Goal: Communication & Community: Participate in discussion

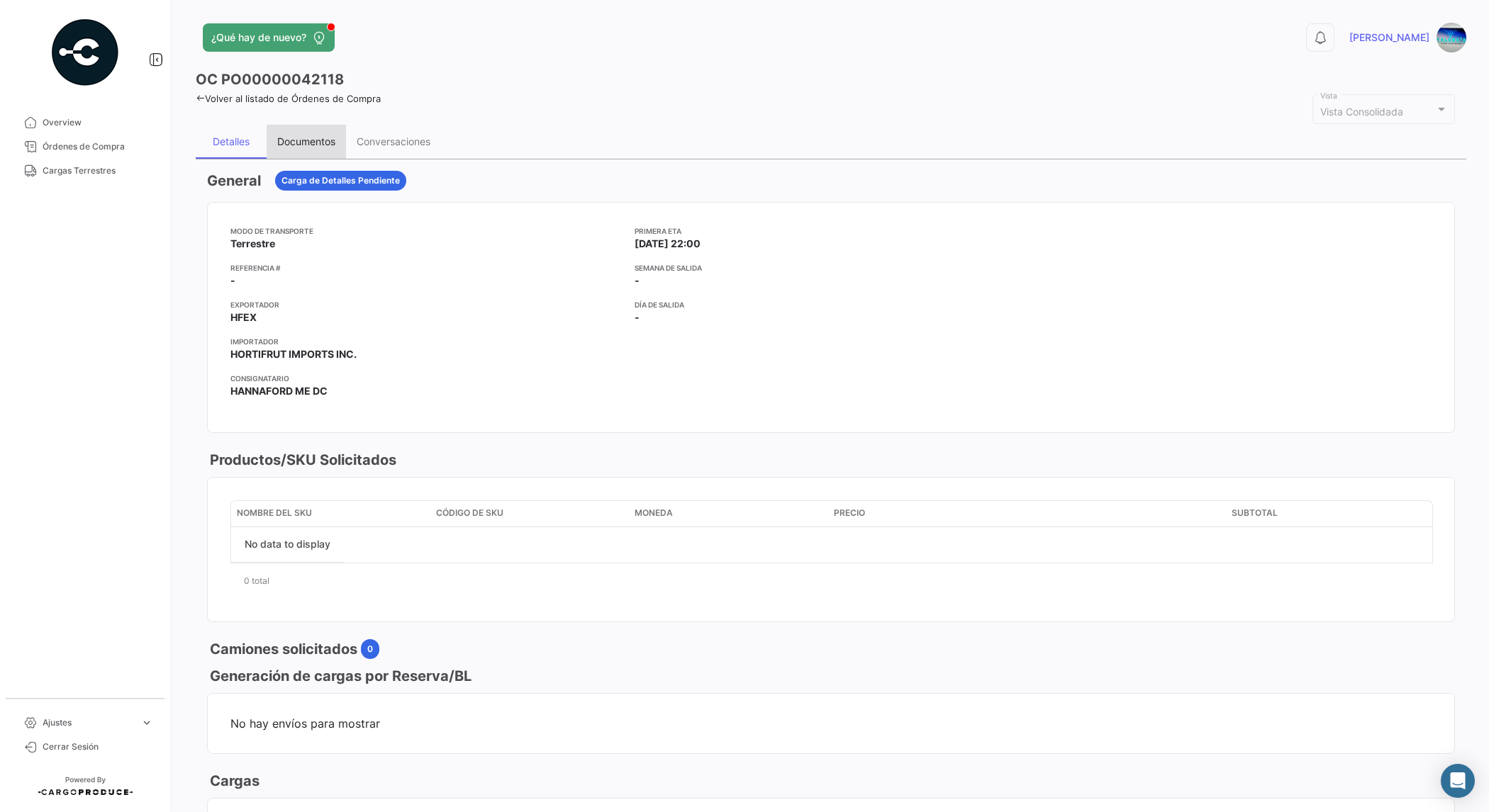
click at [312, 136] on div "Documentos" at bounding box center [306, 141] width 58 height 12
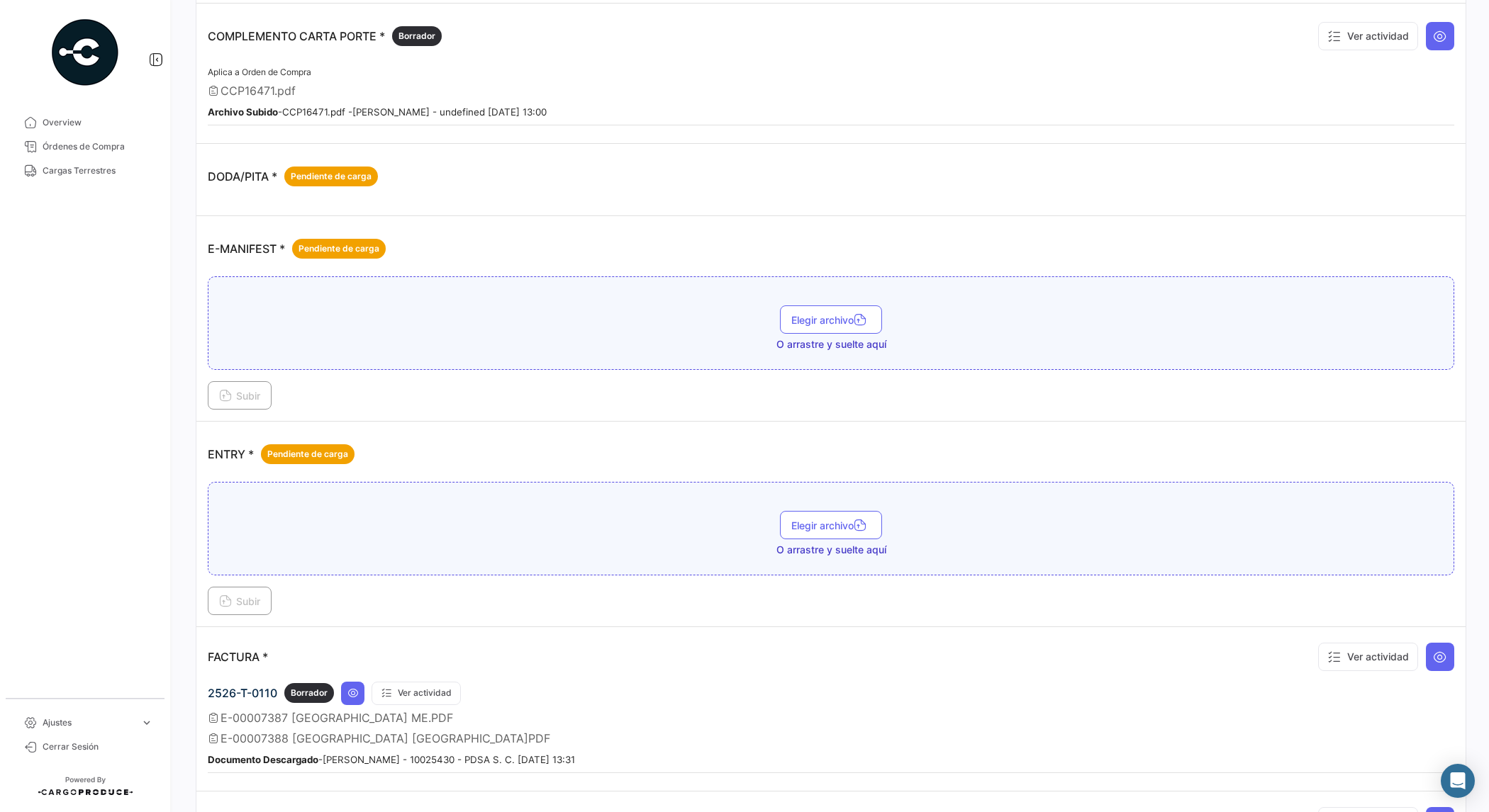
scroll to position [709, 0]
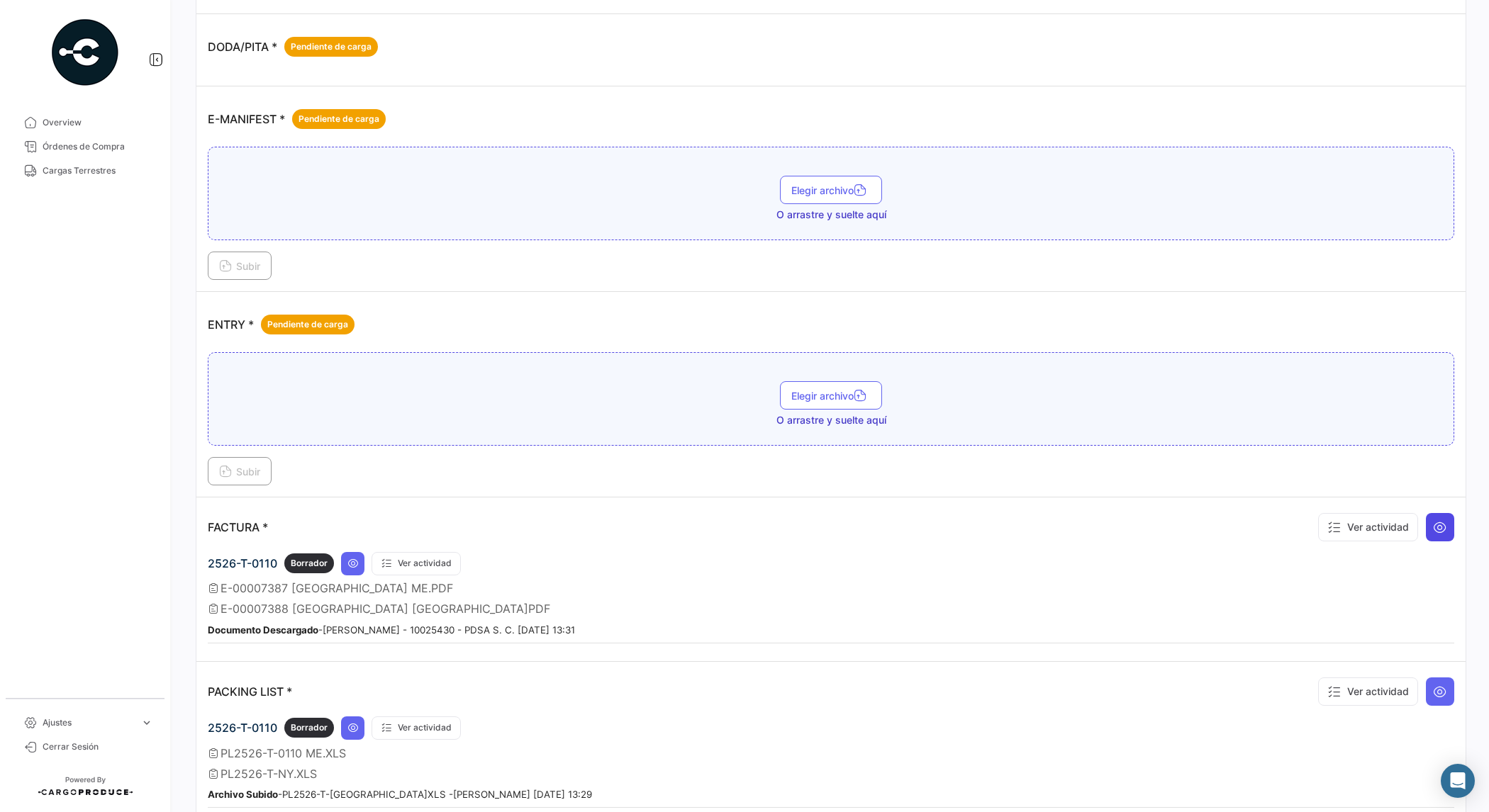
click at [1434, 528] on icon at bounding box center [1440, 528] width 14 height 14
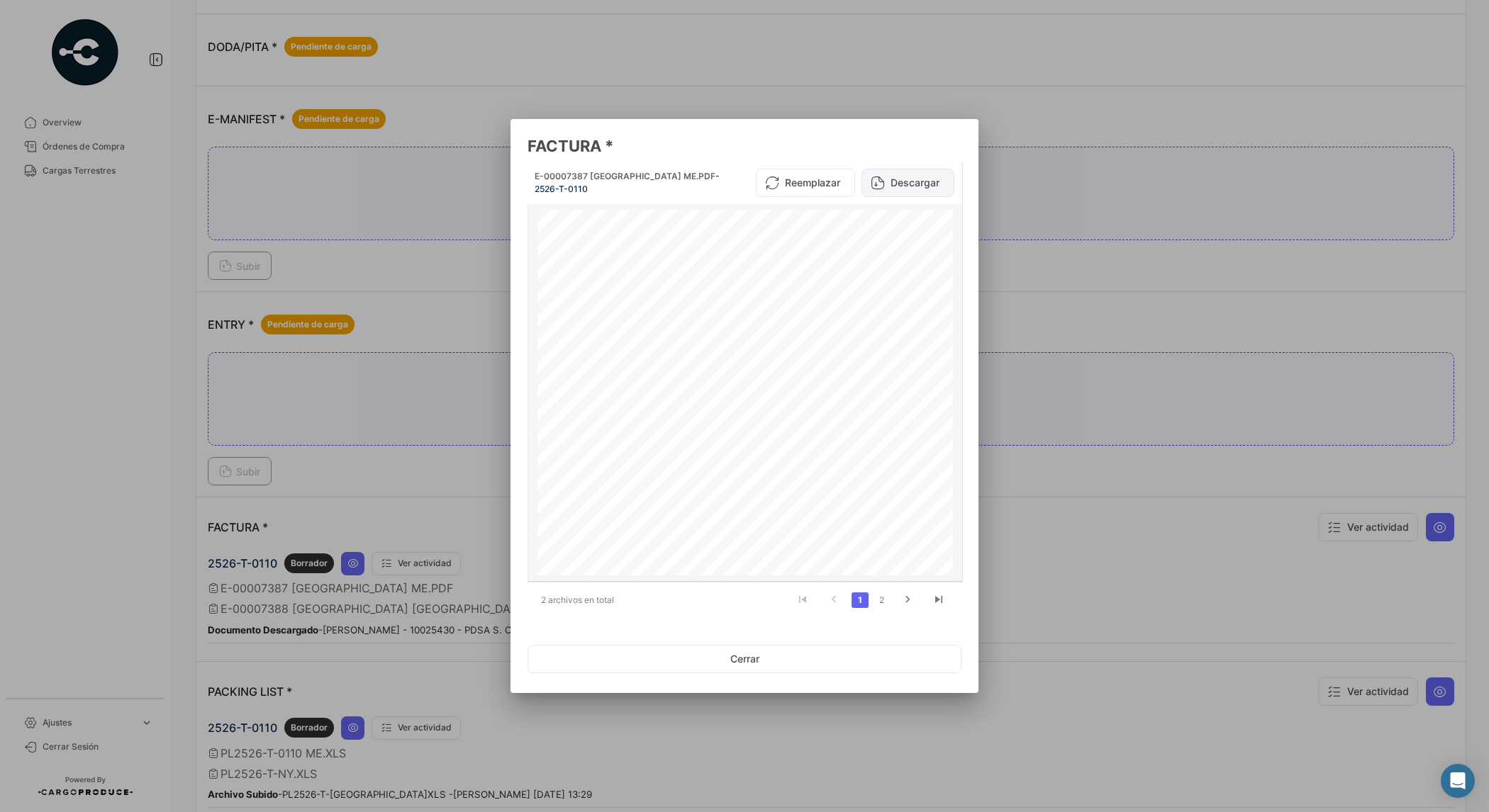
click at [901, 172] on button "Descargar" at bounding box center [907, 183] width 92 height 29
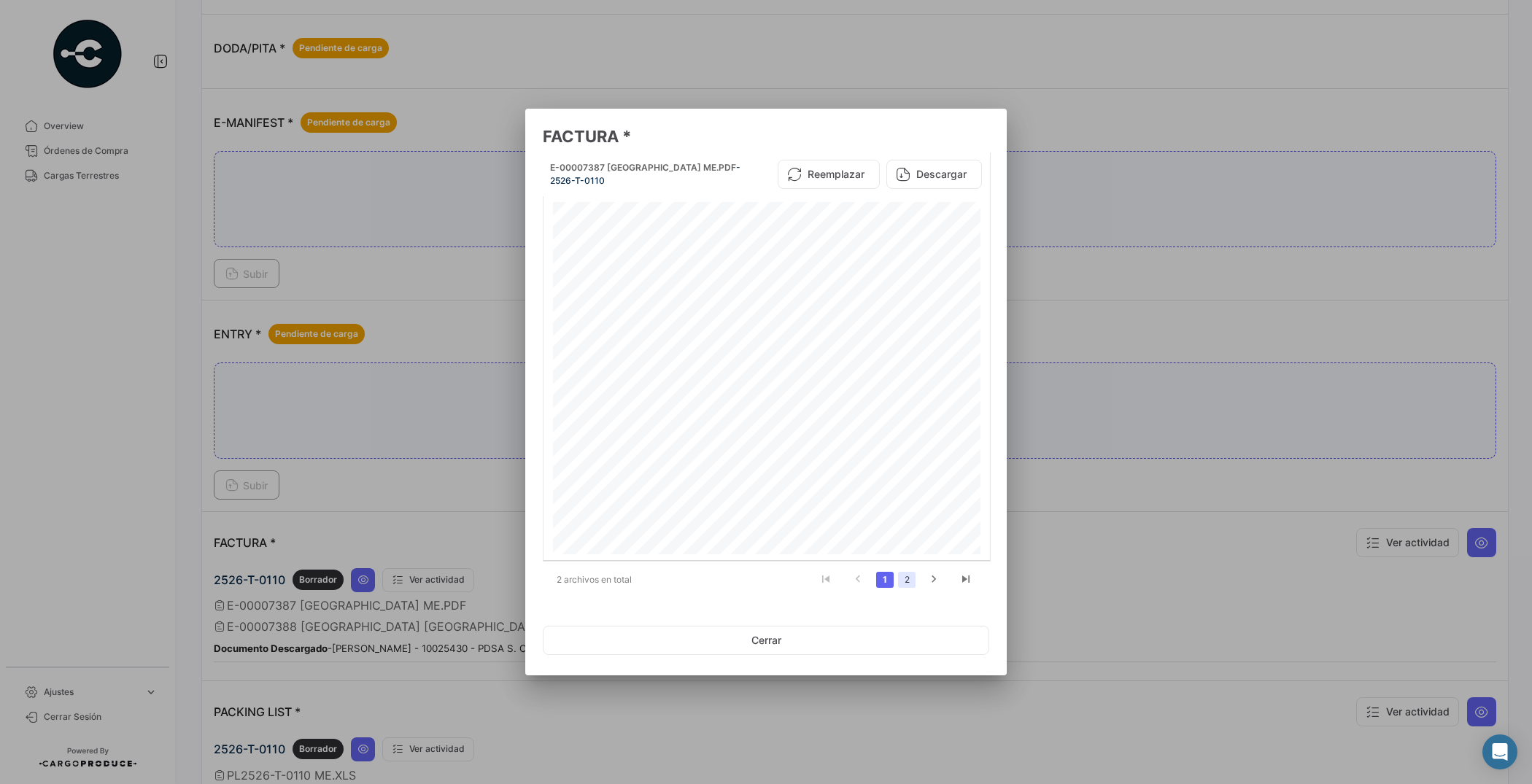
click at [909, 574] on link "2" at bounding box center [906, 579] width 18 height 16
click at [967, 172] on button "Descargar" at bounding box center [934, 175] width 95 height 30
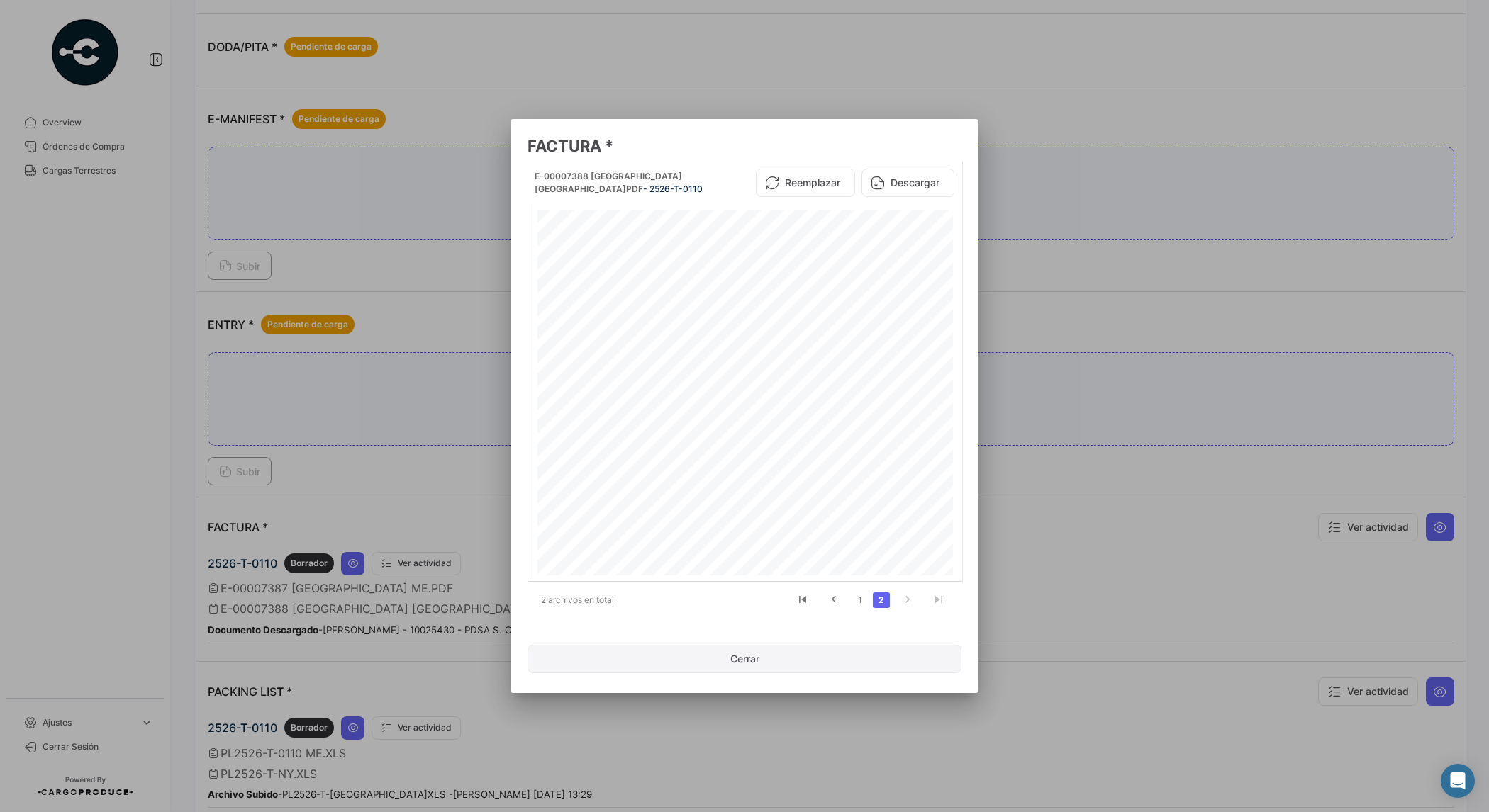
click at [769, 658] on button "Cerrar" at bounding box center [744, 659] width 434 height 29
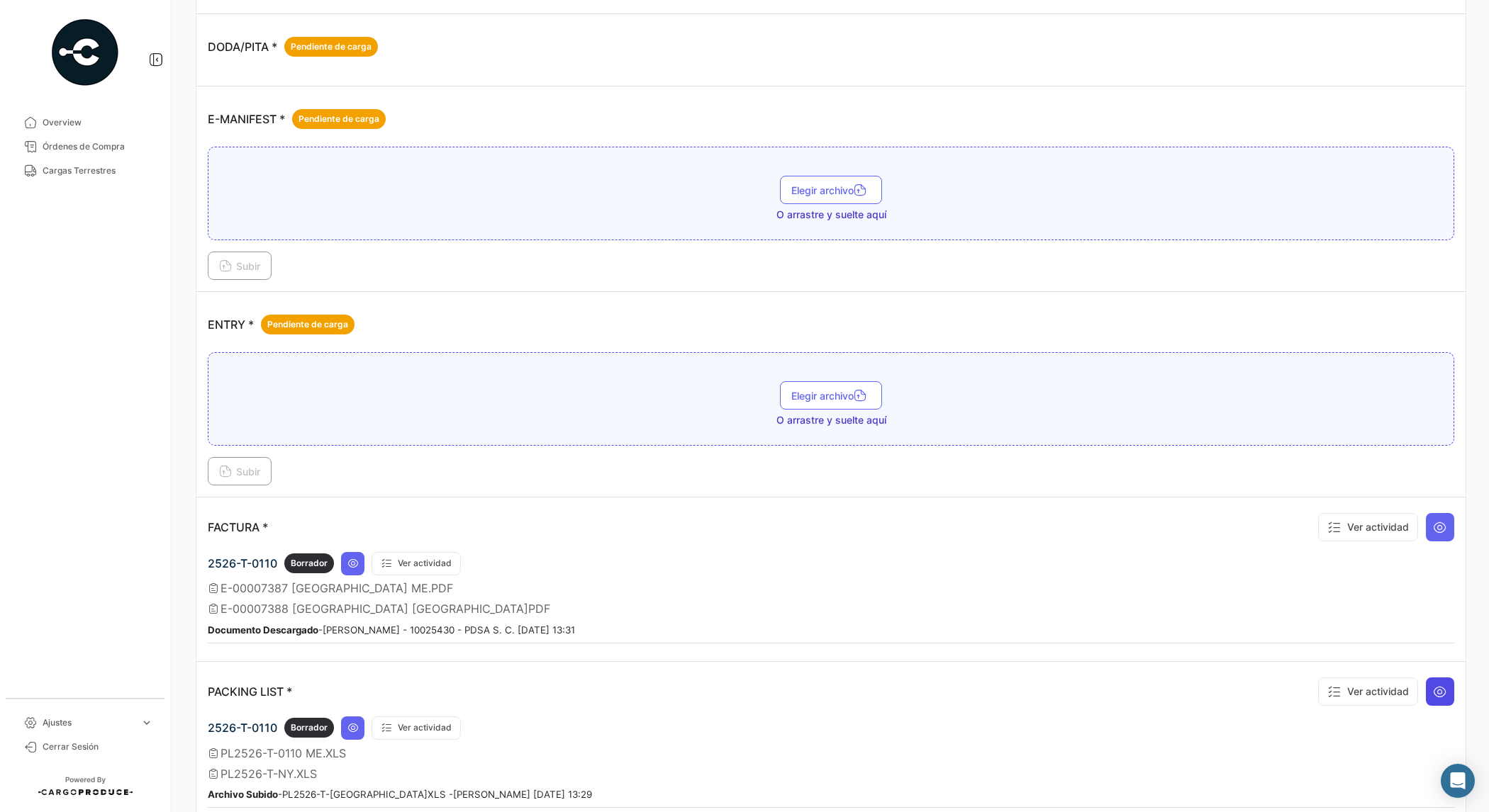
click at [1433, 695] on icon at bounding box center [1440, 692] width 14 height 14
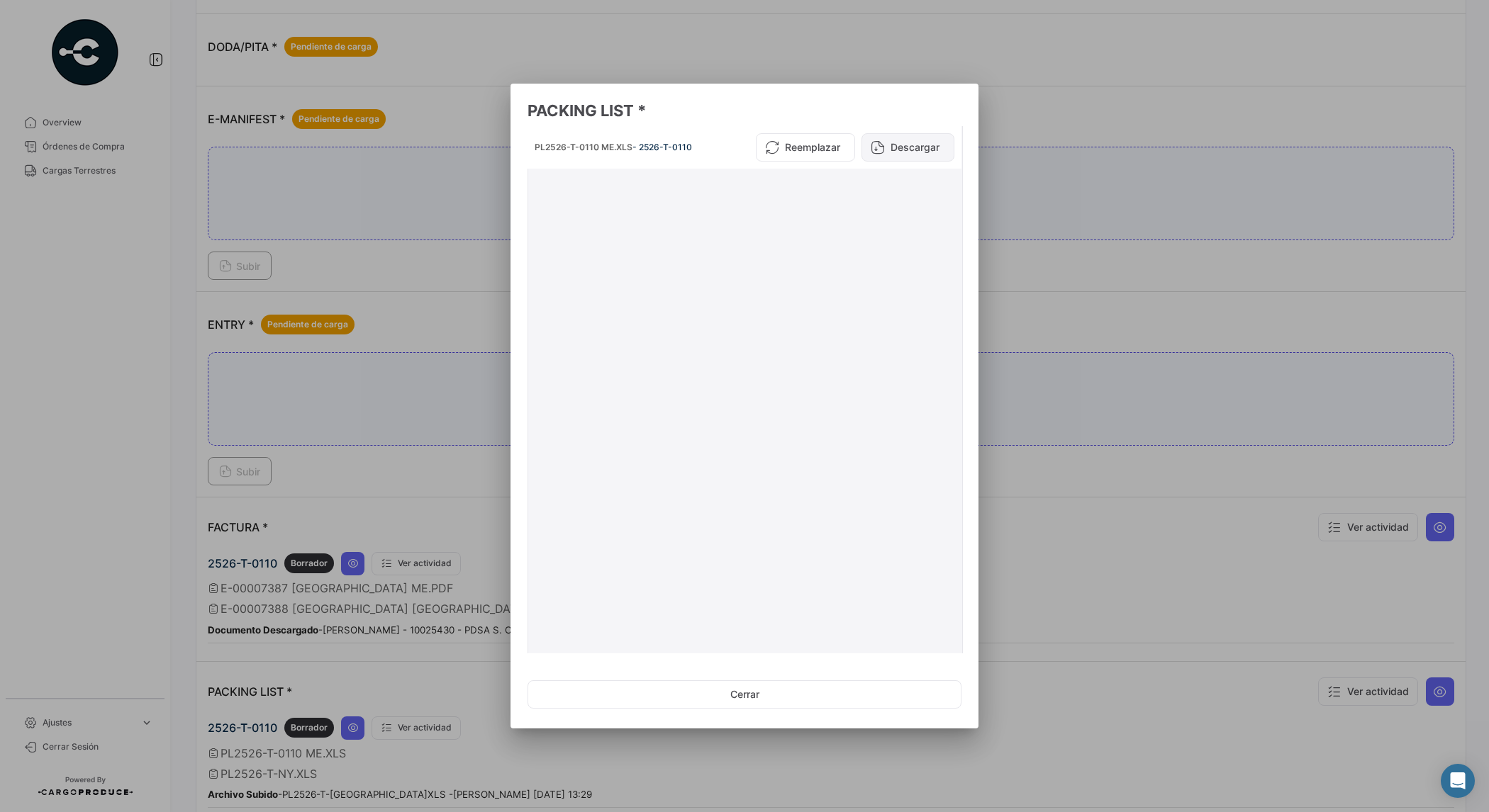
click at [918, 145] on button "Descargar" at bounding box center [907, 148] width 92 height 29
drag, startPoint x: 950, startPoint y: 498, endPoint x: 950, endPoint y: 572, distance: 74.0
click at [950, 572] on datatable-body-cell "PL2526-T-0110 ME.XLS - 2526-T-0110 Reemplazar Descargar" at bounding box center [744, 478] width 434 height 703
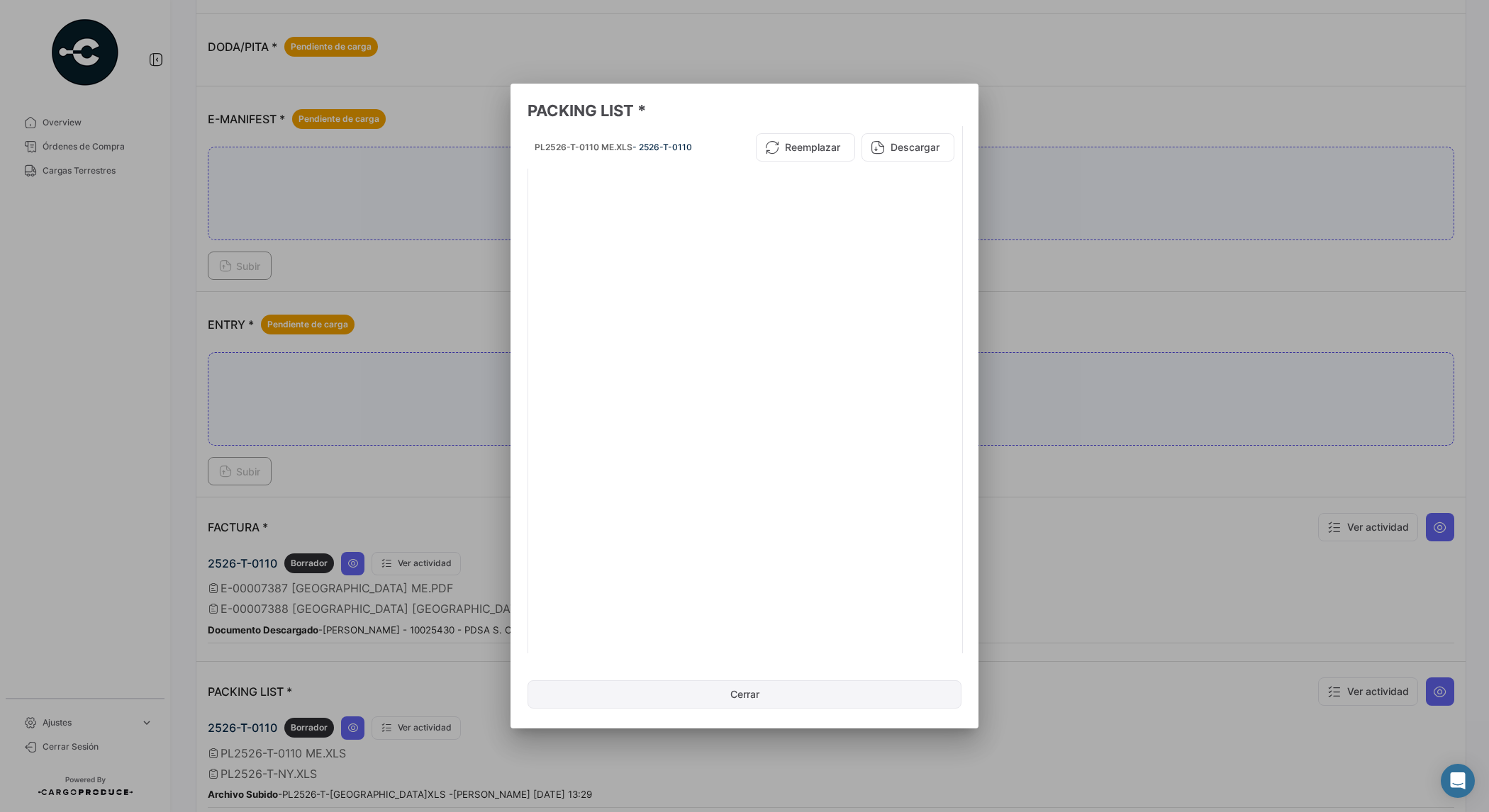
click at [762, 695] on button "Cerrar" at bounding box center [744, 694] width 434 height 29
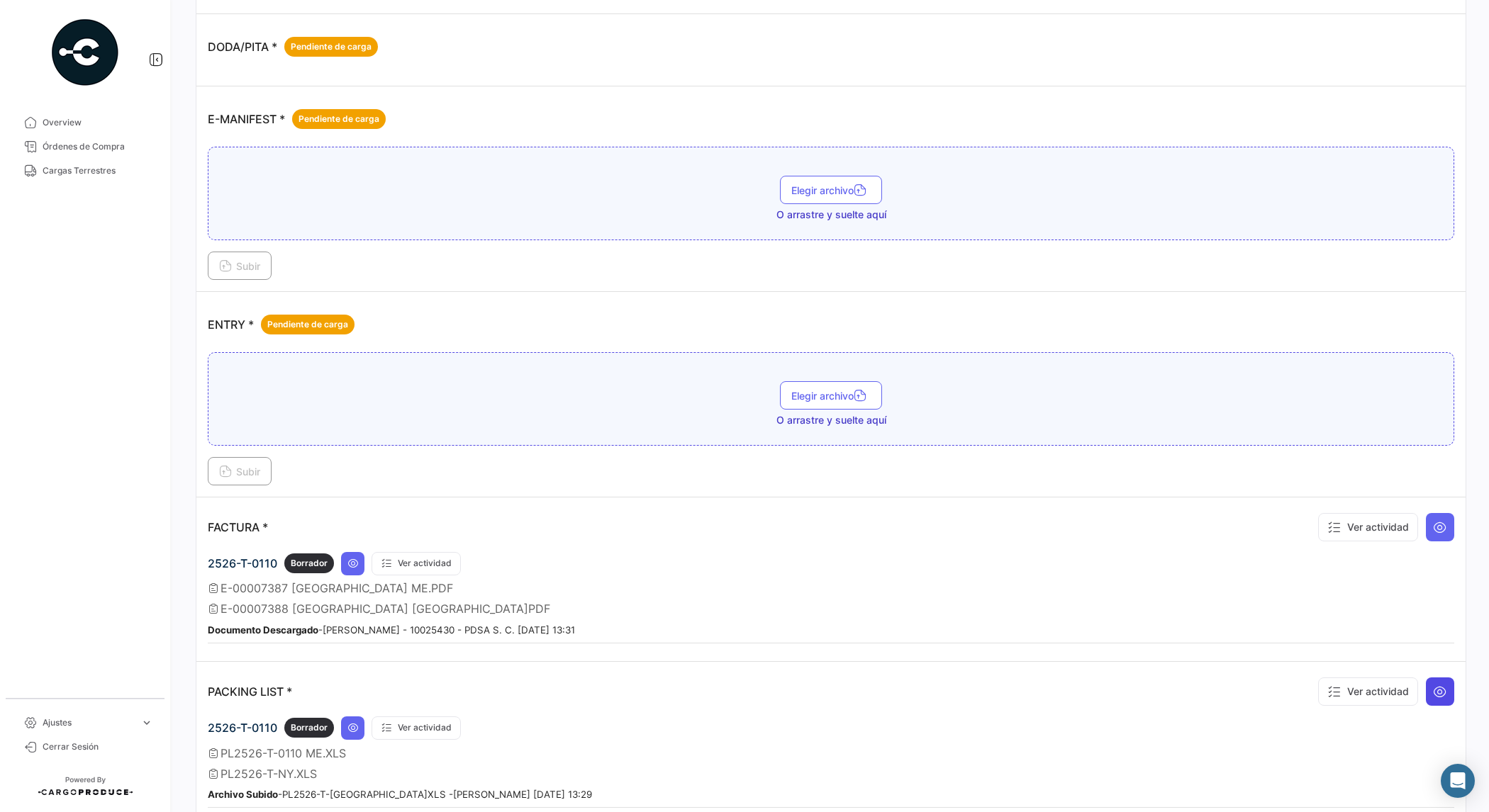
click at [1426, 685] on button at bounding box center [1441, 692] width 29 height 29
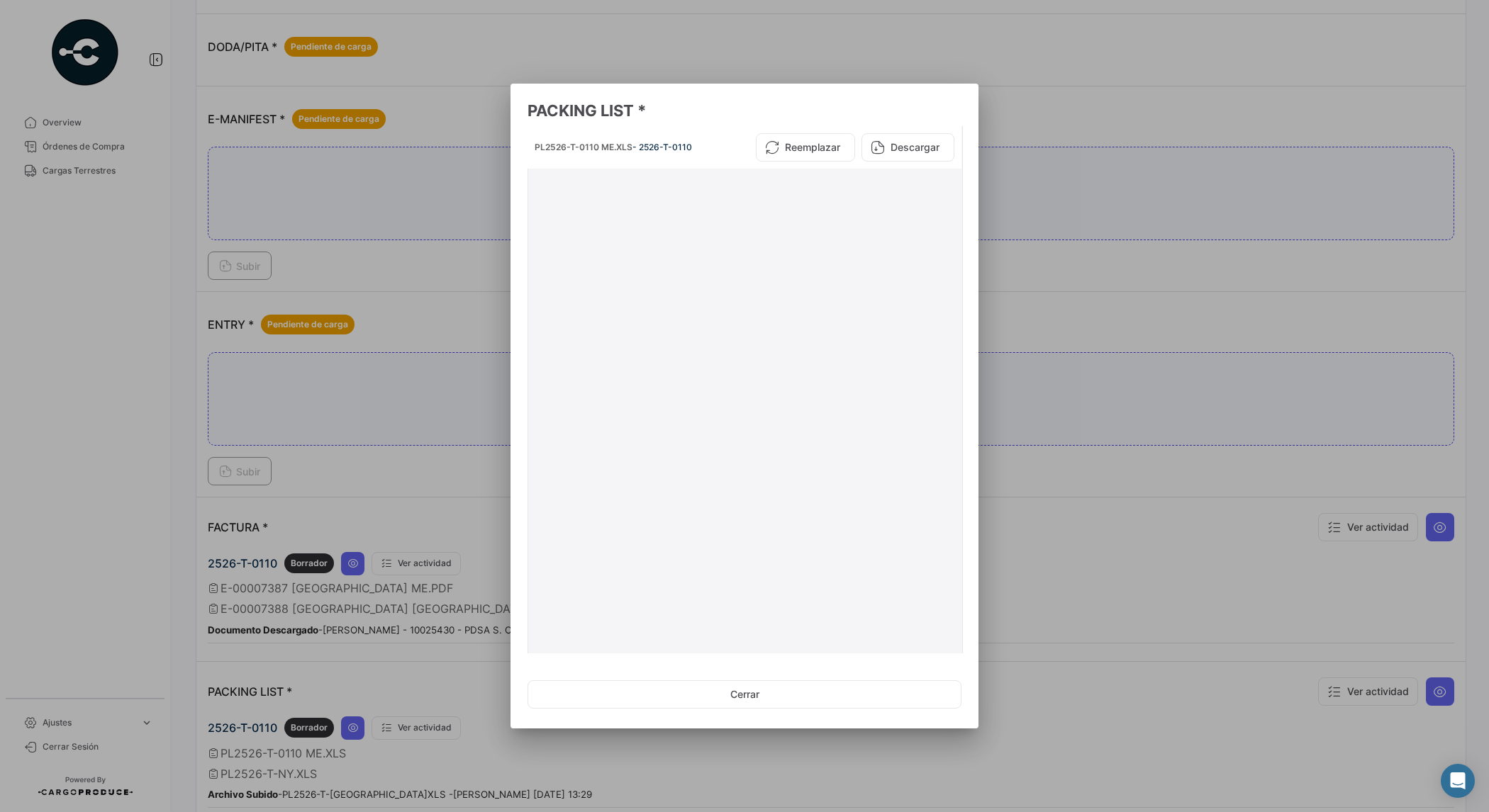
click at [951, 625] on datatable-body-cell "PL2526-T-0110 ME.XLS - 2526-T-0110 Reemplazar Descargar" at bounding box center [744, 478] width 434 height 703
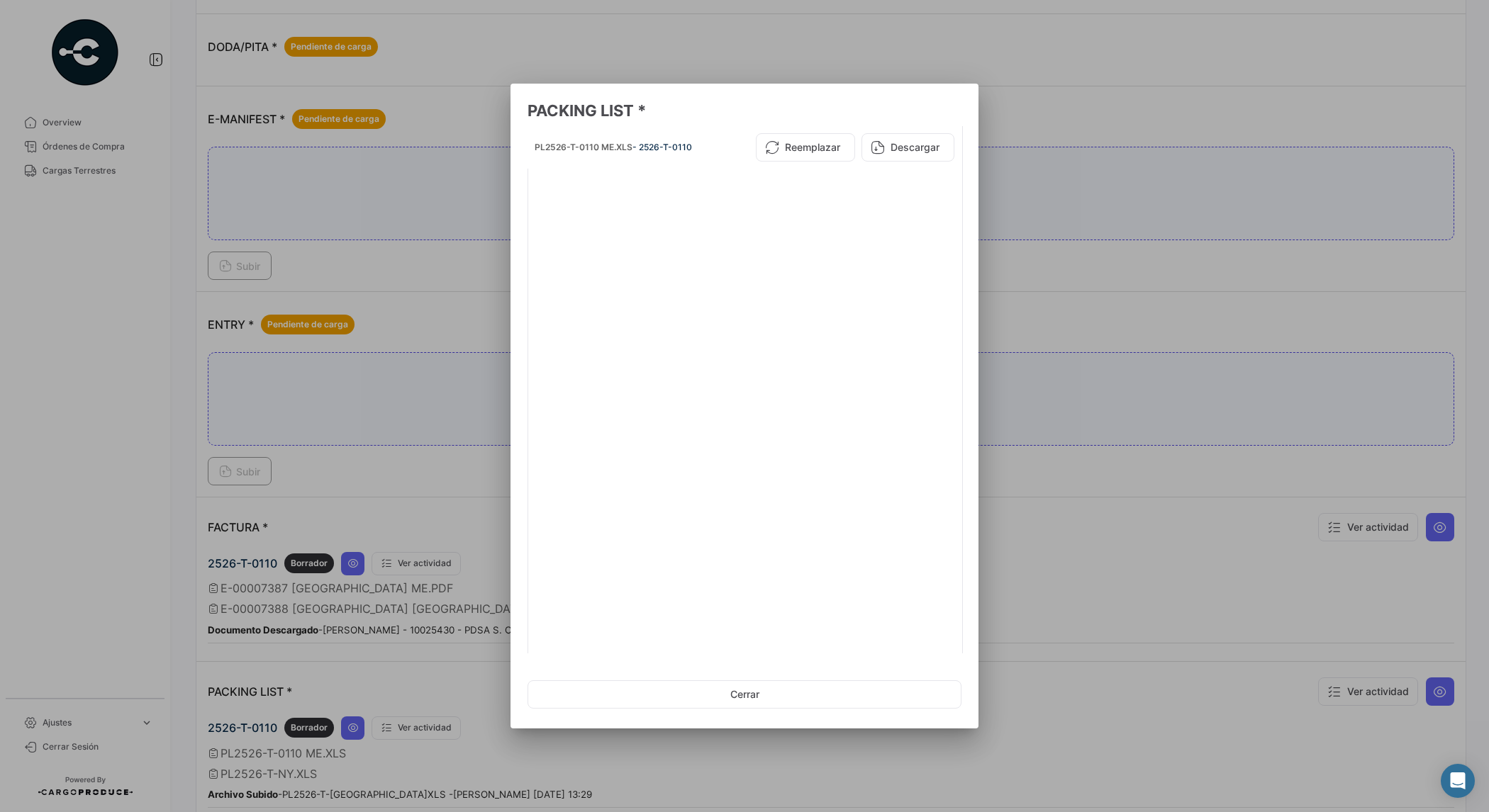
click at [957, 589] on mat-dialog-content "PL2526-T-0110 ME.XLS - 2526-T-0110 Reemplazar Descargar 2 archivos en total 1 2" at bounding box center [744, 390] width 468 height 528
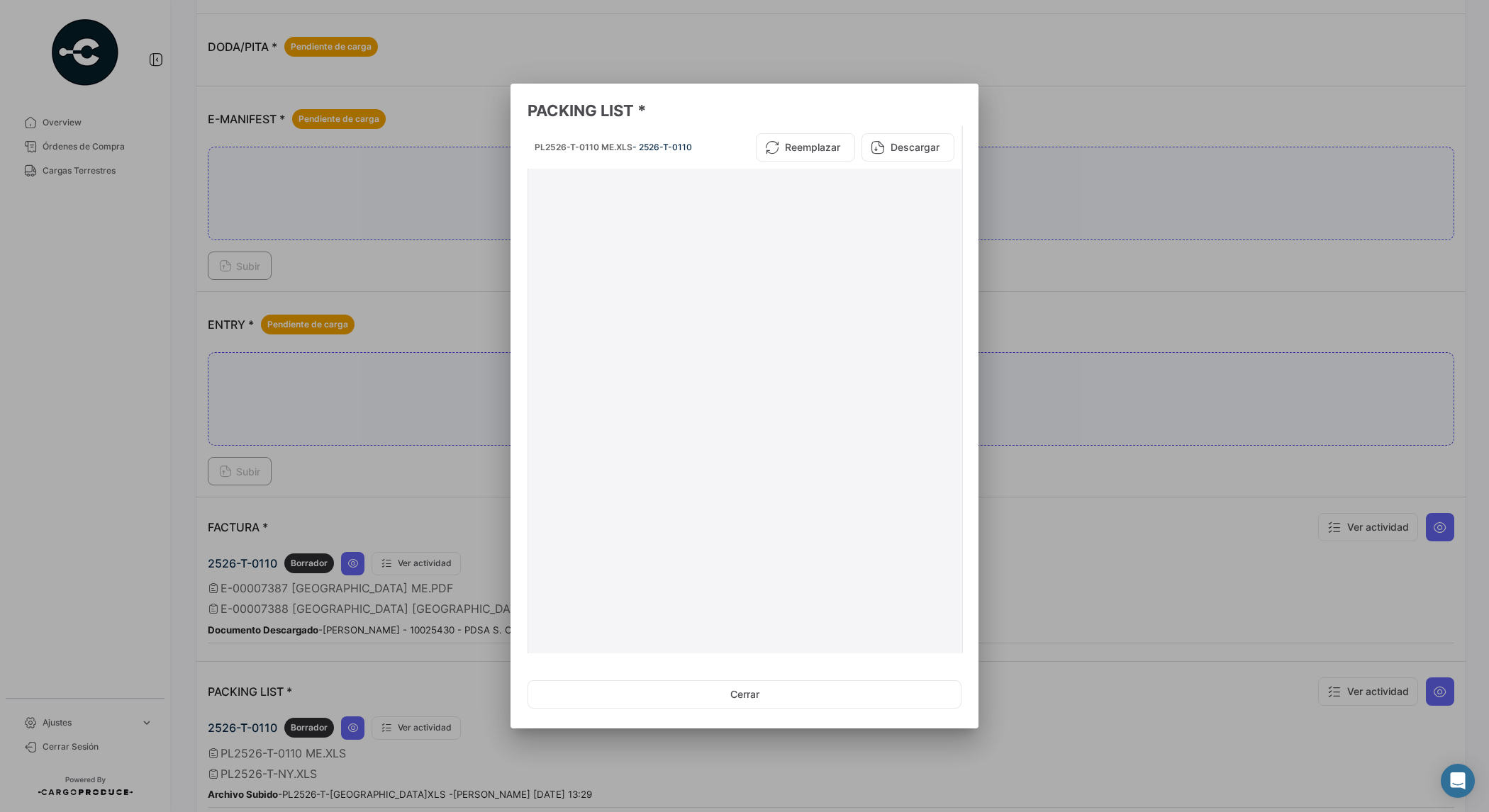
click at [952, 592] on mat-dialog-content "PL2526-T-0110 ME.XLS - 2526-T-0110 Reemplazar Descargar 2 archivos en total 1 2" at bounding box center [744, 390] width 468 height 528
click at [950, 593] on datatable-body-cell "PL2526-T-0110 ME.XLS - 2526-T-0110 Reemplazar Descargar" at bounding box center [744, 478] width 434 height 703
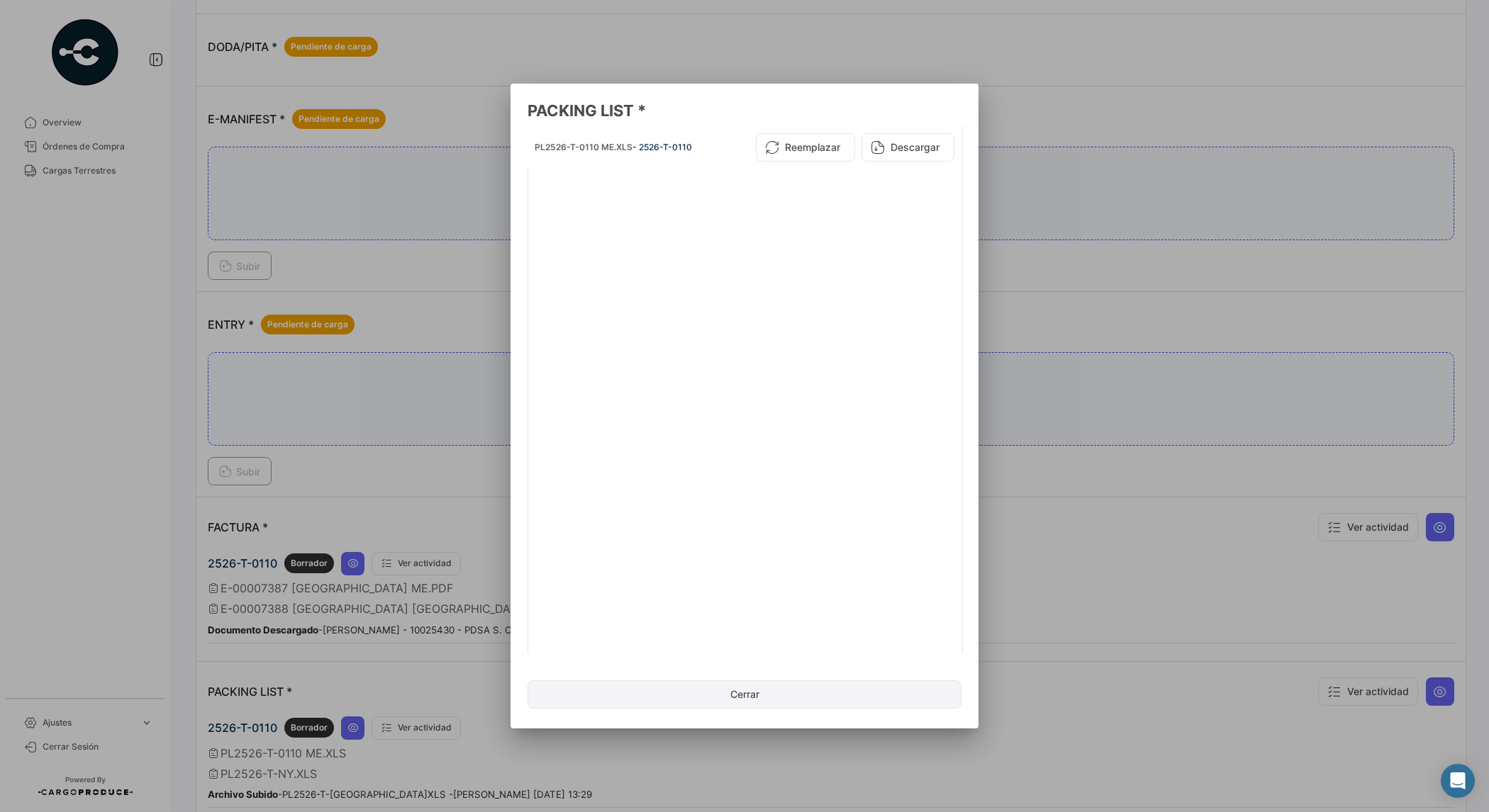
click at [761, 692] on button "Cerrar" at bounding box center [744, 694] width 434 height 29
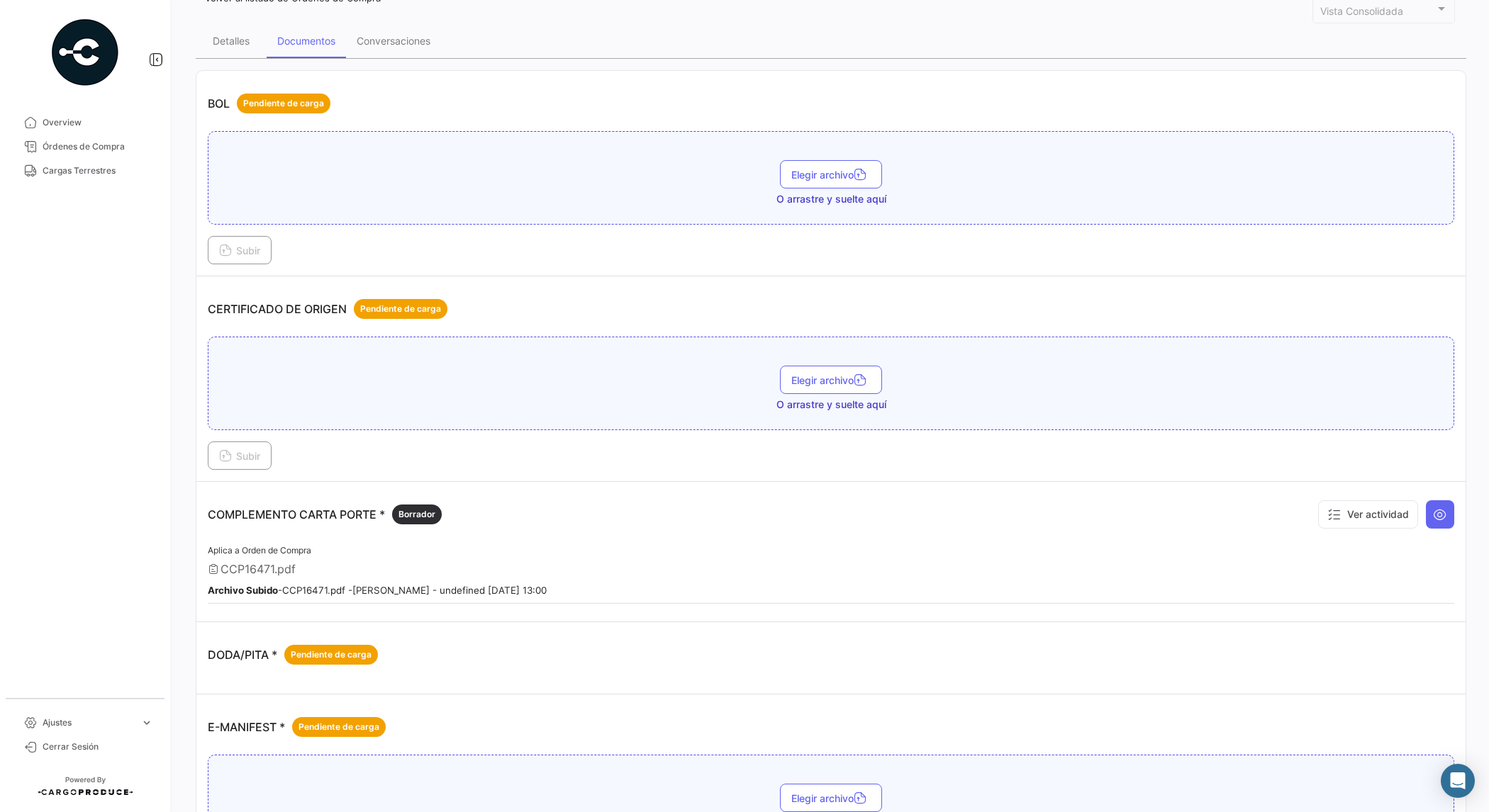
scroll to position [0, 0]
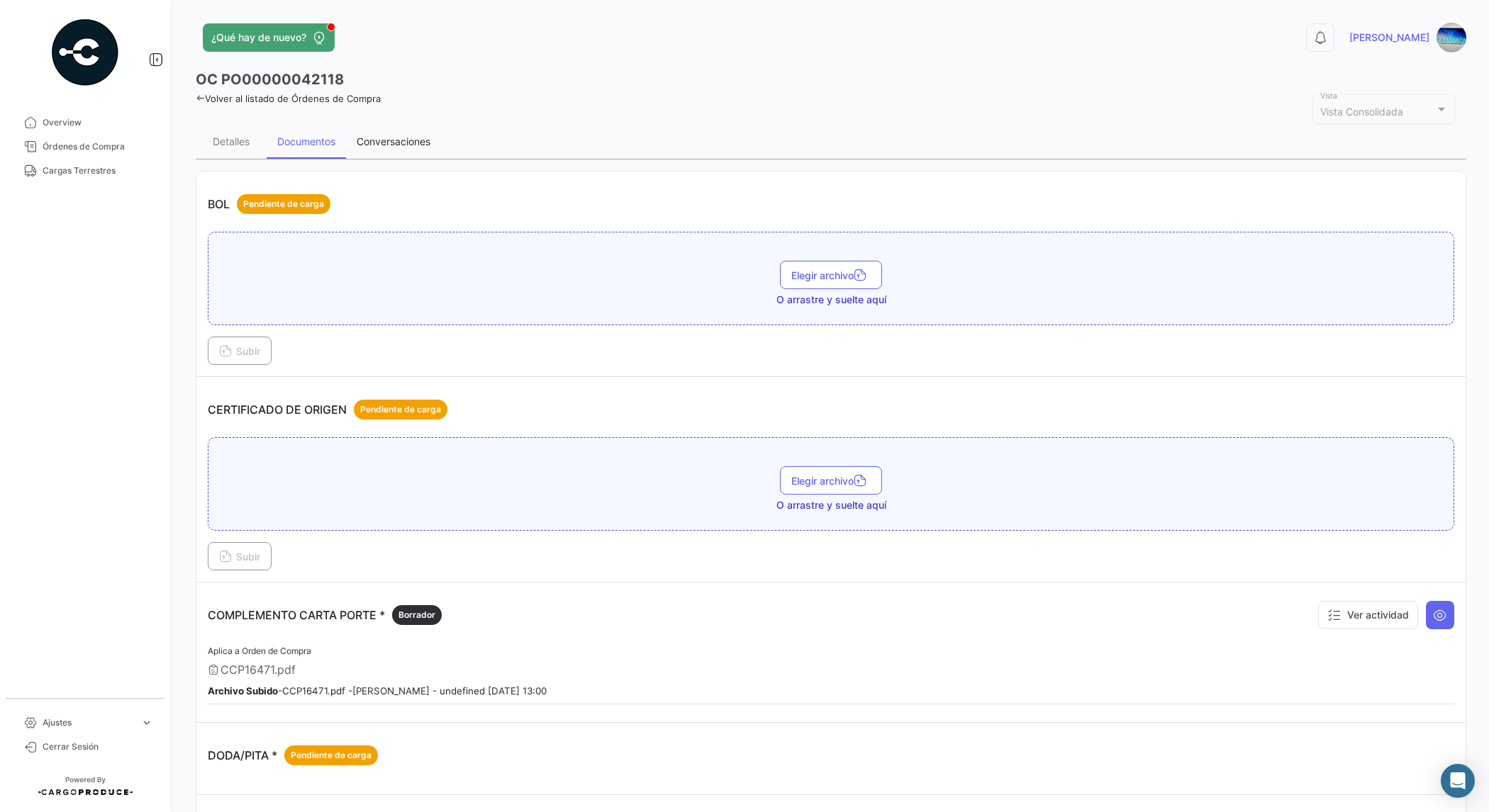
click at [383, 139] on div "Conversaciones" at bounding box center [393, 141] width 74 height 12
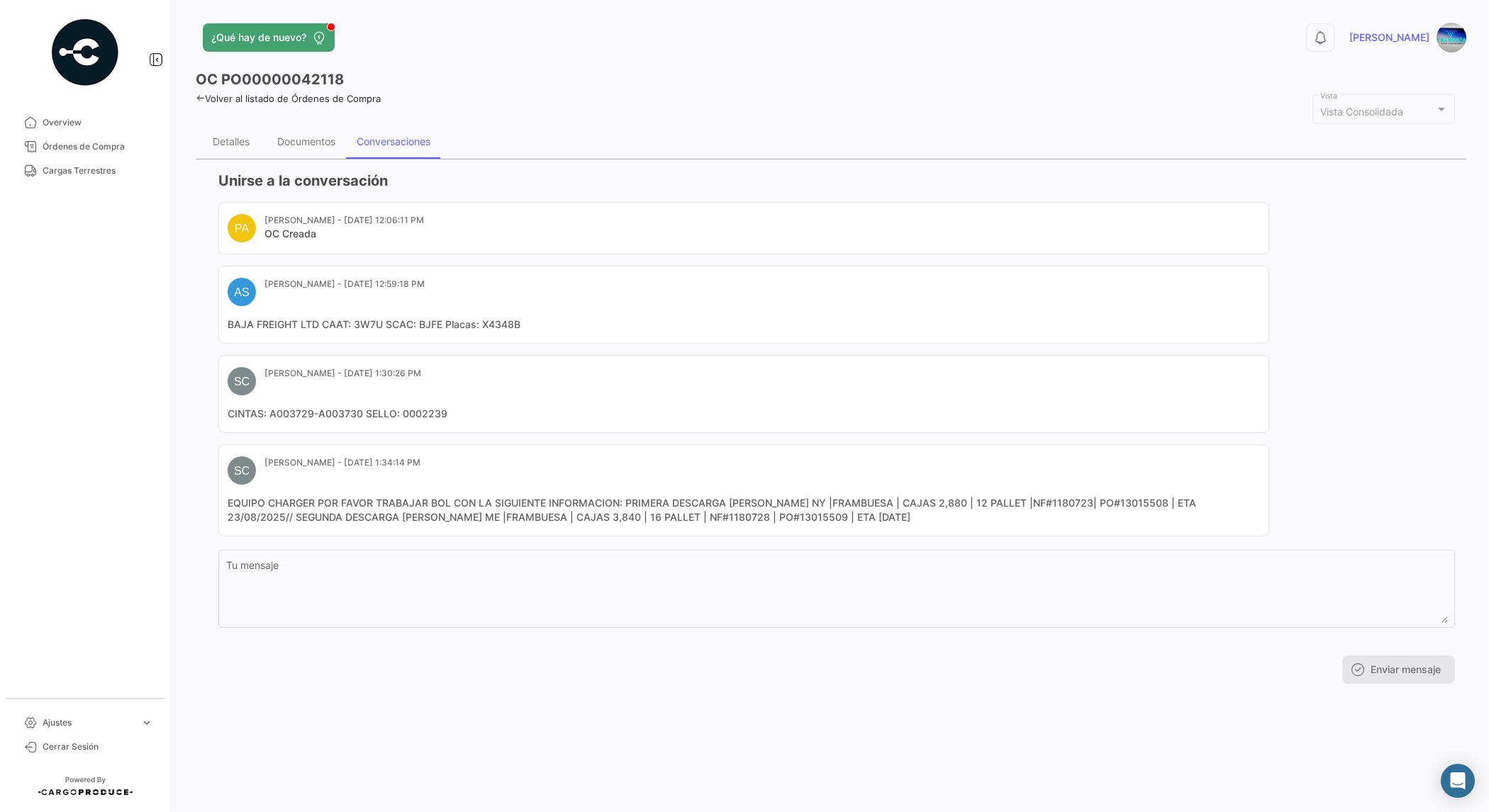
click at [321, 121] on div "OC PO00000042118 Volver al listado de Órdenes de Compra Vista Consolidada Vista…" at bounding box center [831, 381] width 1271 height 625
click at [309, 136] on div "Documentos" at bounding box center [306, 141] width 58 height 12
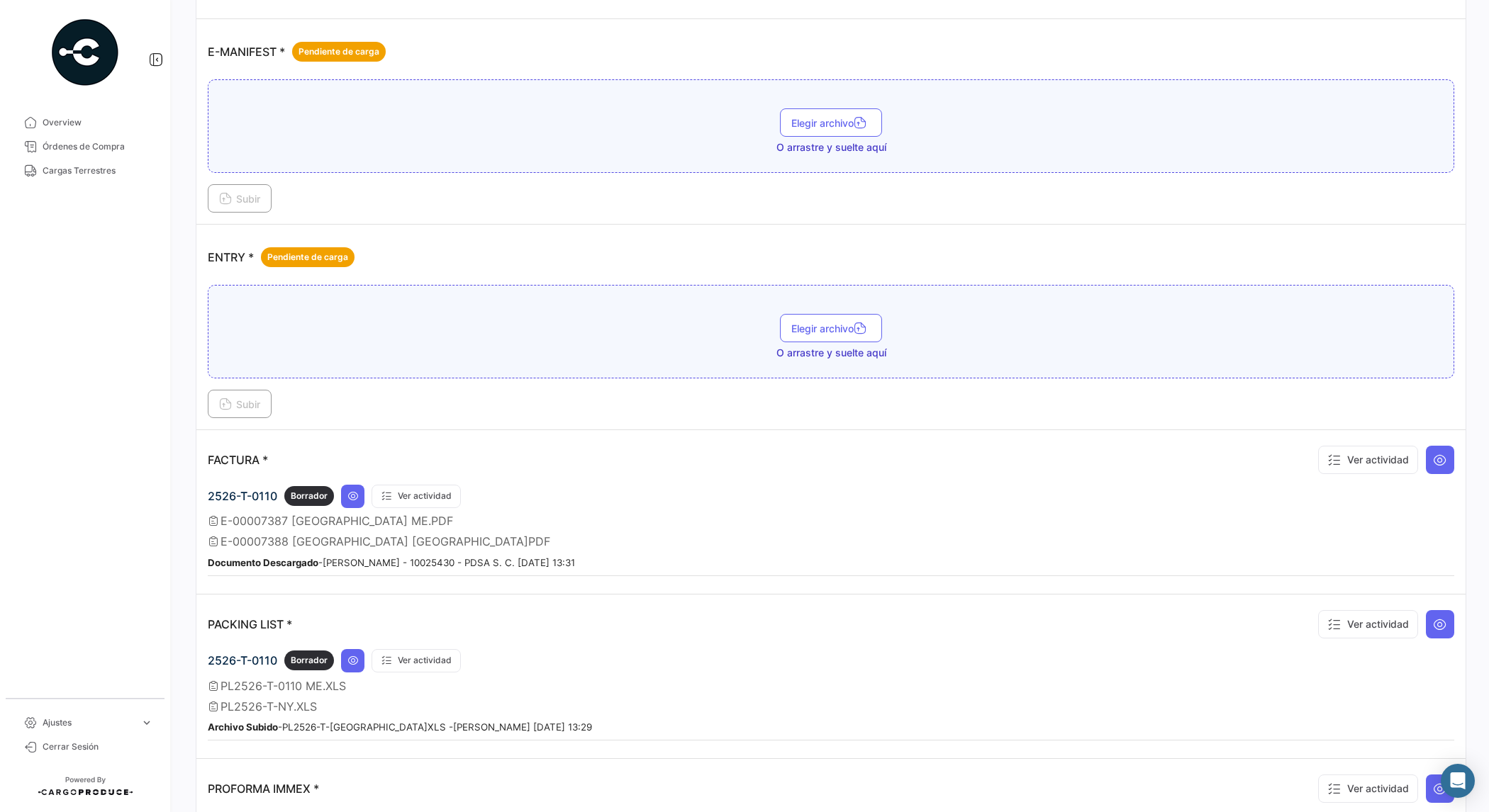
scroll to position [798, 0]
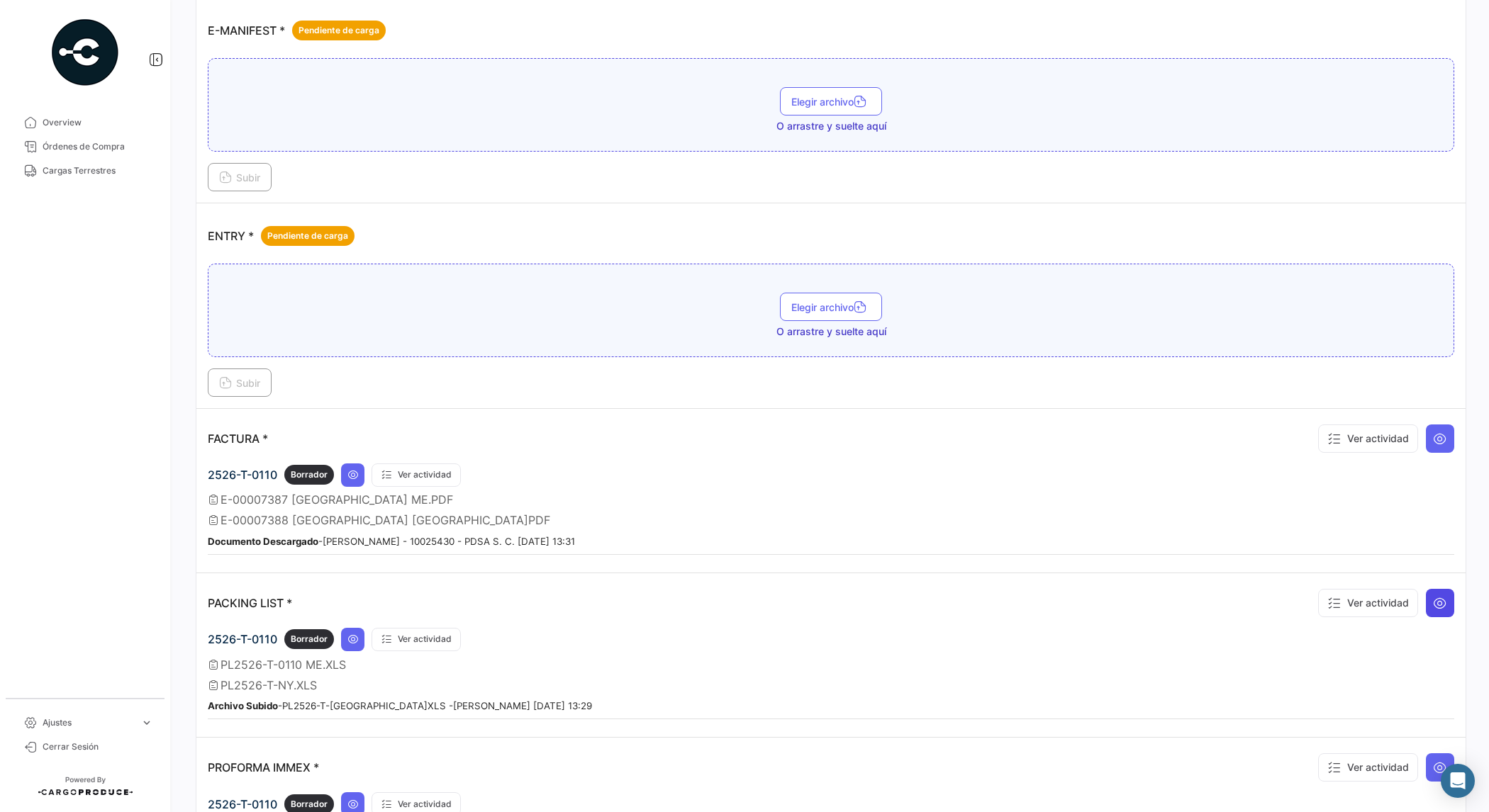
click at [1433, 604] on icon at bounding box center [1440, 603] width 14 height 14
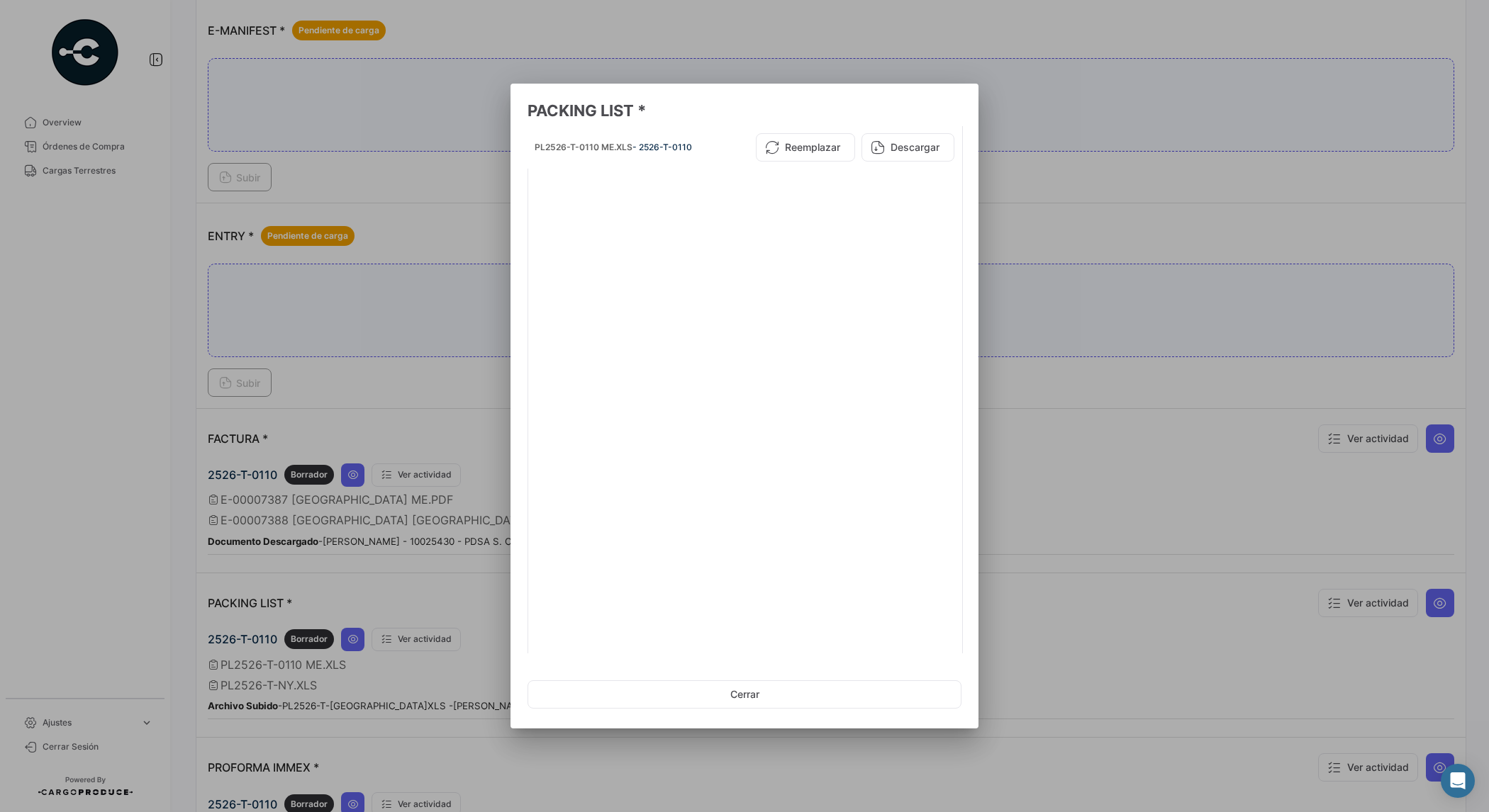
click at [959, 656] on app-document-viewer-popup "PACKING LIST * PL2526-T-0110 ME.XLS - 2526-T-0110 Reemplazar Descargar 2 archiv…" at bounding box center [744, 410] width 434 height 619
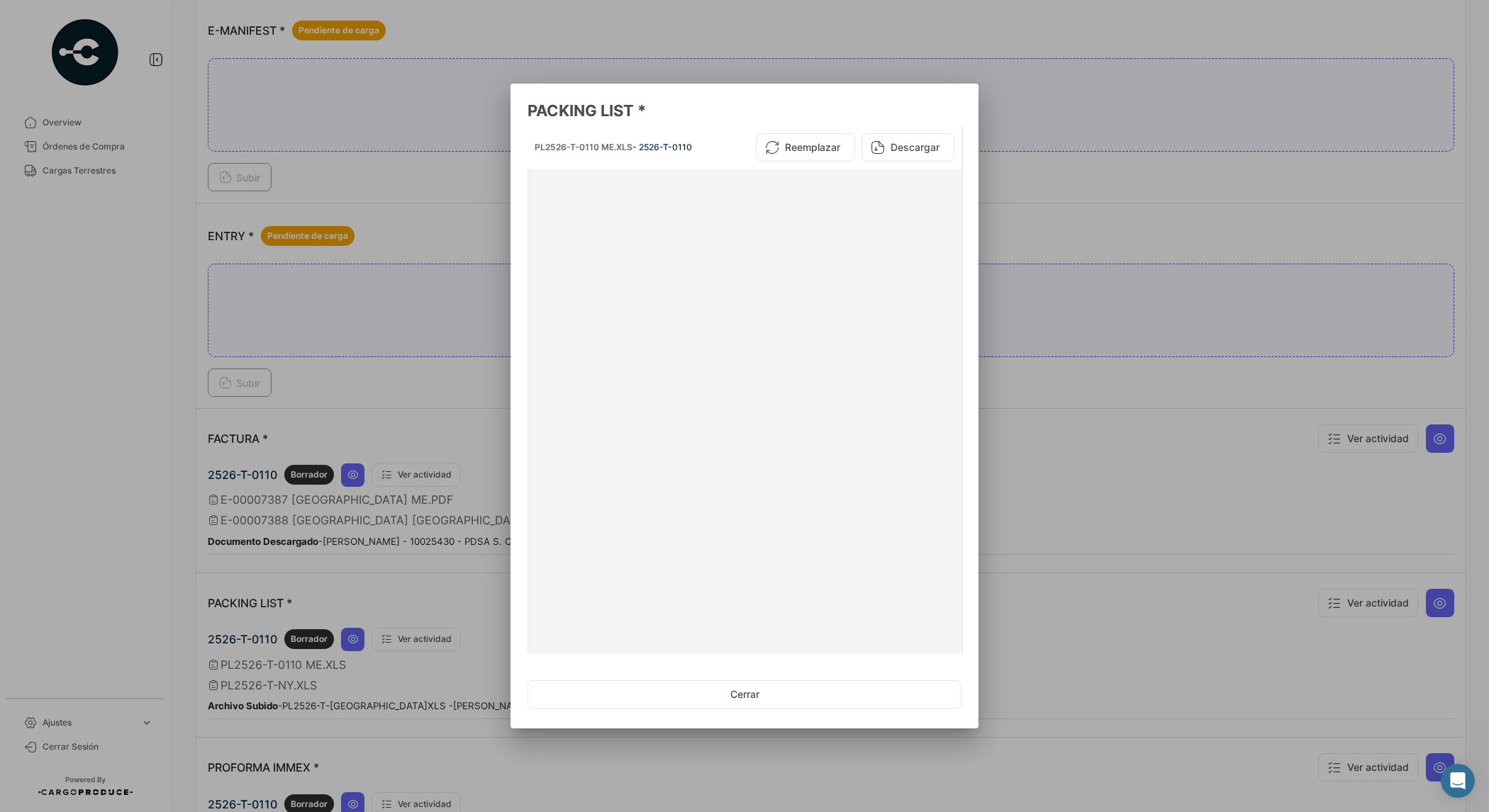
click at [952, 650] on datatable-body-cell "PL2526-T-0110 ME.XLS - 2526-T-0110 Reemplazar Descargar" at bounding box center [744, 478] width 434 height 703
drag, startPoint x: 957, startPoint y: 645, endPoint x: 950, endPoint y: 631, distance: 15.7
click at [957, 645] on mat-dialog-content "PL2526-T-0110 ME.XLS - 2526-T-0110 Reemplazar Descargar 2 archivos en total 1 2" at bounding box center [744, 390] width 468 height 528
click at [949, 625] on iframe at bounding box center [745, 499] width 423 height 650
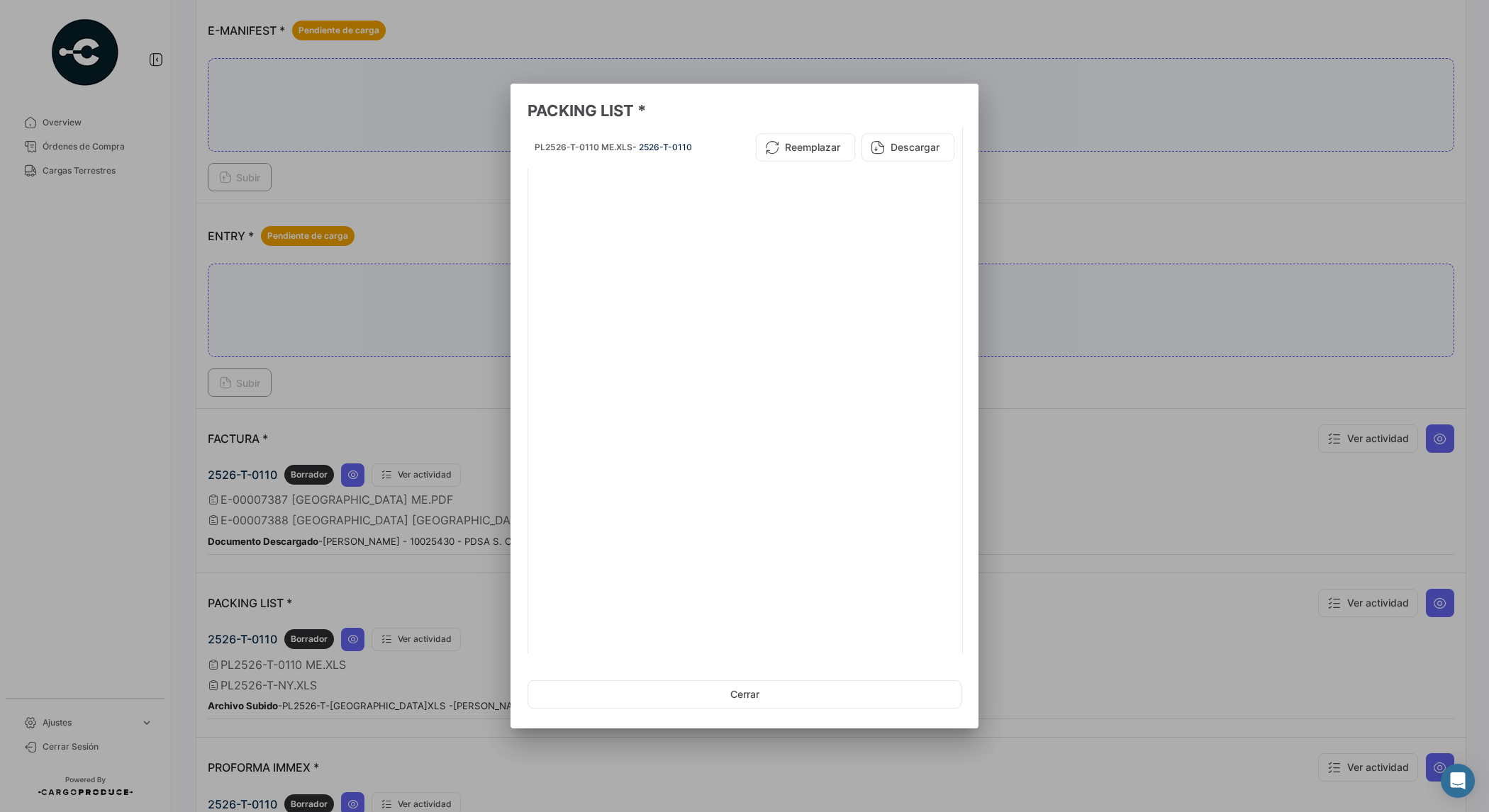
drag, startPoint x: 950, startPoint y: 616, endPoint x: 956, endPoint y: 291, distance: 325.1
click at [961, 309] on mat-dialog-content "PL2526-T-0110 ME.XLS - 2526-T-0110 Reemplazar Descargar 2 archivos en total 1 2" at bounding box center [744, 390] width 468 height 528
click at [800, 703] on button "Cerrar" at bounding box center [744, 694] width 434 height 29
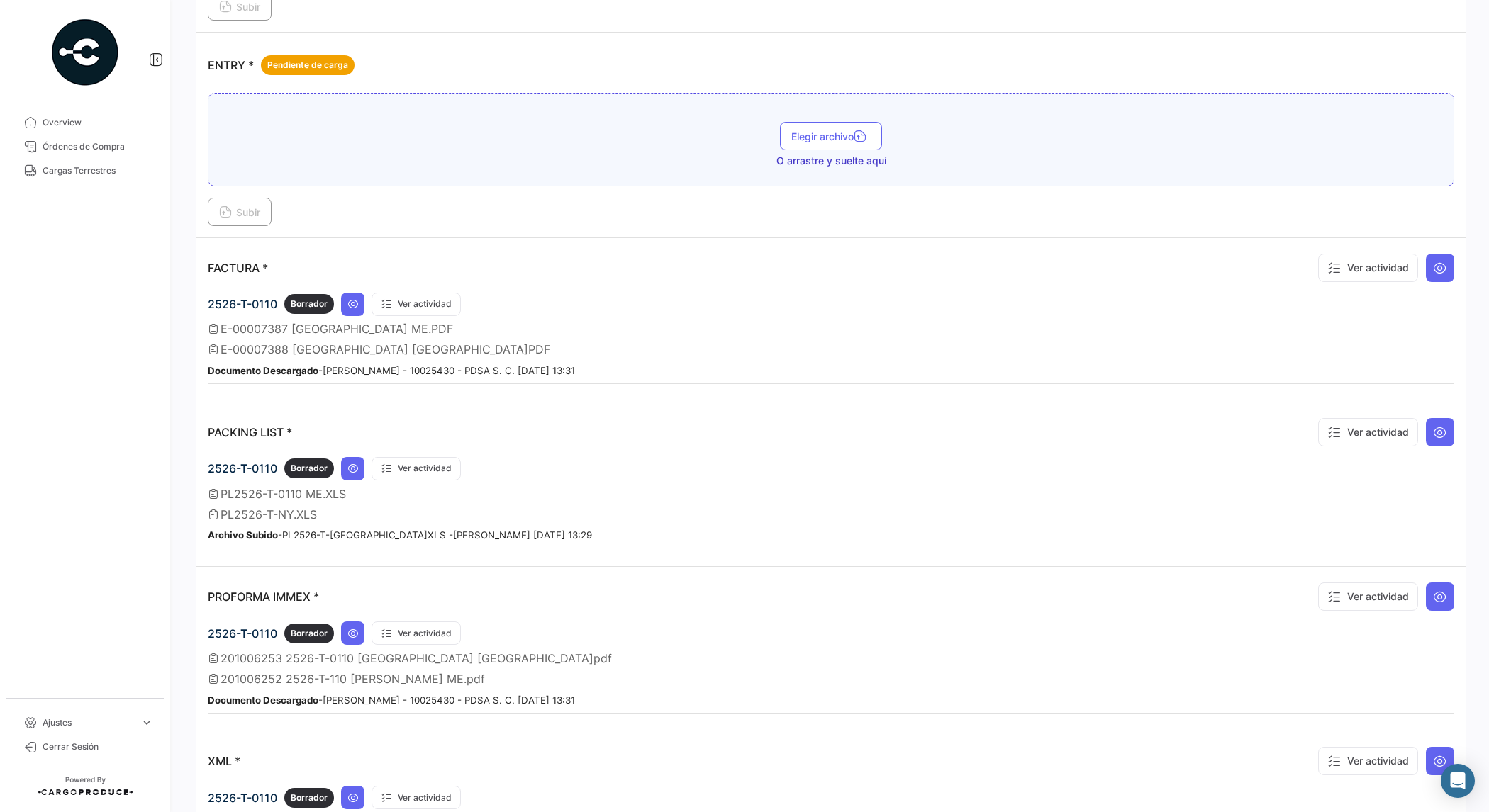
scroll to position [974, 0]
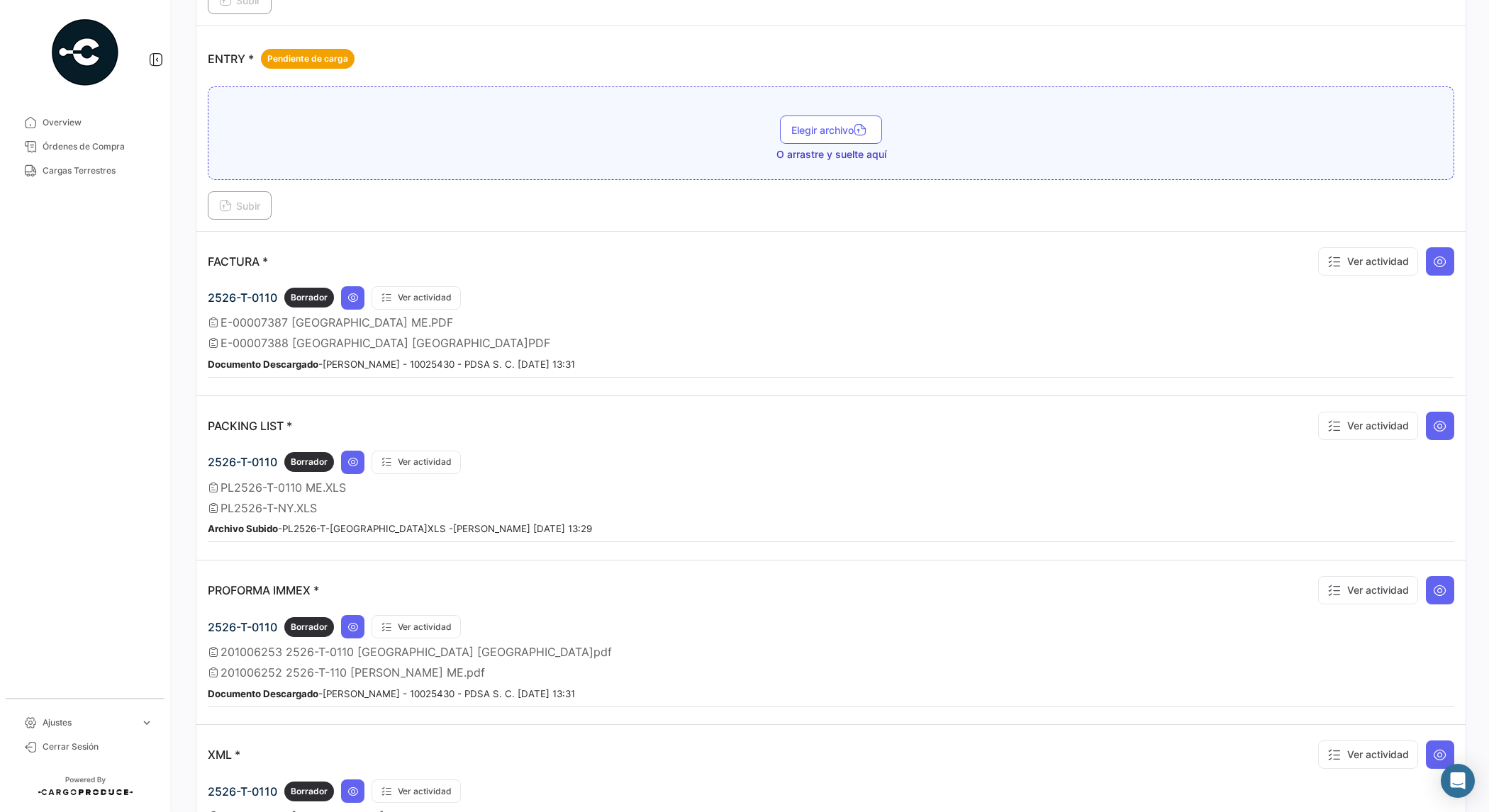
click at [585, 211] on div "Subir" at bounding box center [830, 205] width 1247 height 29
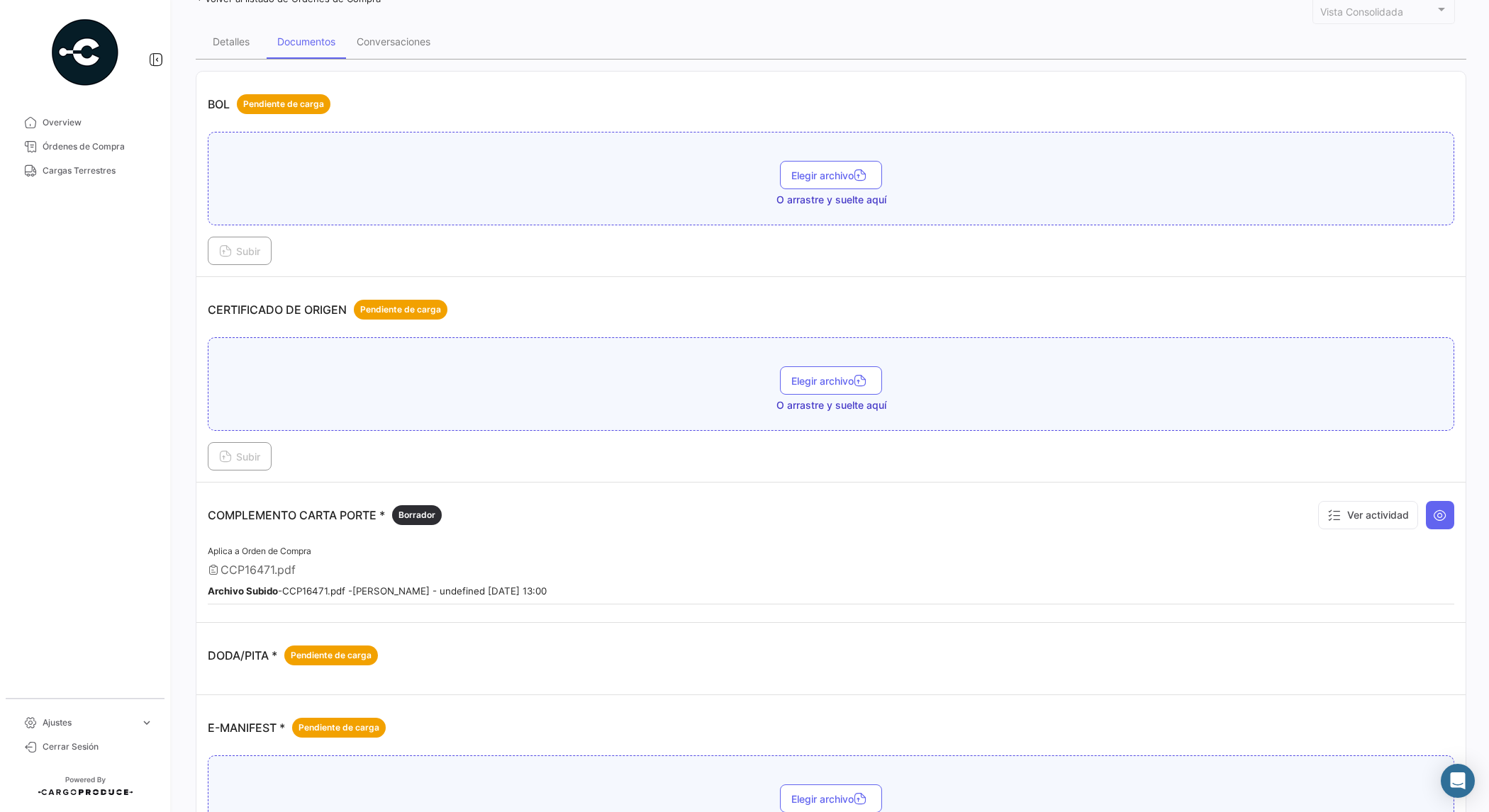
scroll to position [89, 0]
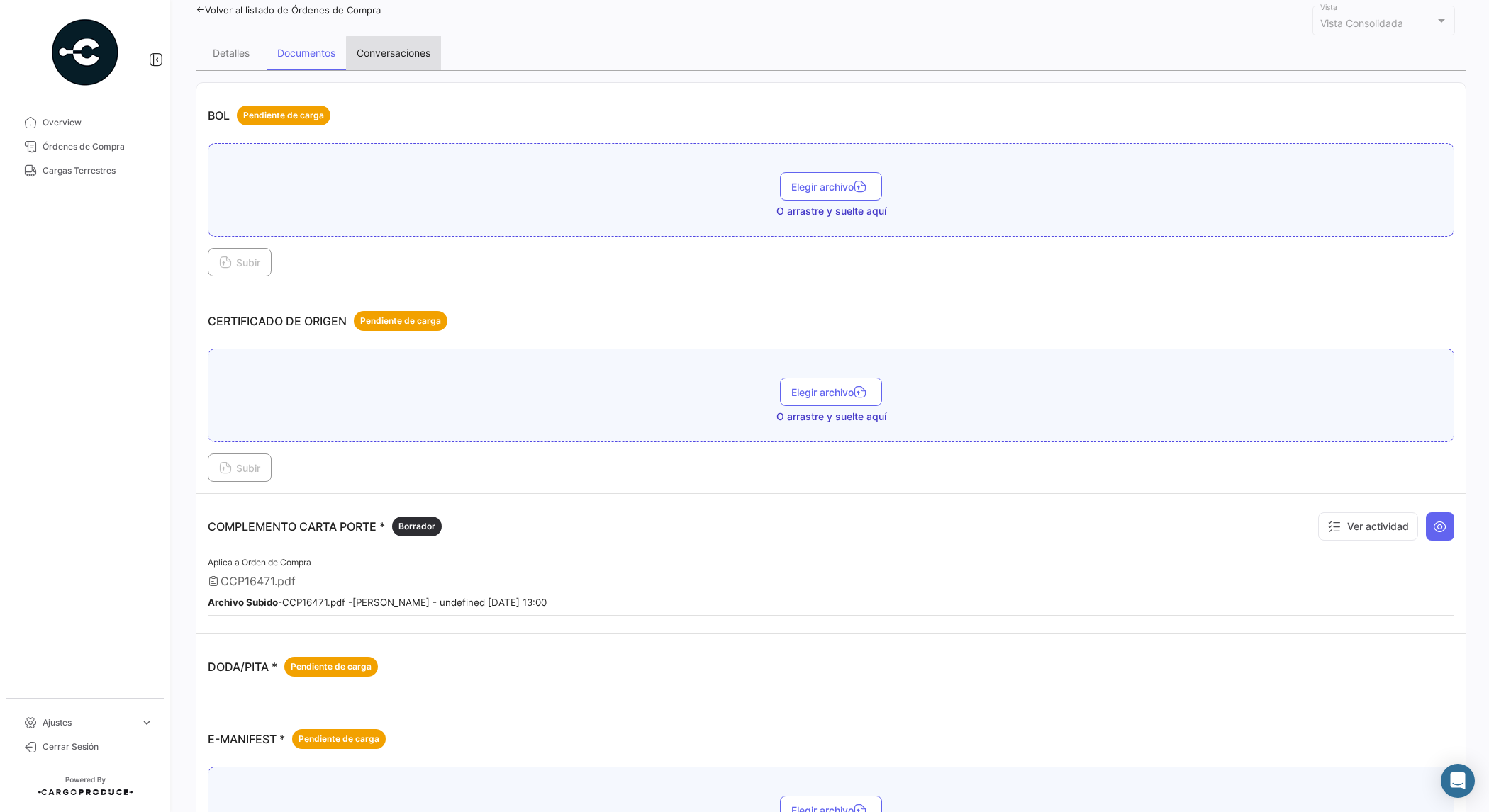
click at [403, 54] on div "Conversaciones" at bounding box center [393, 52] width 74 height 12
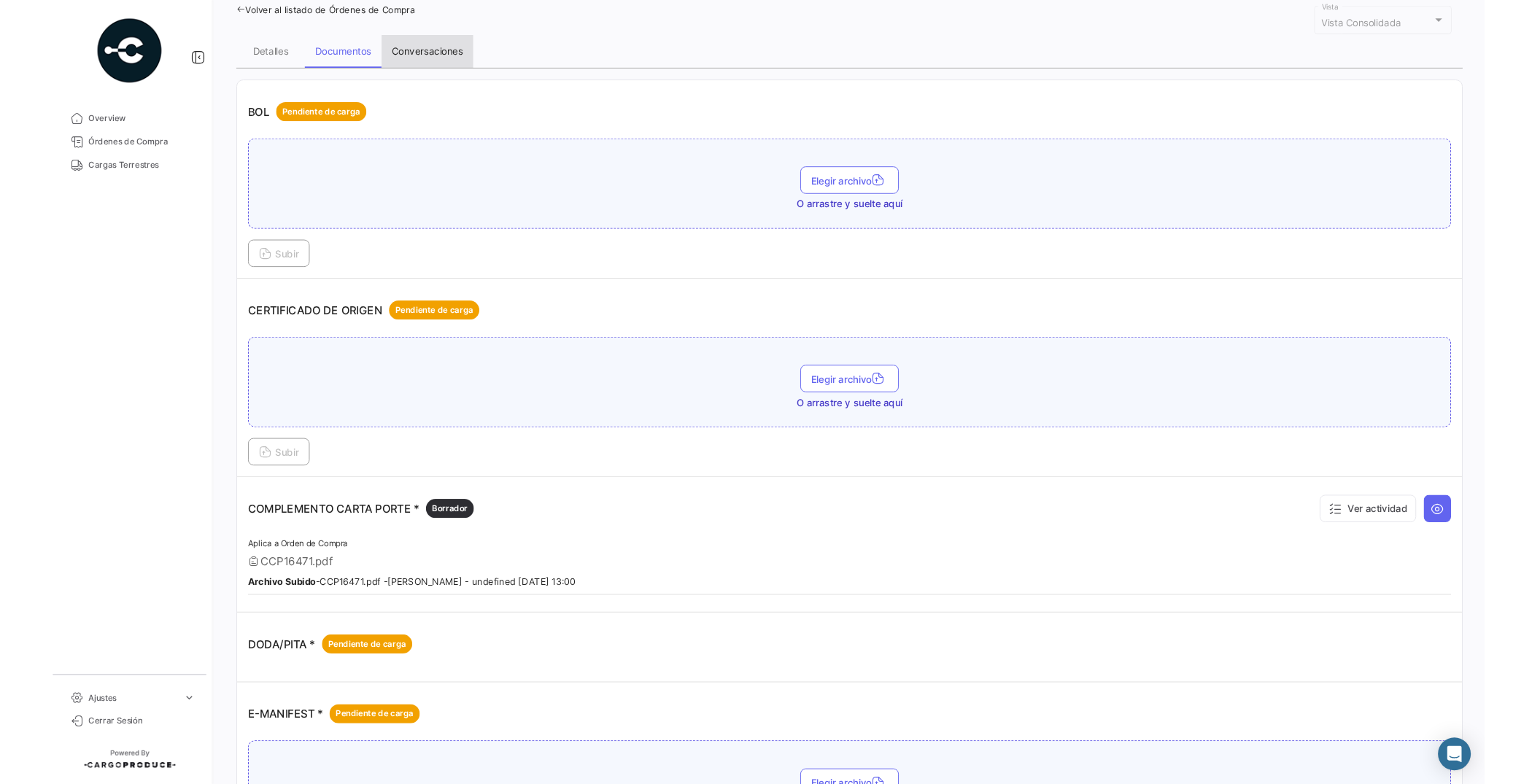
scroll to position [0, 0]
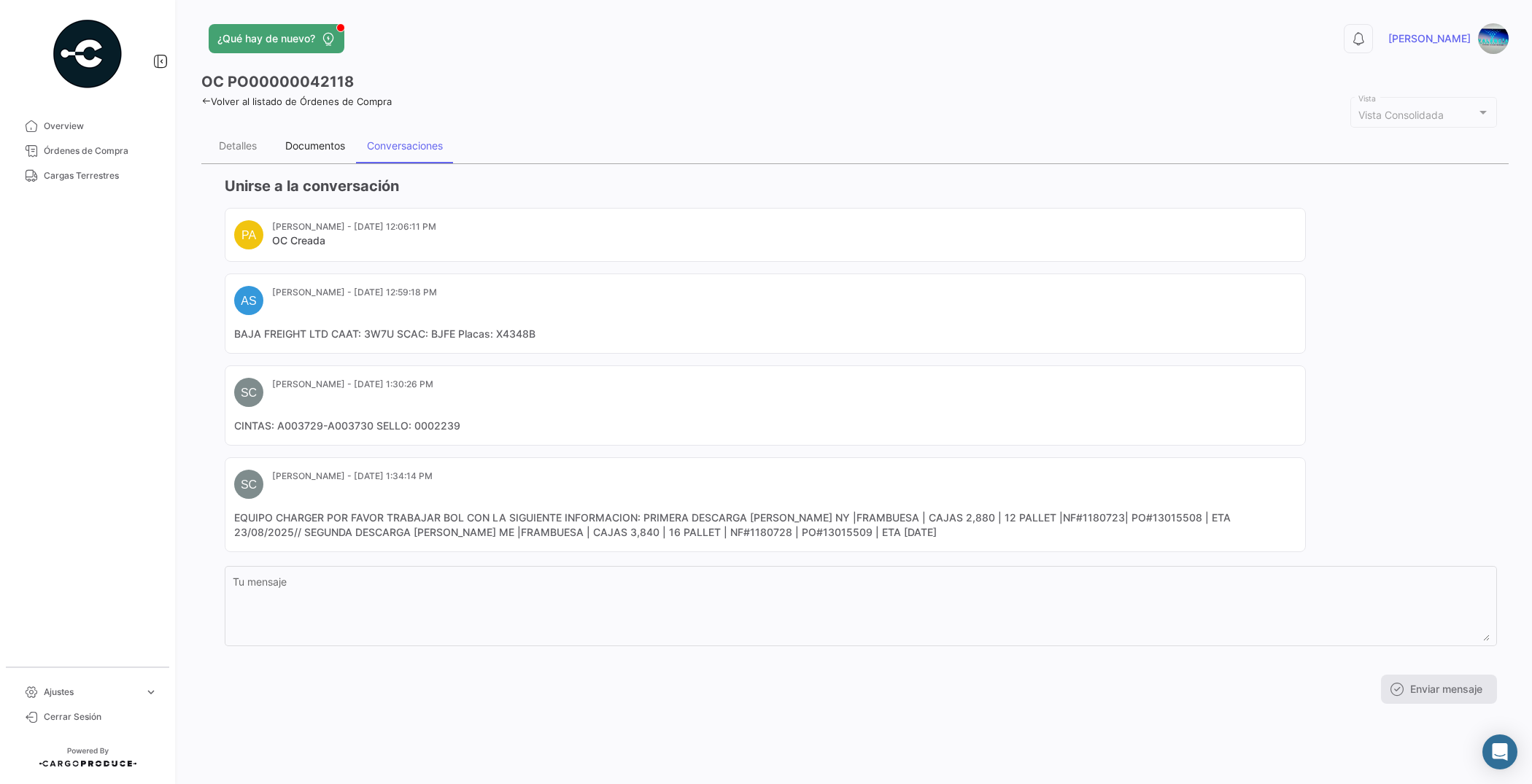
click at [325, 139] on div "Documentos" at bounding box center [315, 145] width 60 height 12
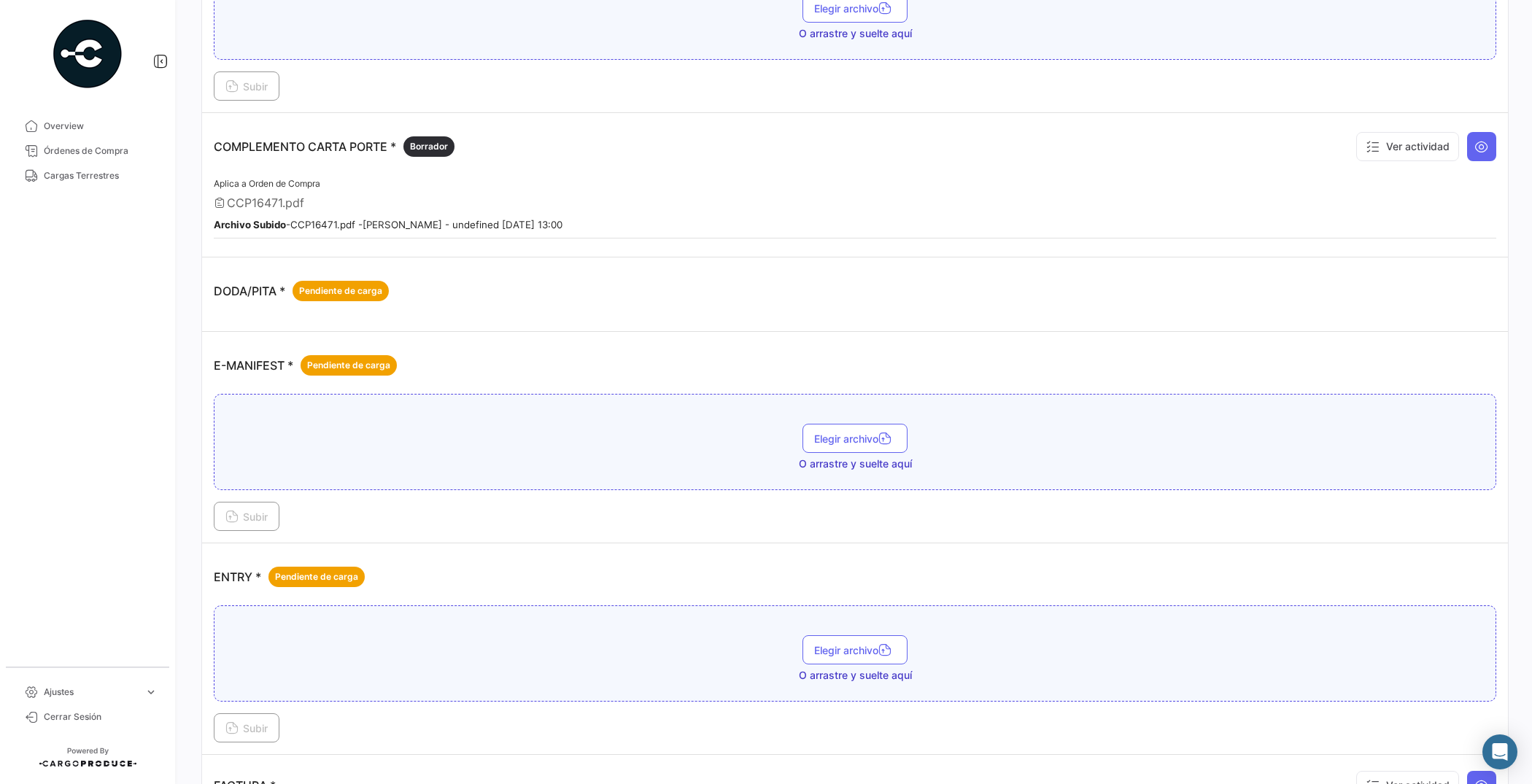
scroll to position [547, 0]
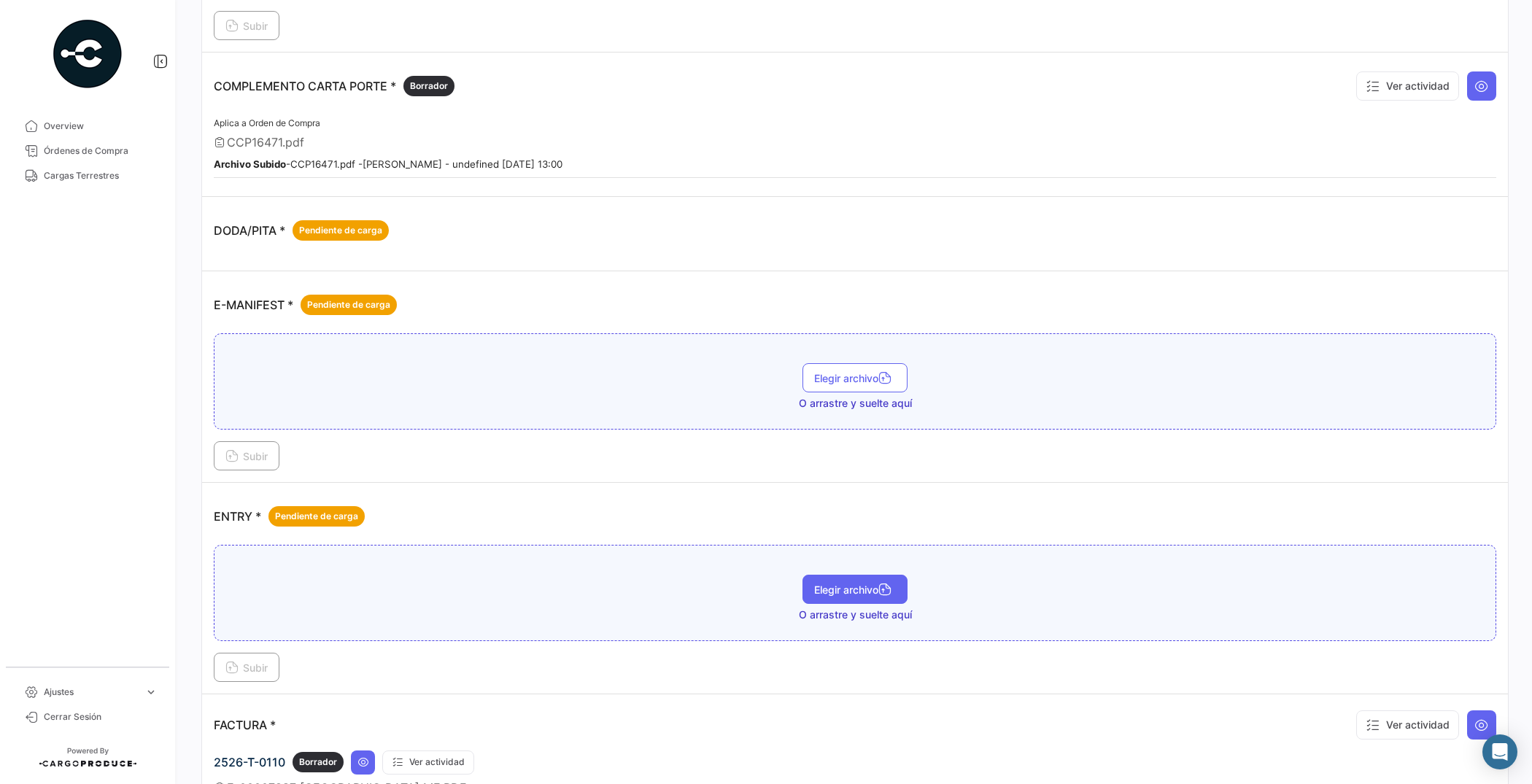
click at [874, 595] on span "Elegir archivo" at bounding box center [855, 589] width 81 height 12
click at [255, 669] on span "Subir" at bounding box center [247, 667] width 42 height 12
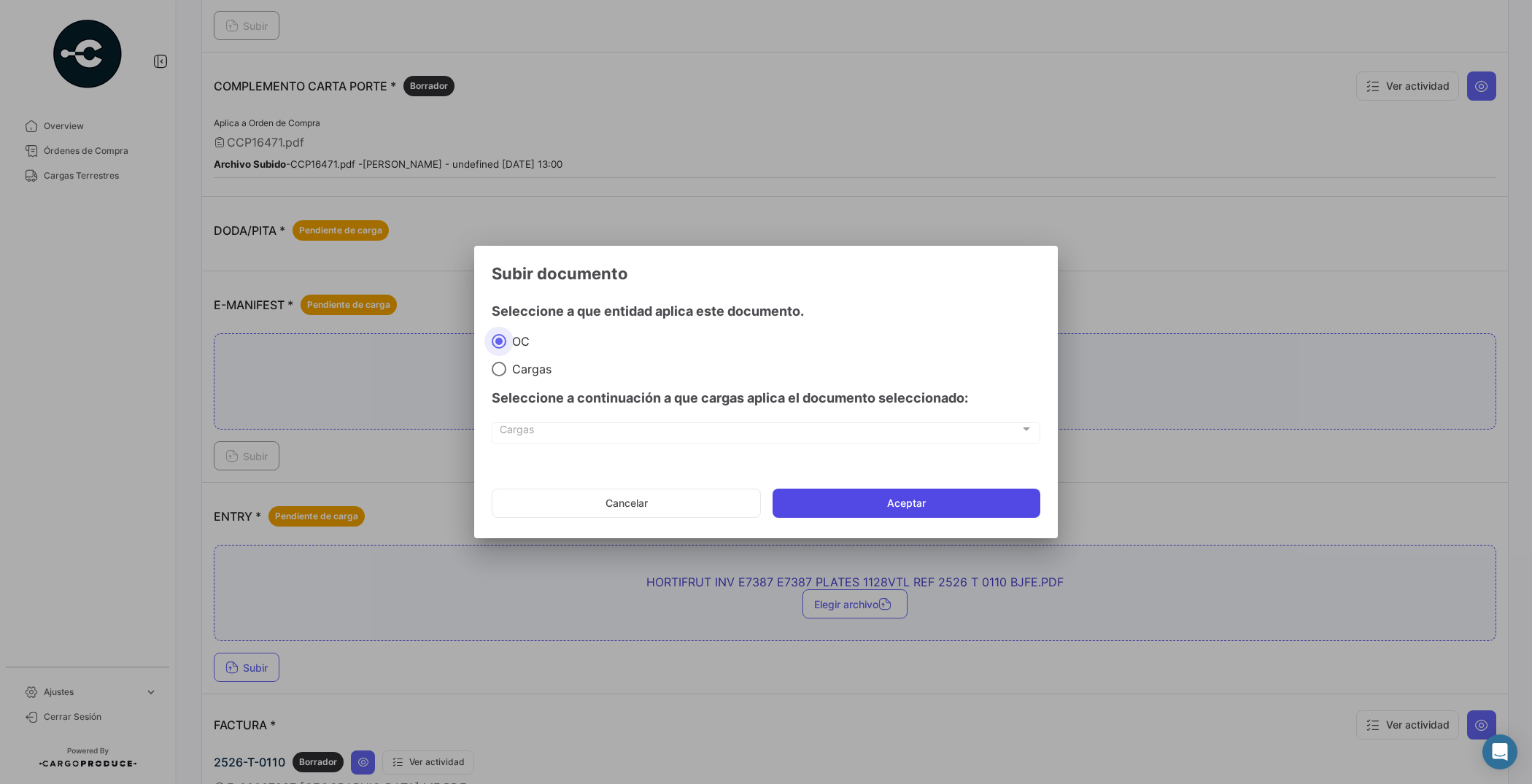
click at [819, 499] on button "Aceptar" at bounding box center [907, 503] width 268 height 30
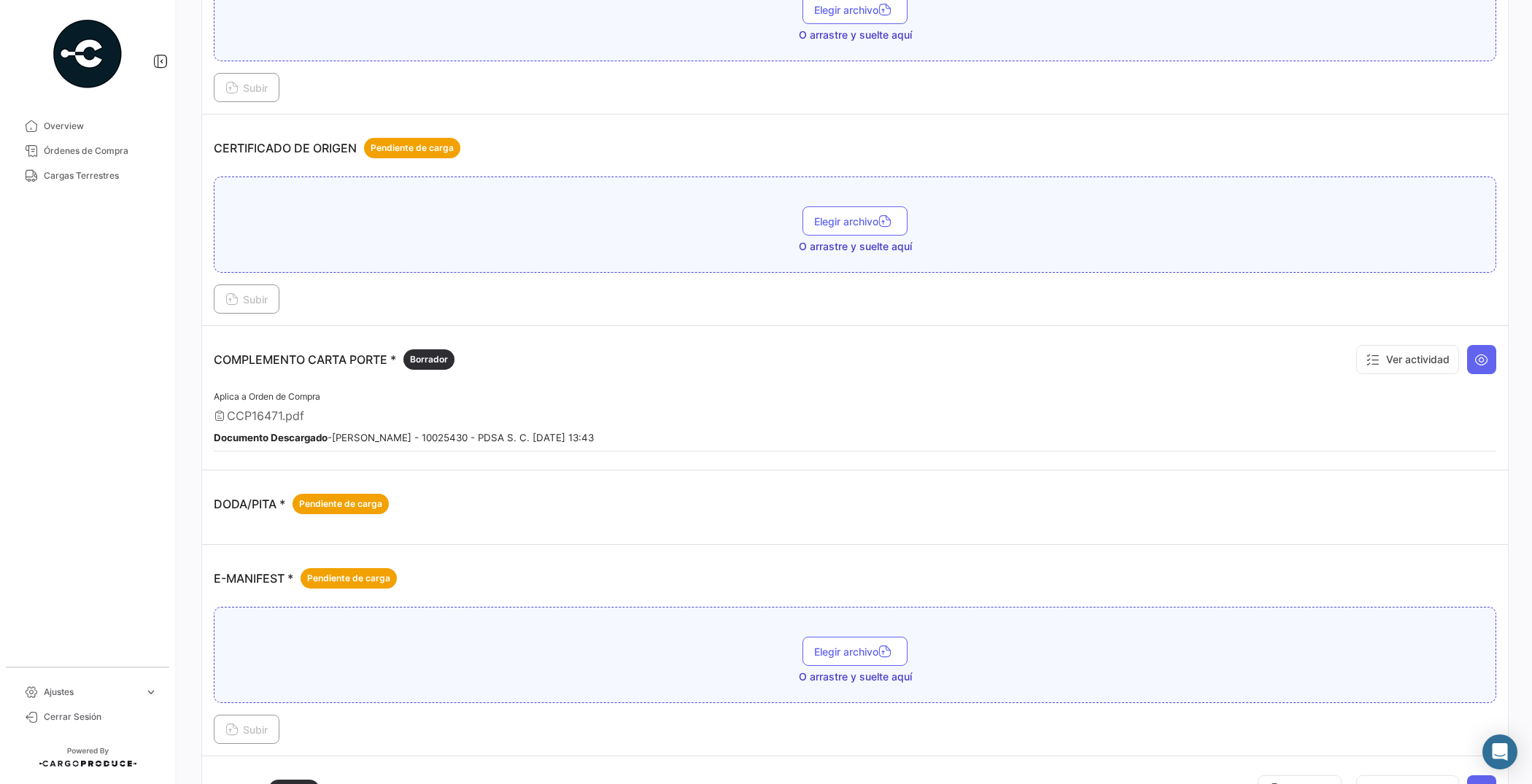
scroll to position [0, 0]
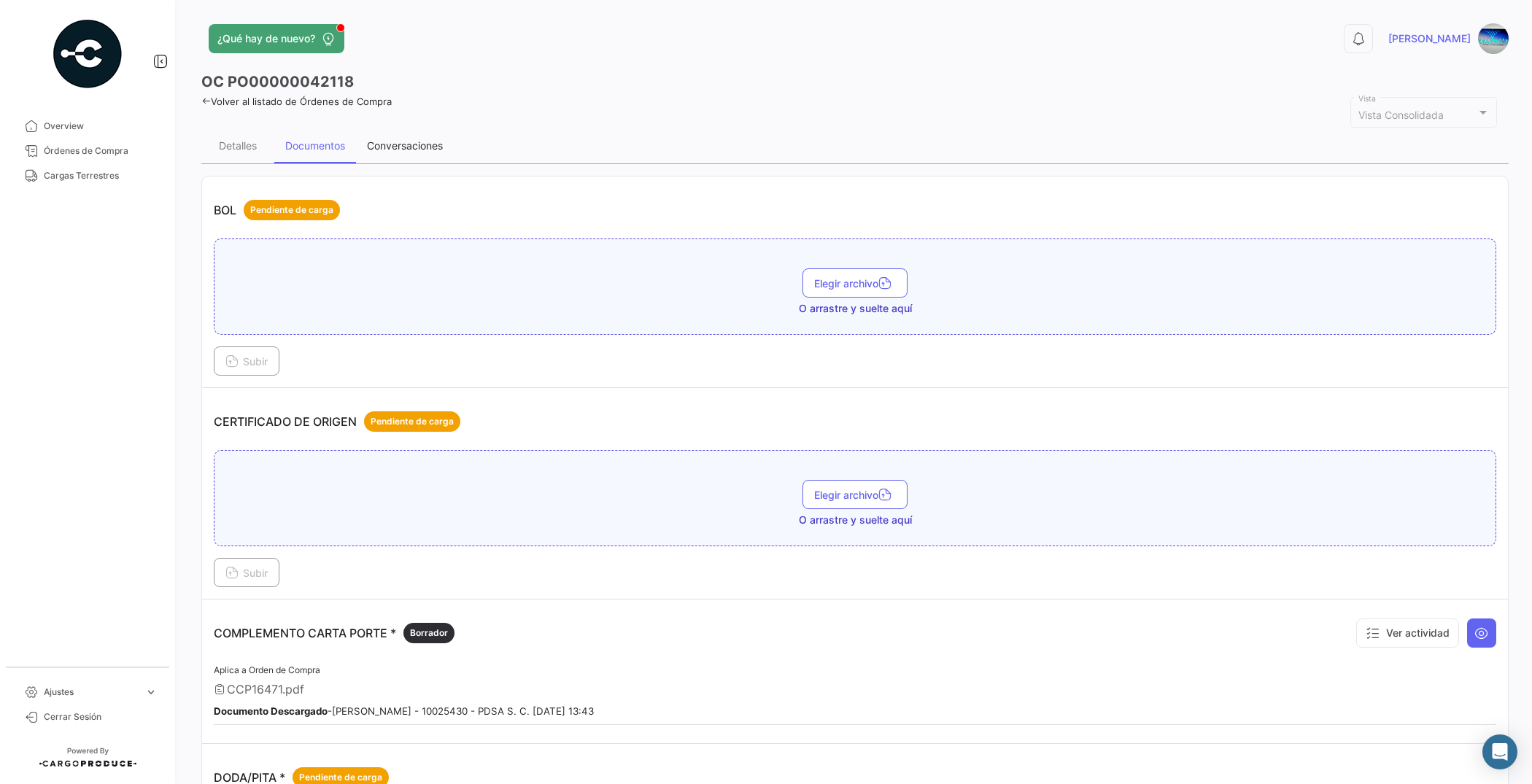
click at [404, 129] on div "Conversaciones" at bounding box center [404, 146] width 98 height 35
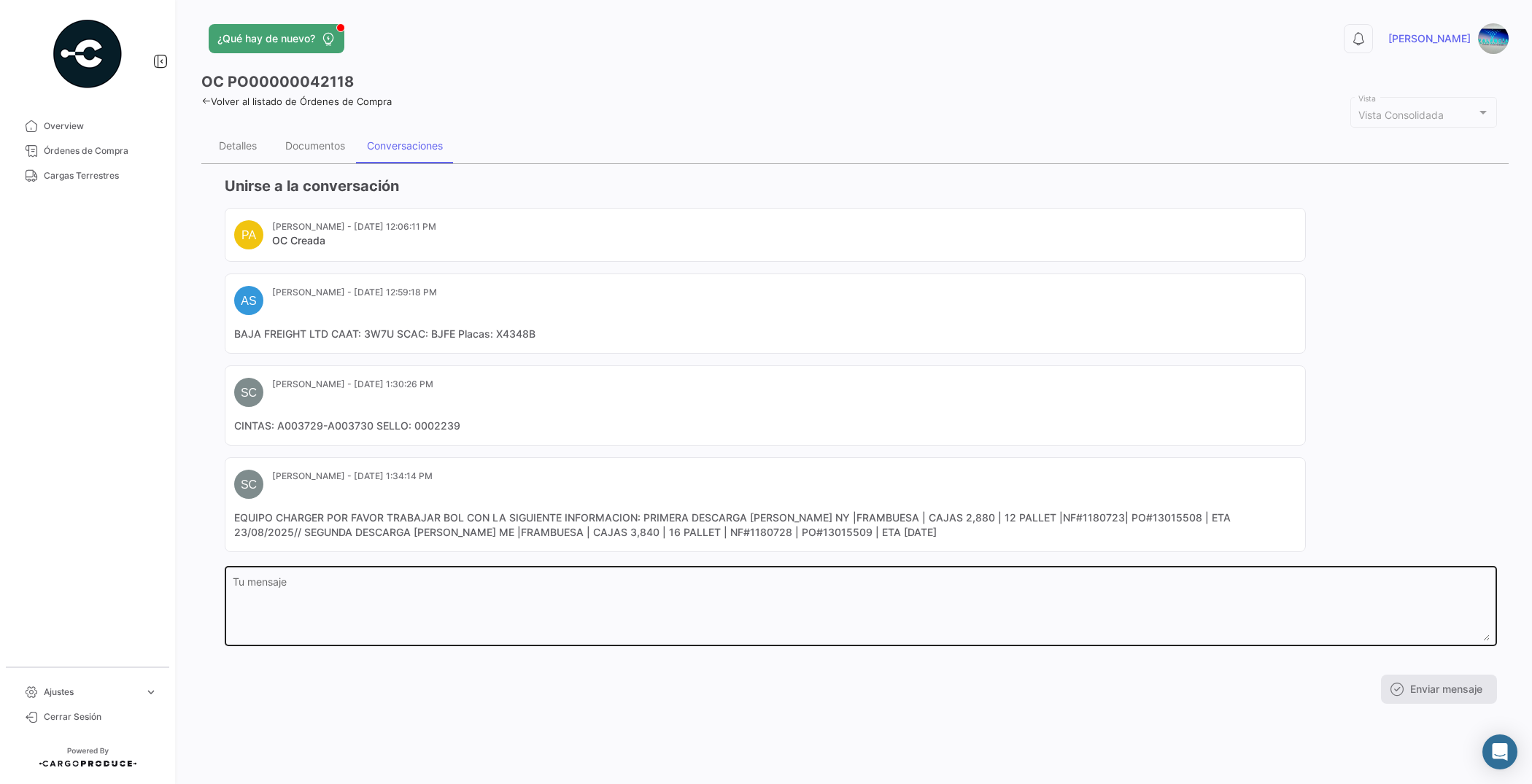
click at [490, 595] on textarea "Tu mensaje" at bounding box center [861, 609] width 1257 height 65
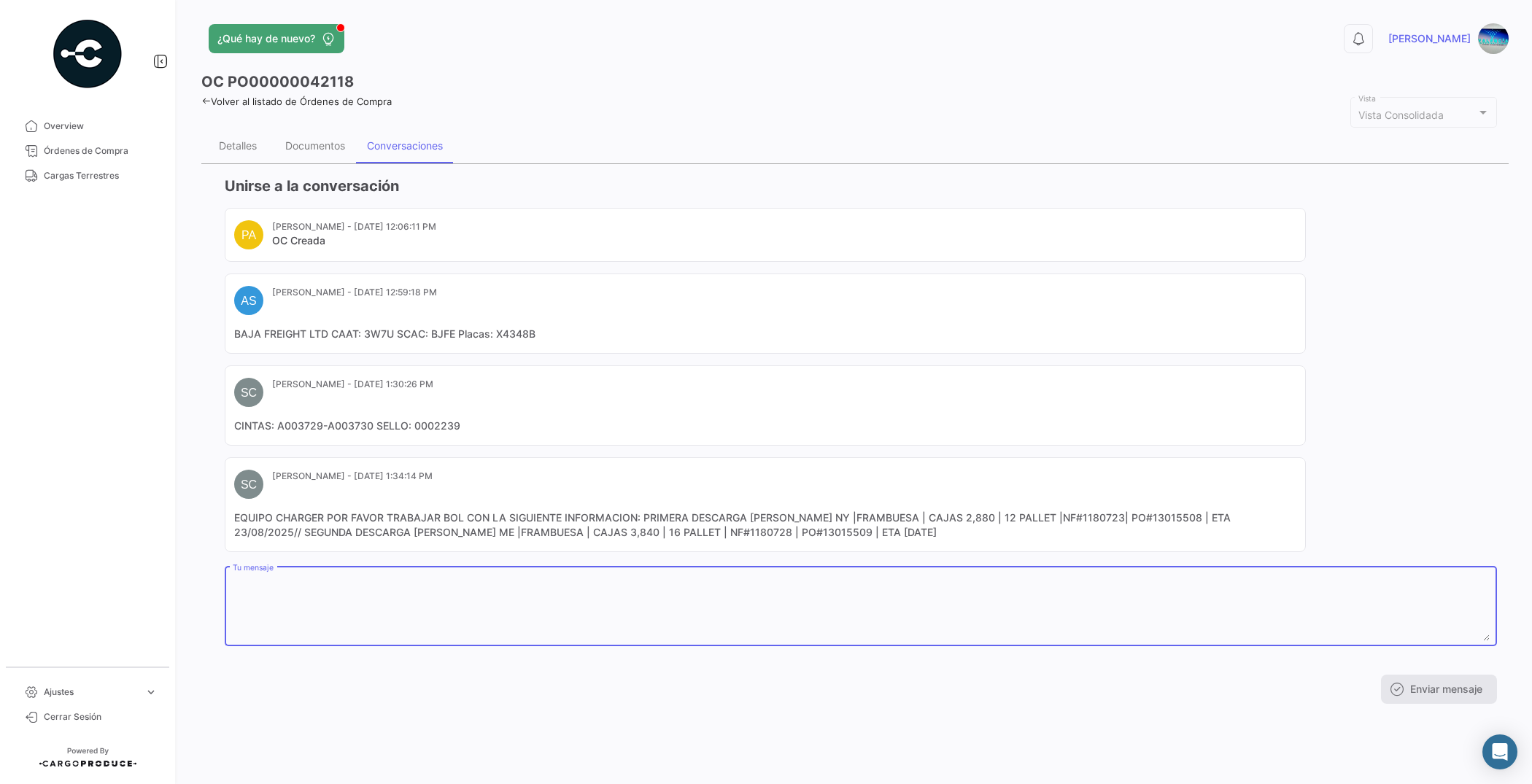
paste textarea "HORTIFRUT INV E7387 E7387 PLATES 1128VTL REF 2526 T 0110 BJFE"
drag, startPoint x: 755, startPoint y: 585, endPoint x: 227, endPoint y: 563, distance: 528.5
click at [227, 563] on div "Unirse a la conversación PA [PERSON_NAME] - [DATE] 12:06:11 PM OC Creada AS [PE…" at bounding box center [861, 440] width 1273 height 528
type textarea "HORTIFRUT INV E7387 E7387 PLATES 1128VTL REF 2526 T 0110 BJFE , DISPONIBLE EN P…"
click at [1426, 692] on button "Enviar mensaje" at bounding box center [1439, 690] width 116 height 30
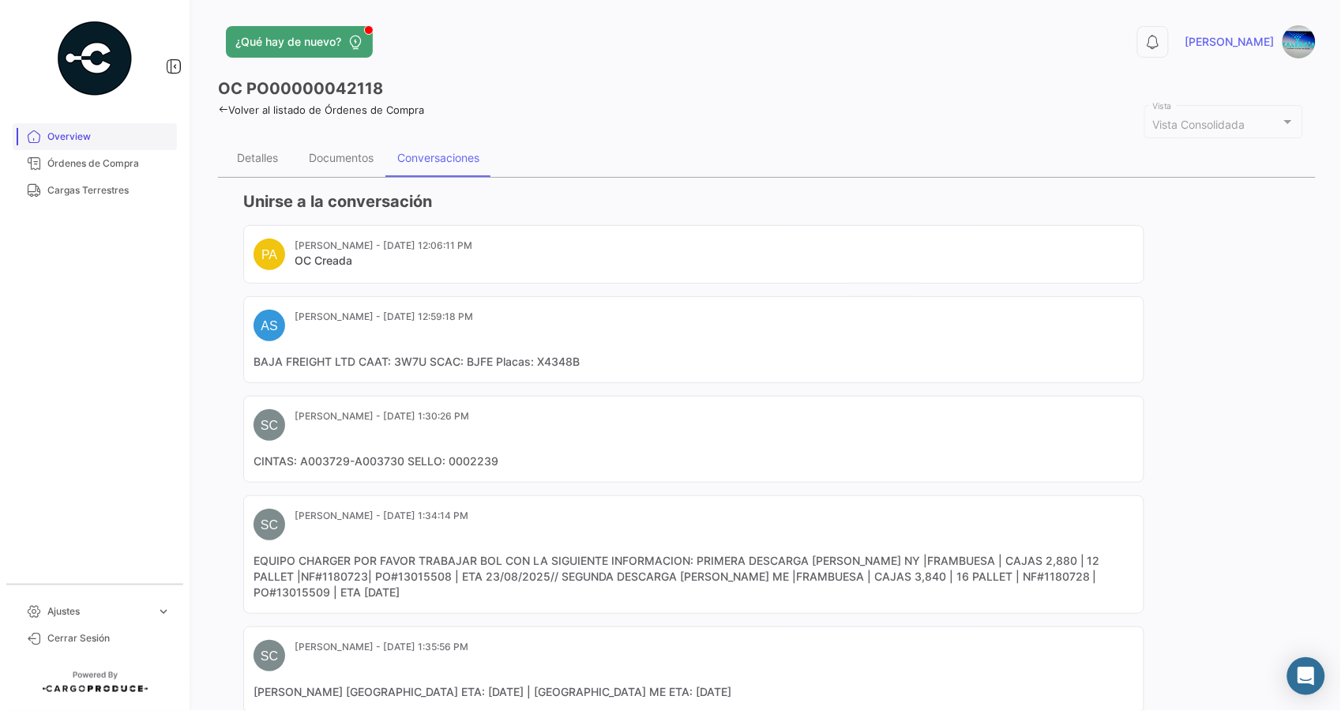
click at [84, 128] on link "Overview" at bounding box center [95, 136] width 164 height 27
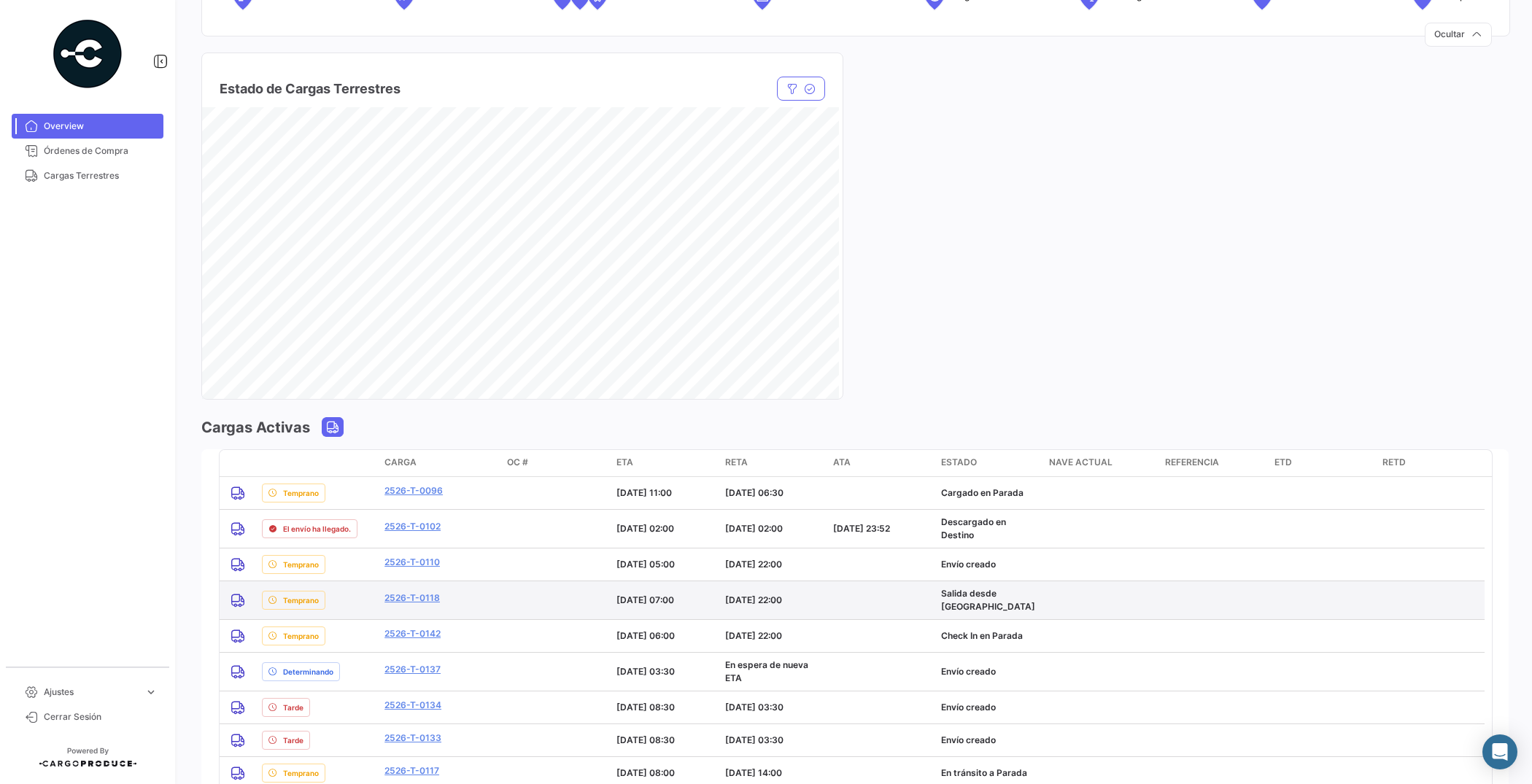
scroll to position [821, 0]
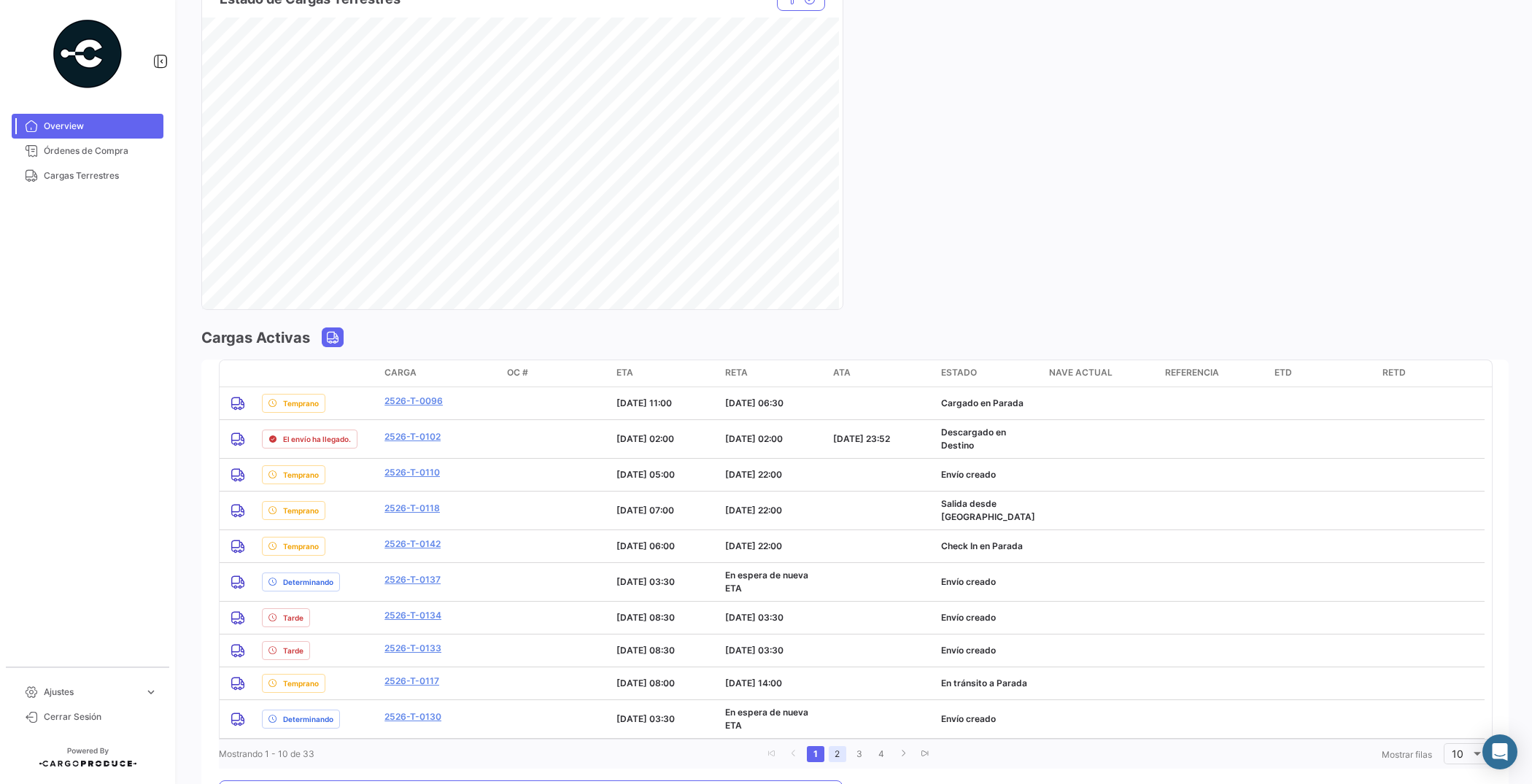
click at [838, 752] on link "2" at bounding box center [837, 754] width 18 height 16
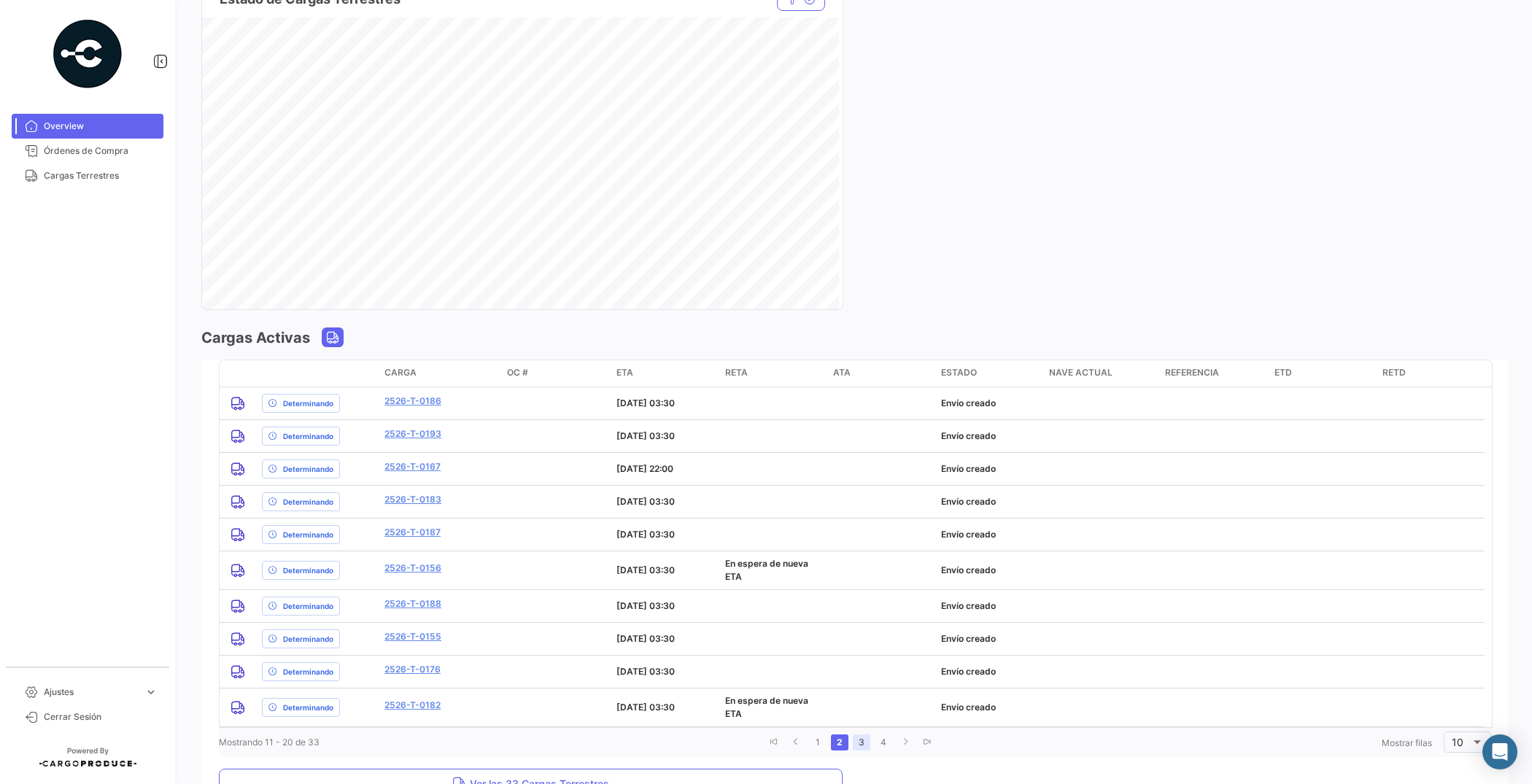
click at [862, 746] on link "3" at bounding box center [861, 742] width 18 height 16
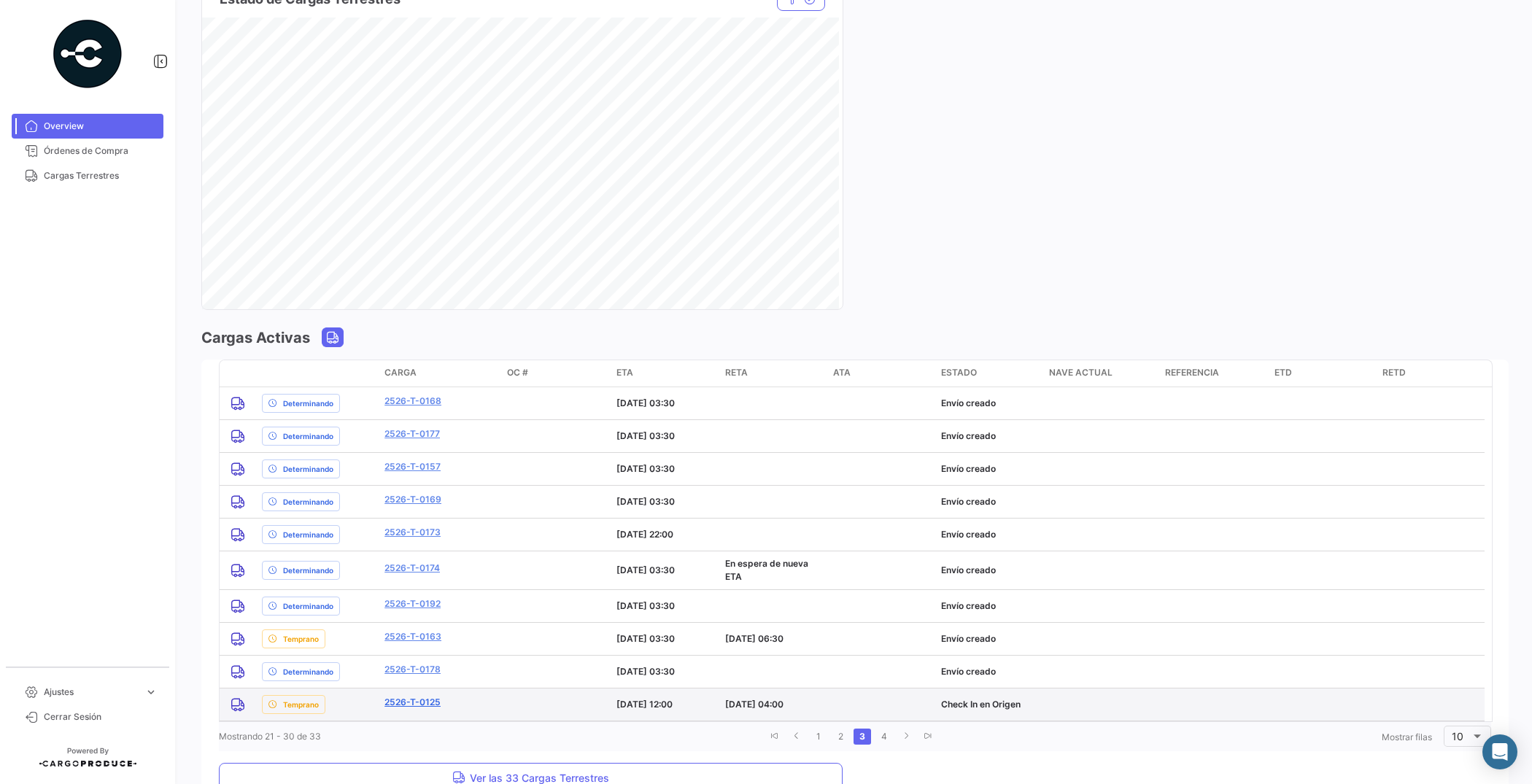
click at [405, 702] on link "2526-T-0125" at bounding box center [412, 703] width 56 height 13
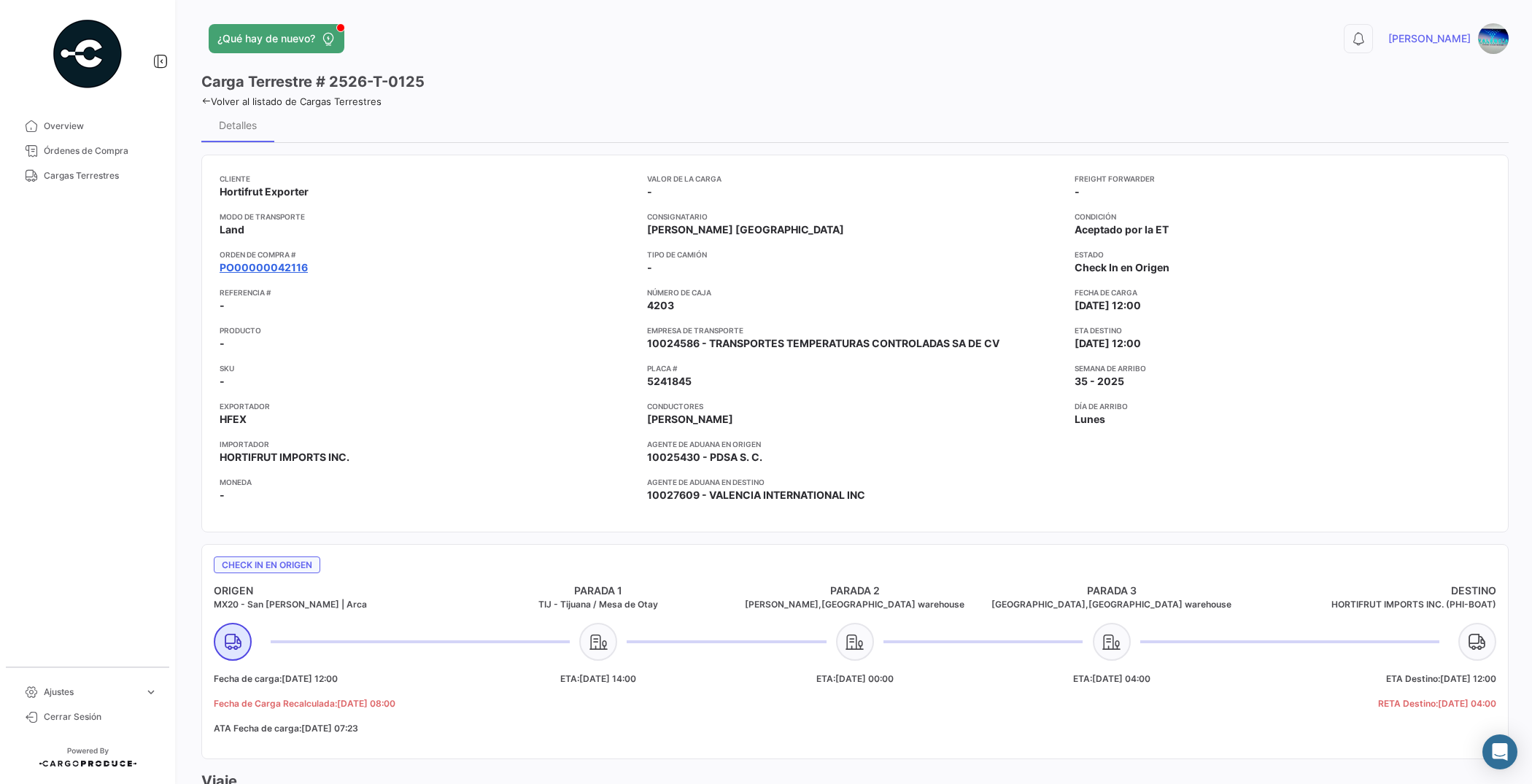
click at [269, 265] on link "PO00000042116" at bounding box center [264, 268] width 89 height 15
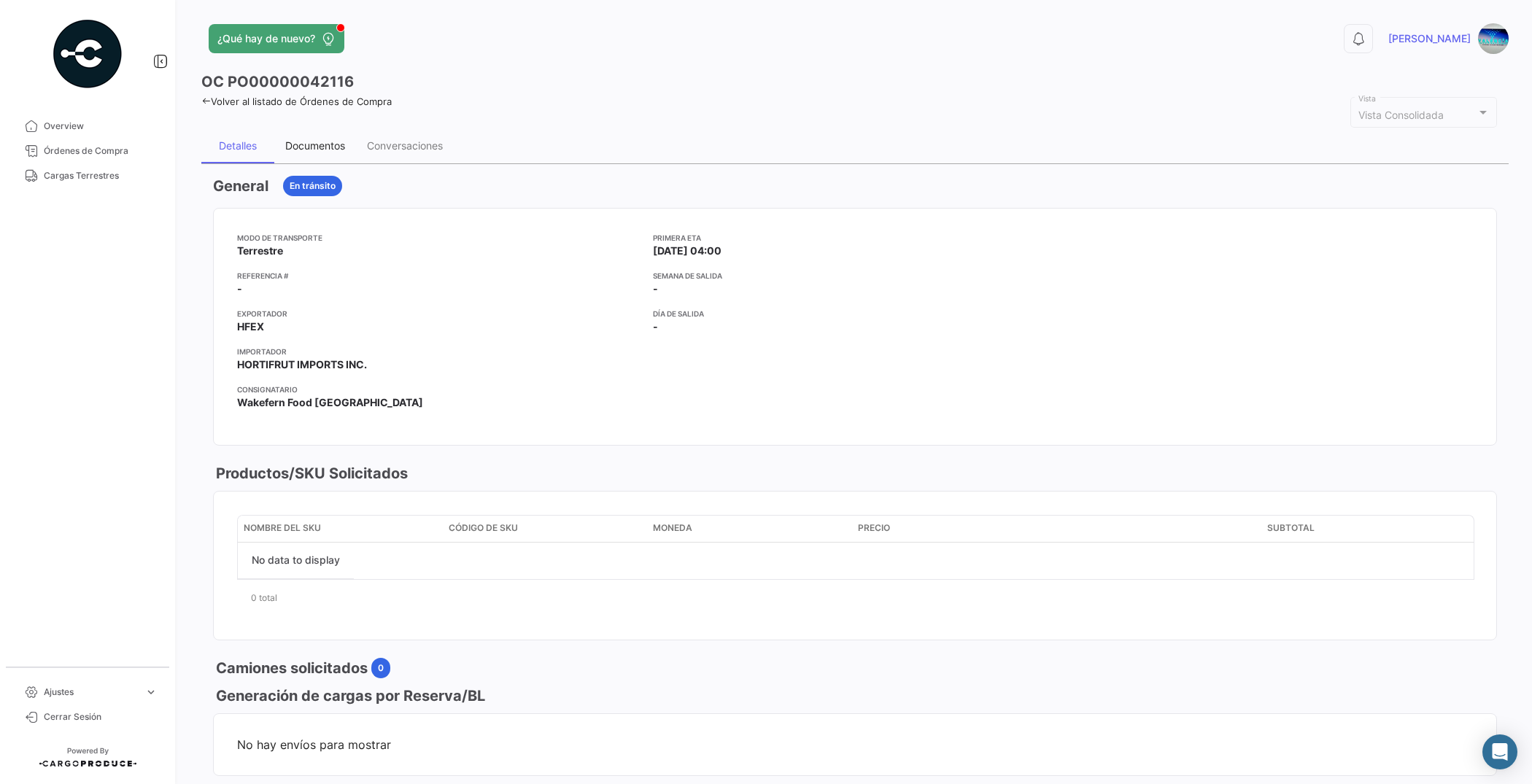
click at [328, 144] on div "Documentos" at bounding box center [315, 145] width 60 height 12
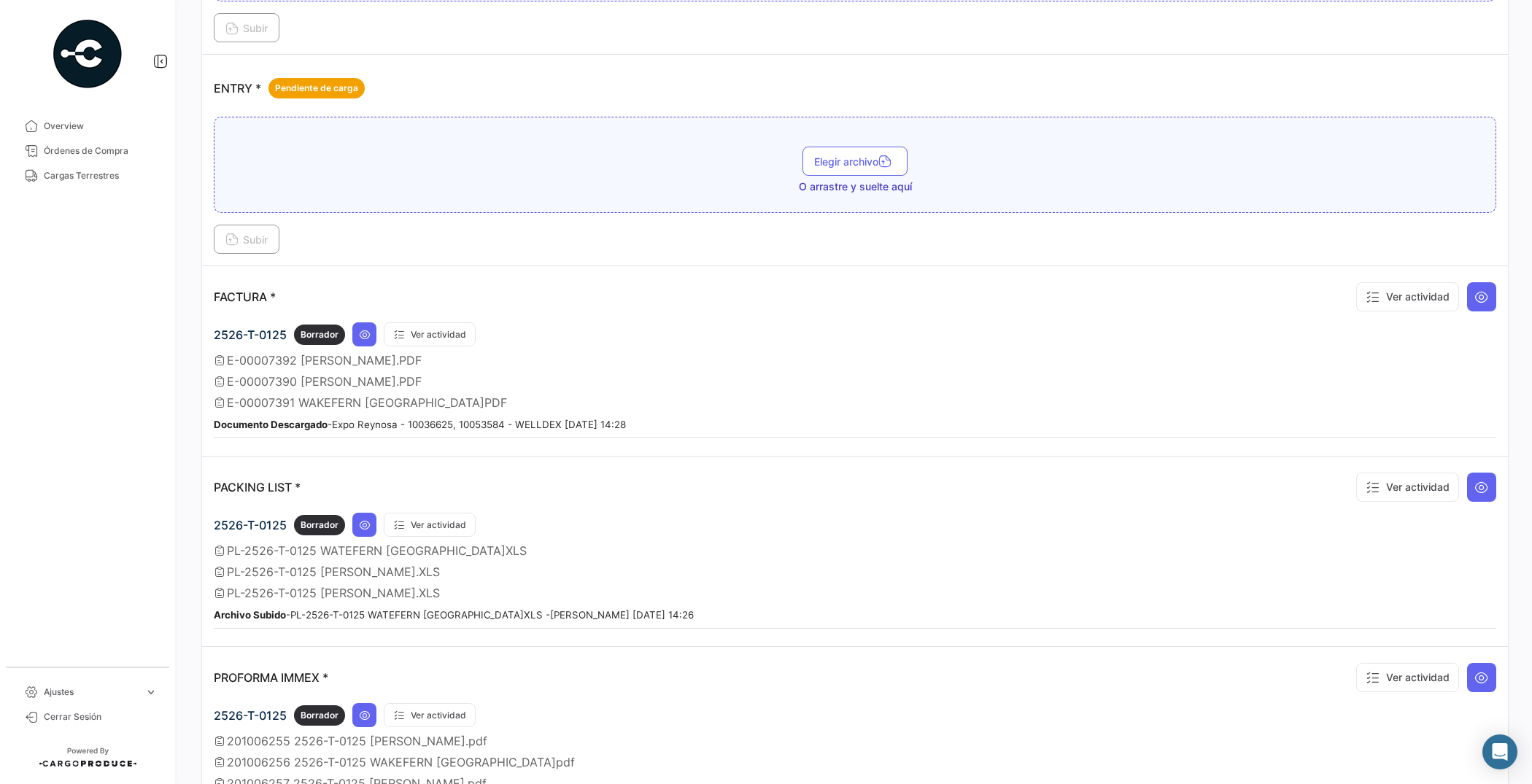
scroll to position [911, 0]
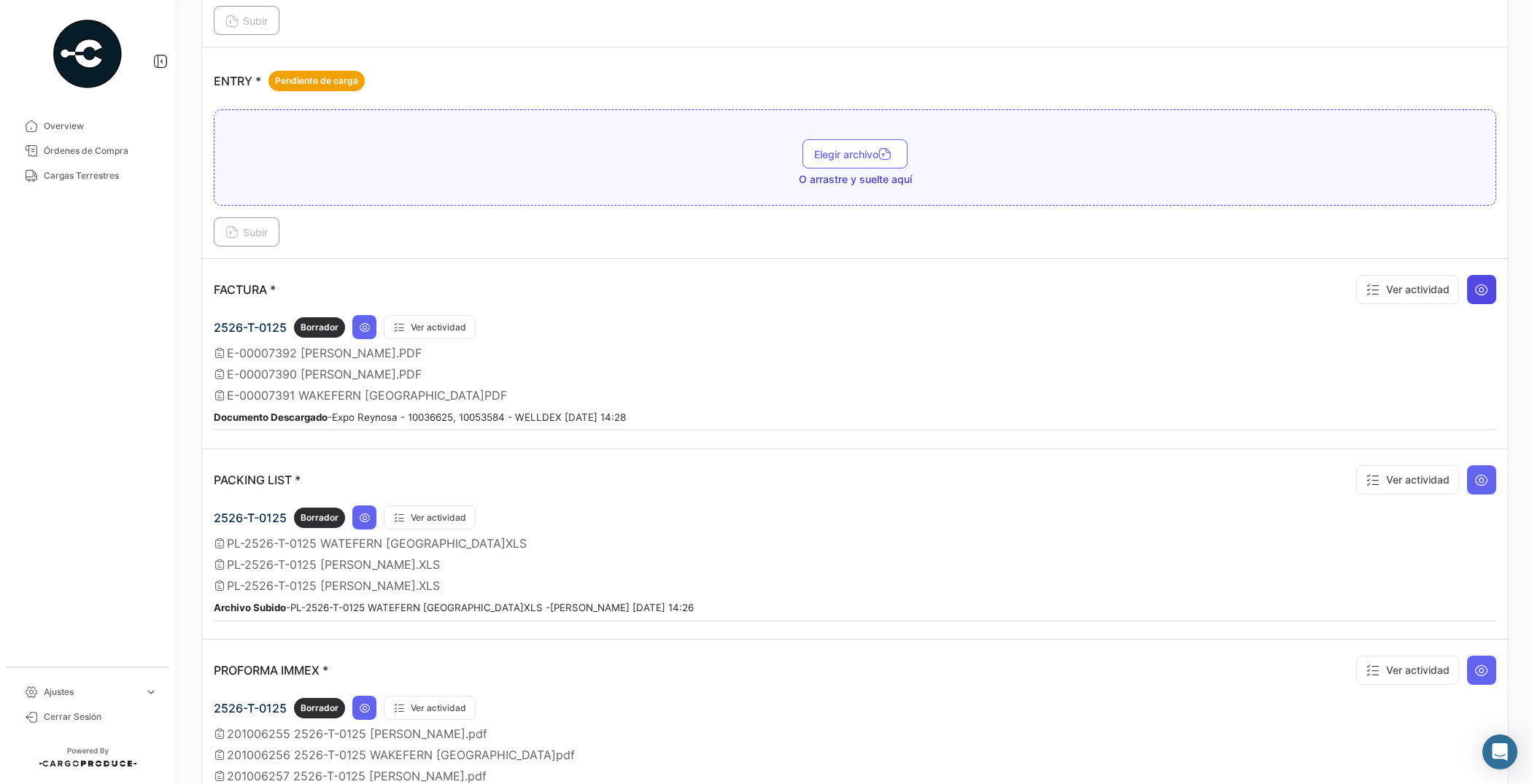
click at [1475, 290] on icon at bounding box center [1481, 290] width 15 height 15
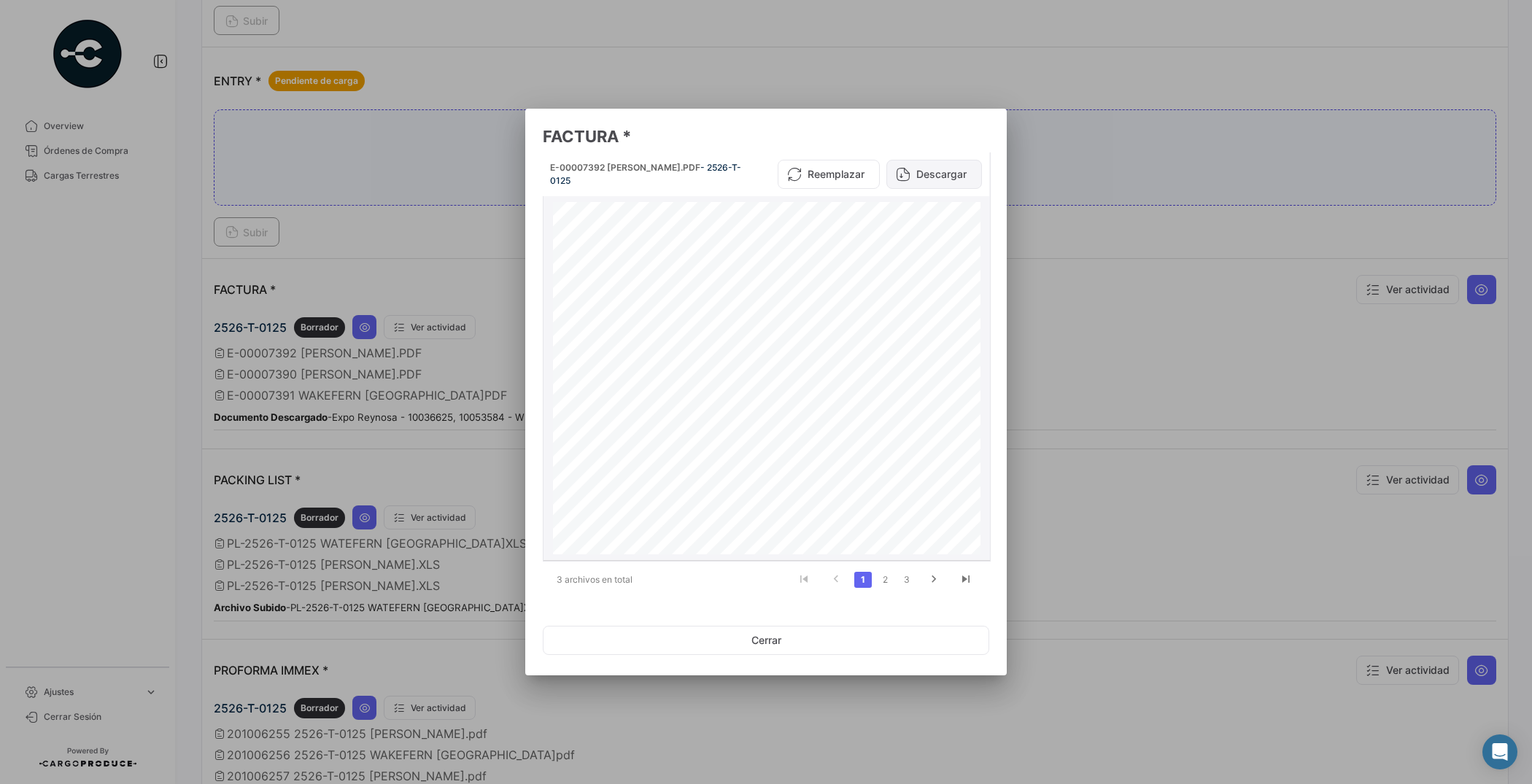
click at [952, 172] on button "Descargar" at bounding box center [934, 175] width 95 height 30
click at [887, 574] on link "2" at bounding box center [885, 579] width 18 height 16
click at [953, 169] on button "Descargar" at bounding box center [934, 175] width 95 height 30
click at [905, 577] on link "3" at bounding box center [906, 579] width 18 height 16
click at [943, 172] on button "Descargar" at bounding box center [934, 175] width 95 height 30
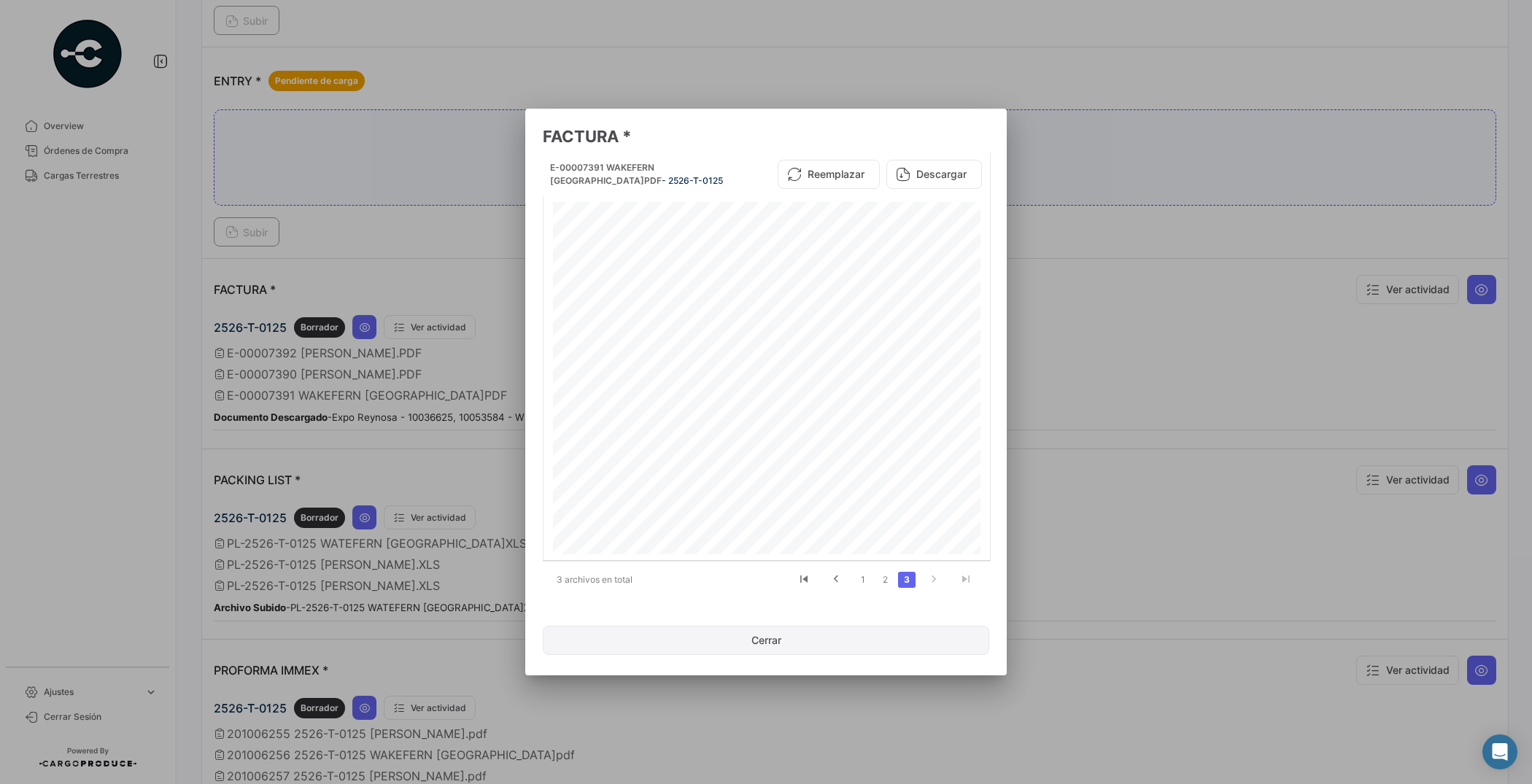
click at [762, 644] on button "Cerrar" at bounding box center [766, 641] width 446 height 30
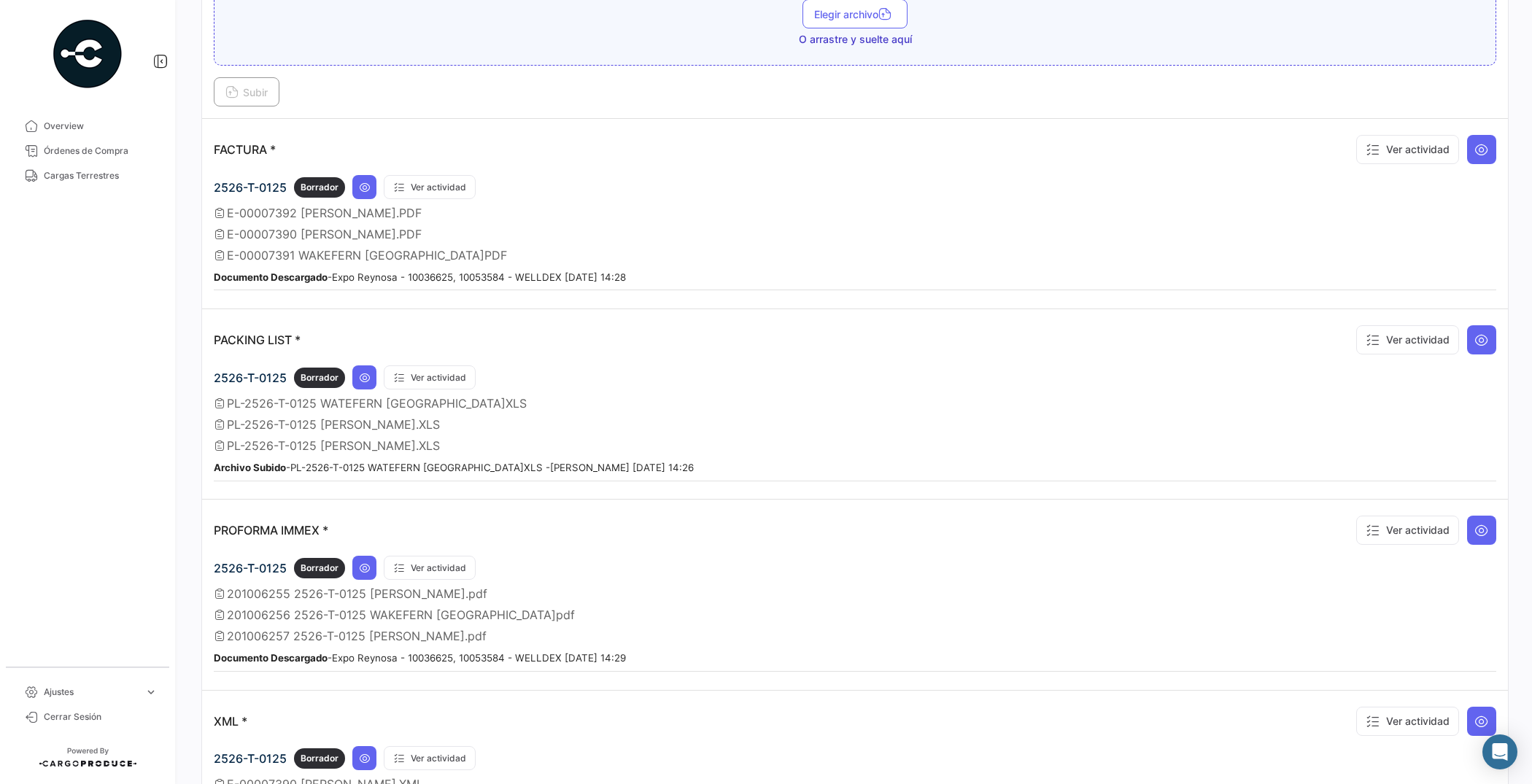
scroll to position [1094, 0]
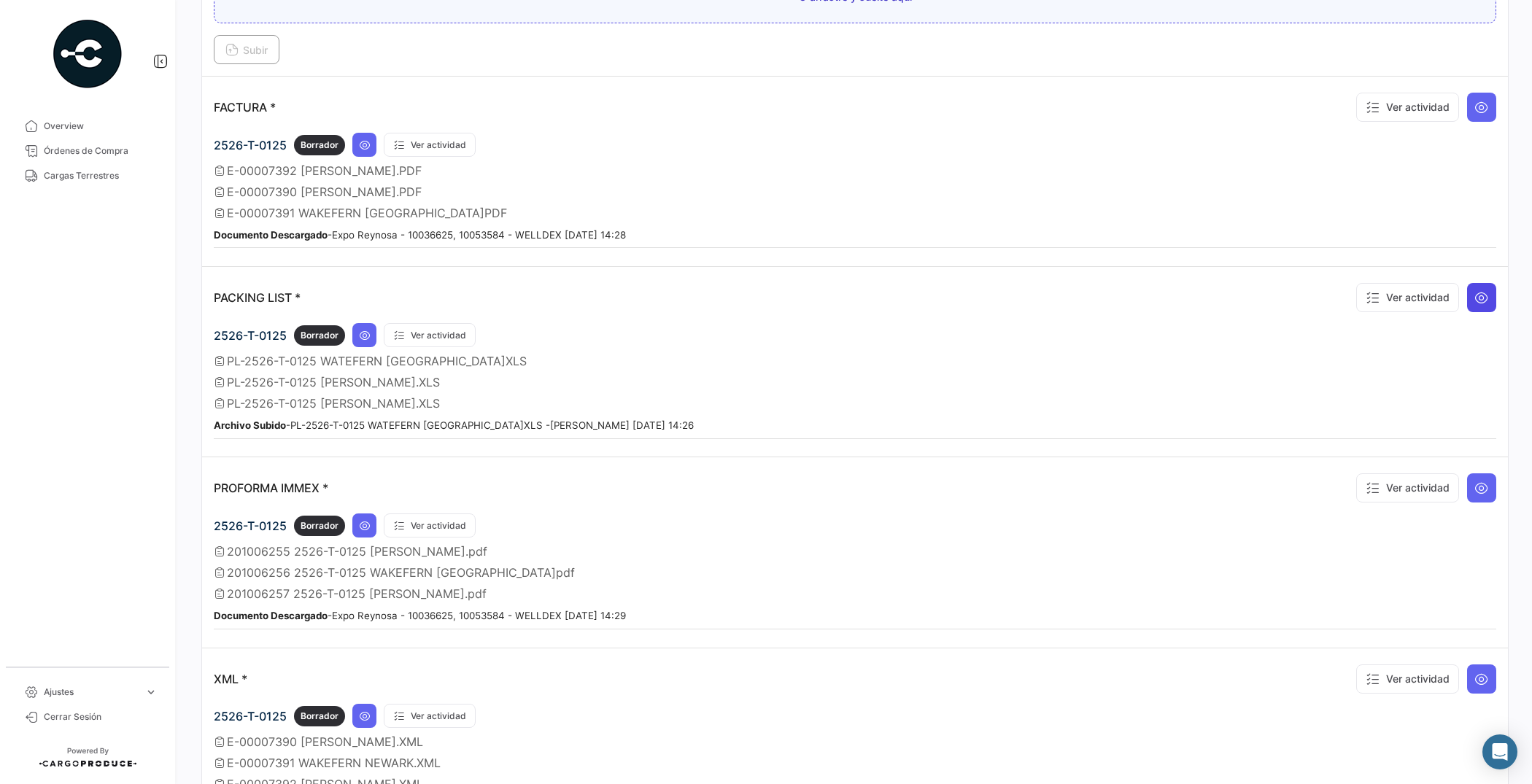
click at [1474, 300] on icon at bounding box center [1481, 297] width 15 height 15
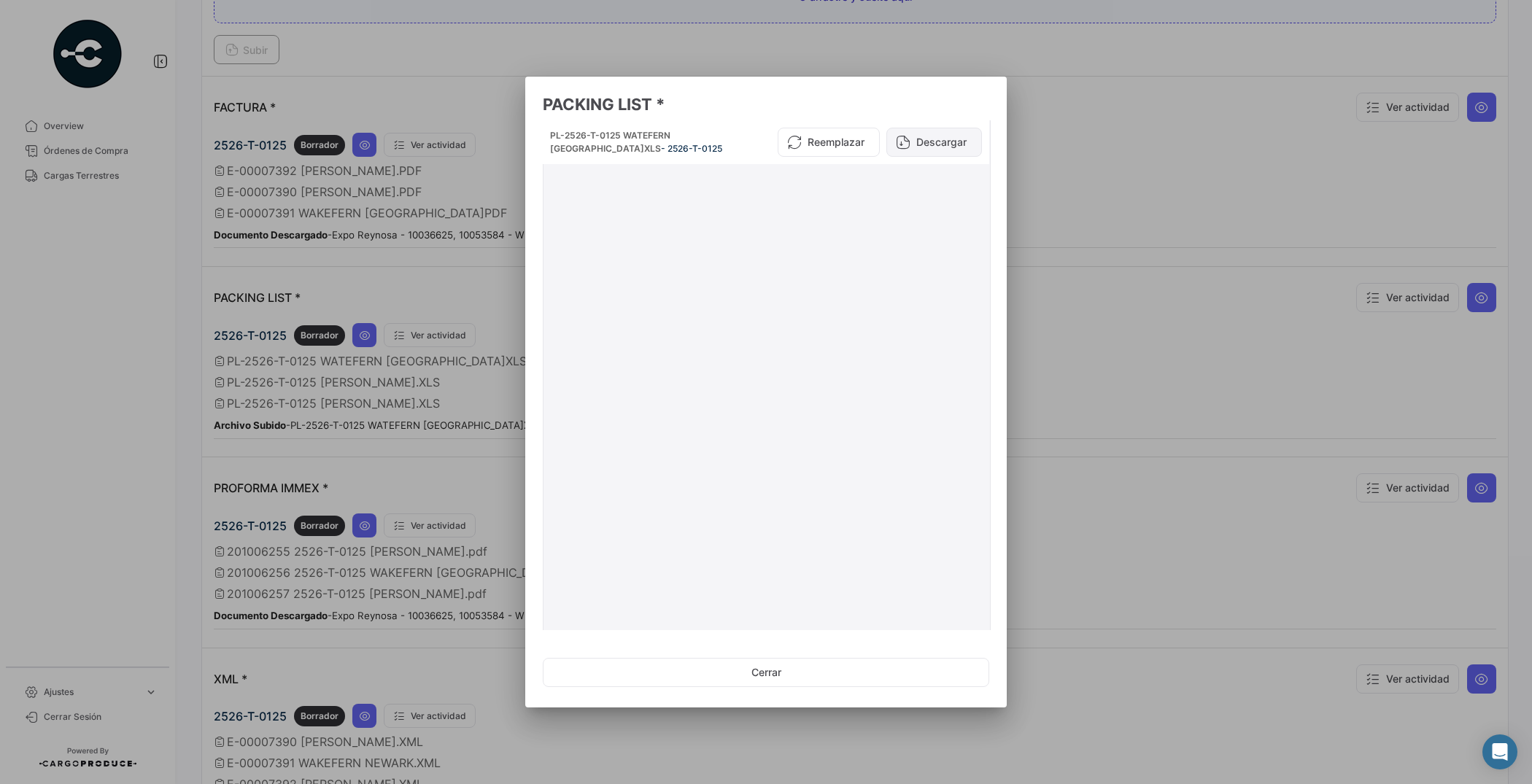
click at [923, 130] on button "Descargar" at bounding box center [934, 142] width 95 height 30
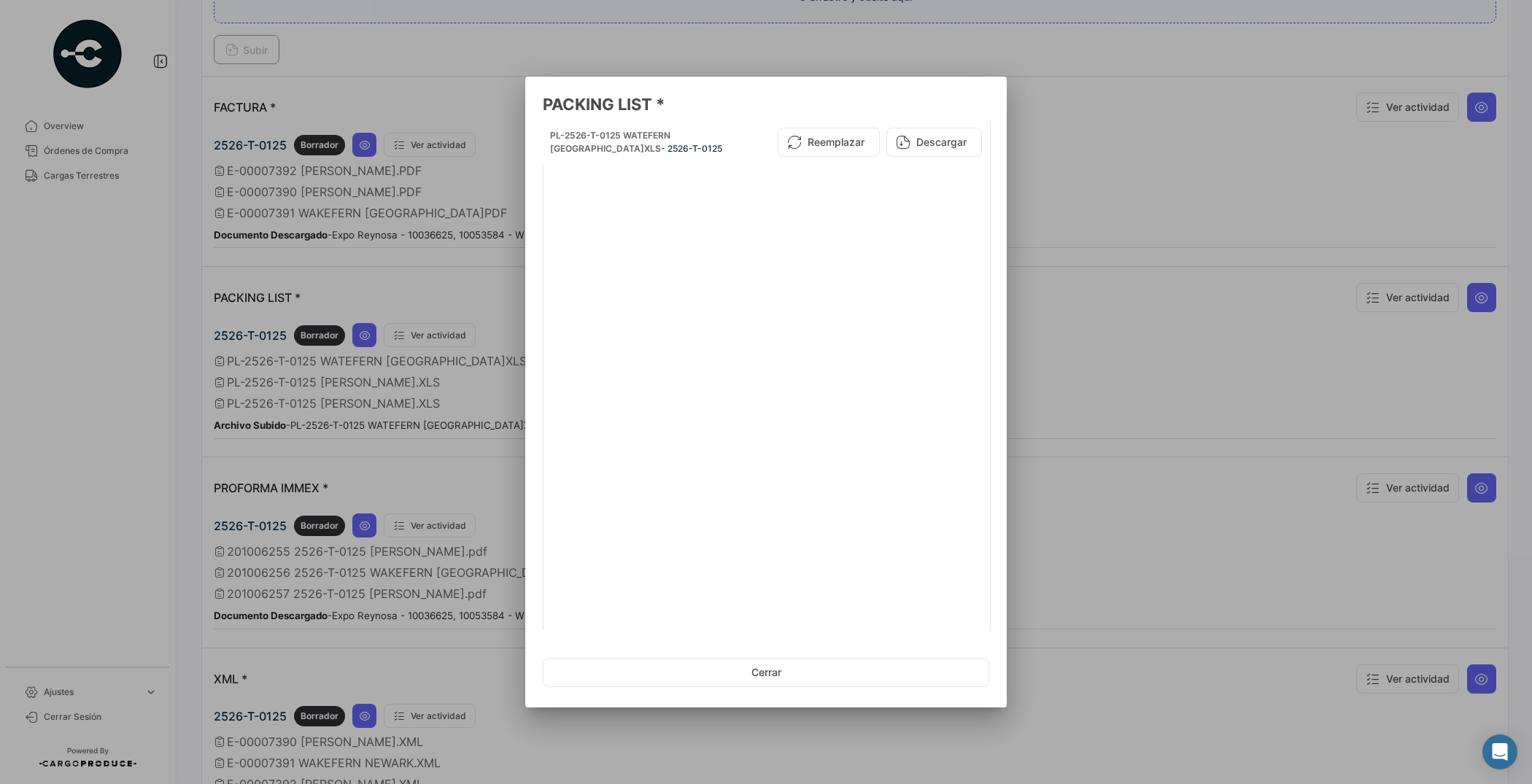
click at [983, 578] on mat-dialog-content "PL-2526-T-0125 WATEFERN [GEOGRAPHIC_DATA]XLS - 2526-T-0125 Reemplazar Descargar…" at bounding box center [766, 375] width 481 height 510
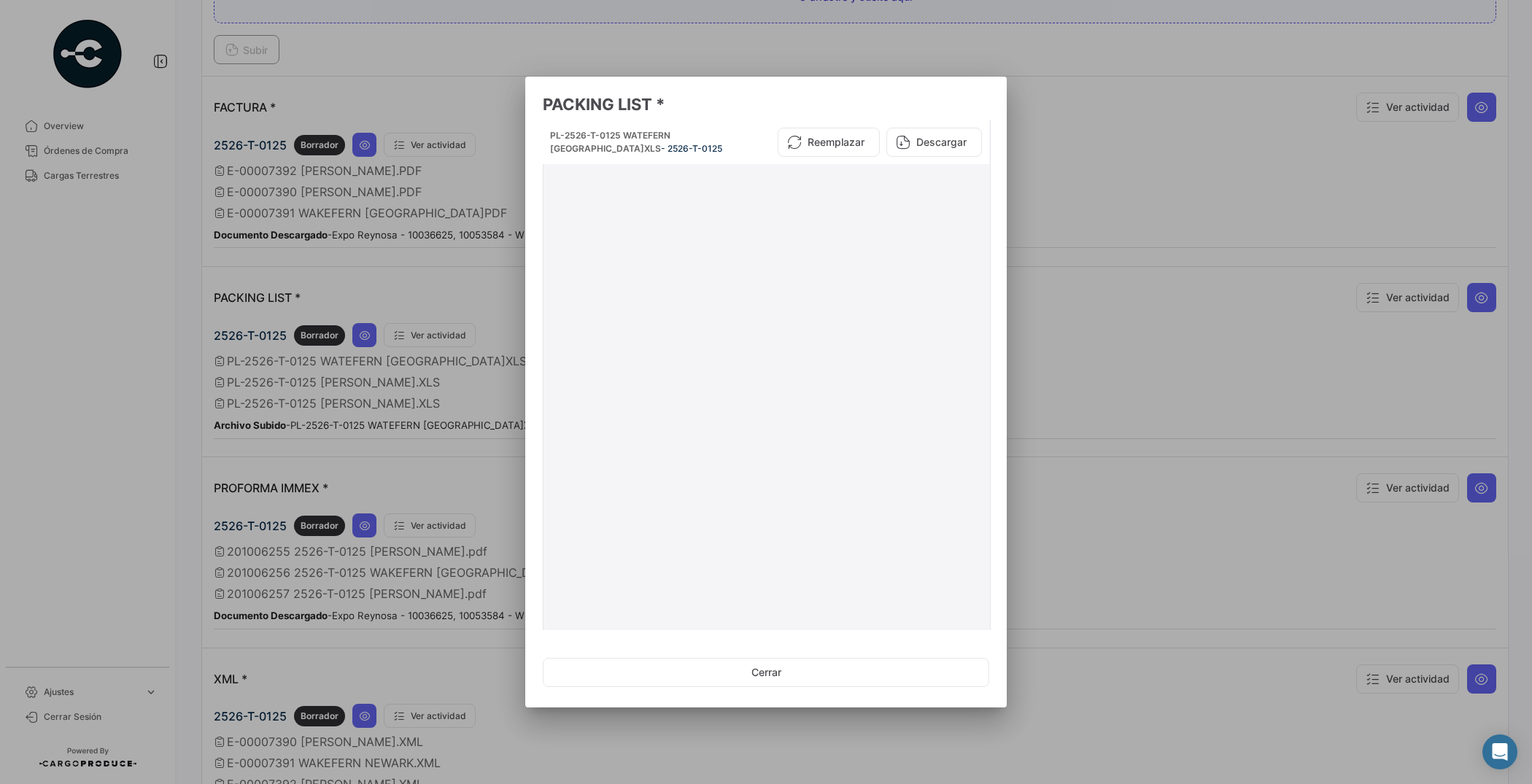
drag, startPoint x: 983, startPoint y: 585, endPoint x: 974, endPoint y: 592, distance: 11.4
click at [983, 585] on datatable-body "PL-2526-T-0125 WATEFERN [GEOGRAPHIC_DATA]XLS - 2526-T-0125 Reemplazar Descargar" at bounding box center [766, 462] width 448 height 684
click at [978, 596] on datatable-body-cell "PL-2526-T-0125 WATEFERN [GEOGRAPHIC_DATA]XLS - 2526-T-0125 Reemplazar Descargar" at bounding box center [766, 461] width 446 height 682
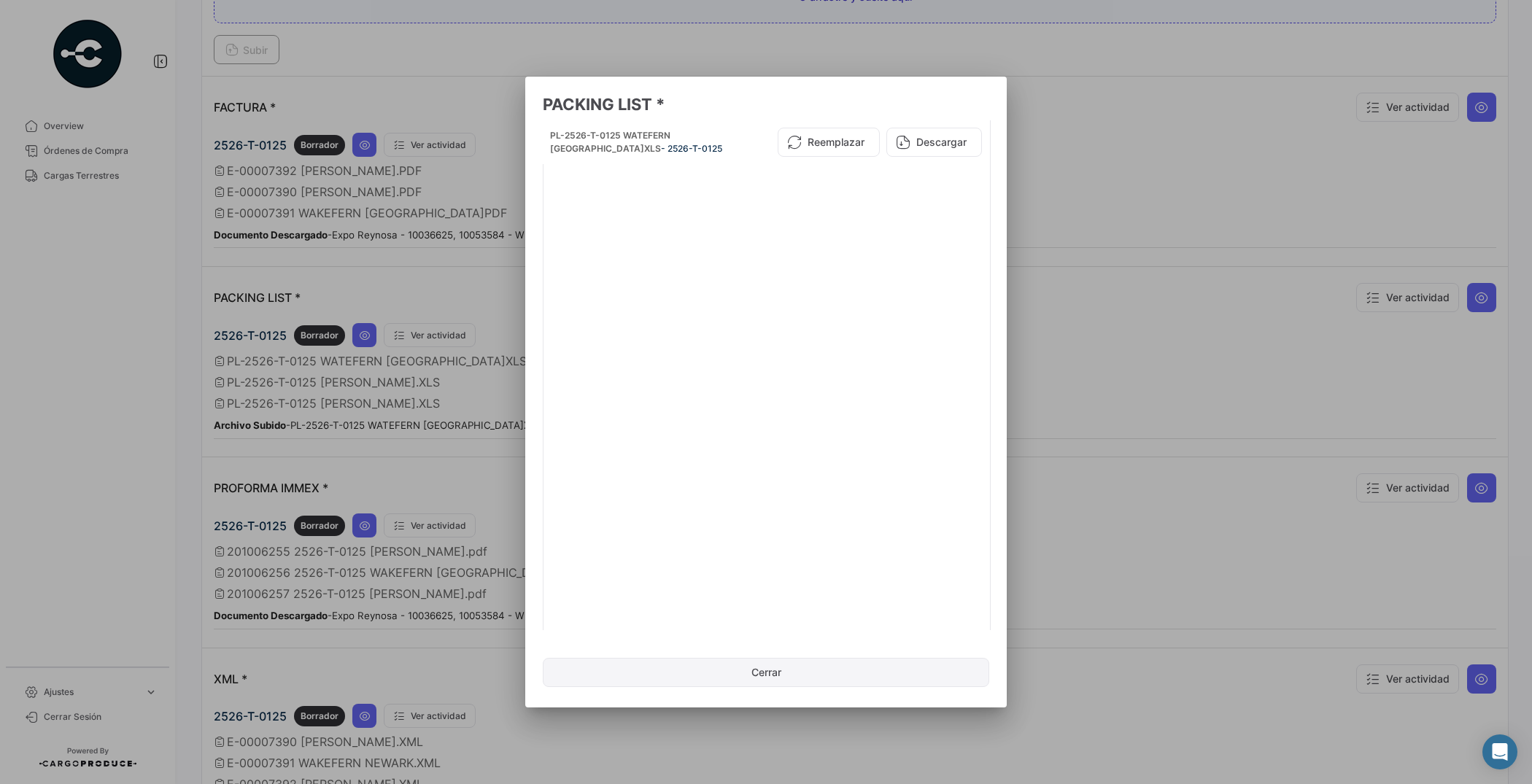
click at [763, 665] on button "Cerrar" at bounding box center [766, 672] width 446 height 30
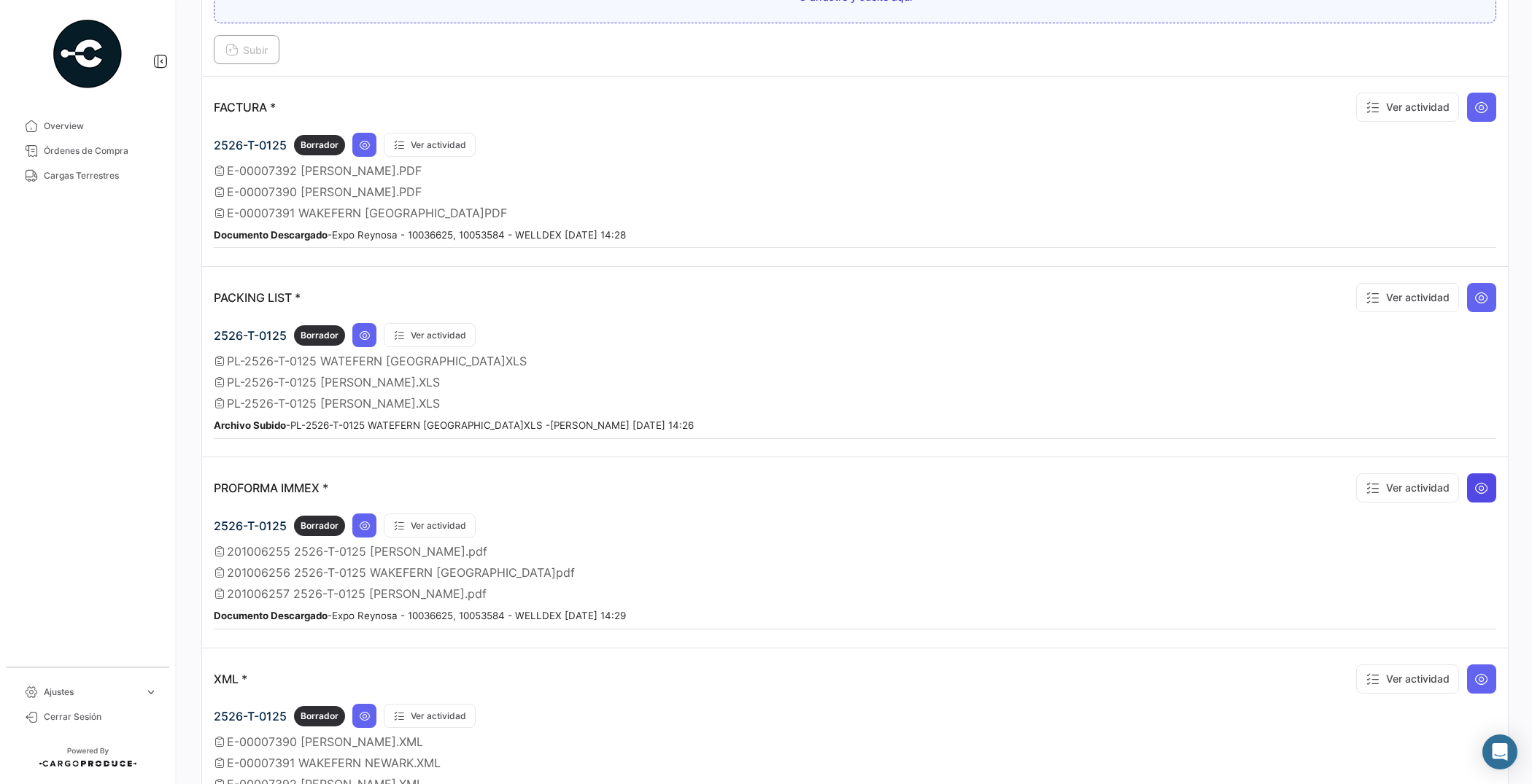
click at [1478, 483] on icon at bounding box center [1481, 488] width 15 height 15
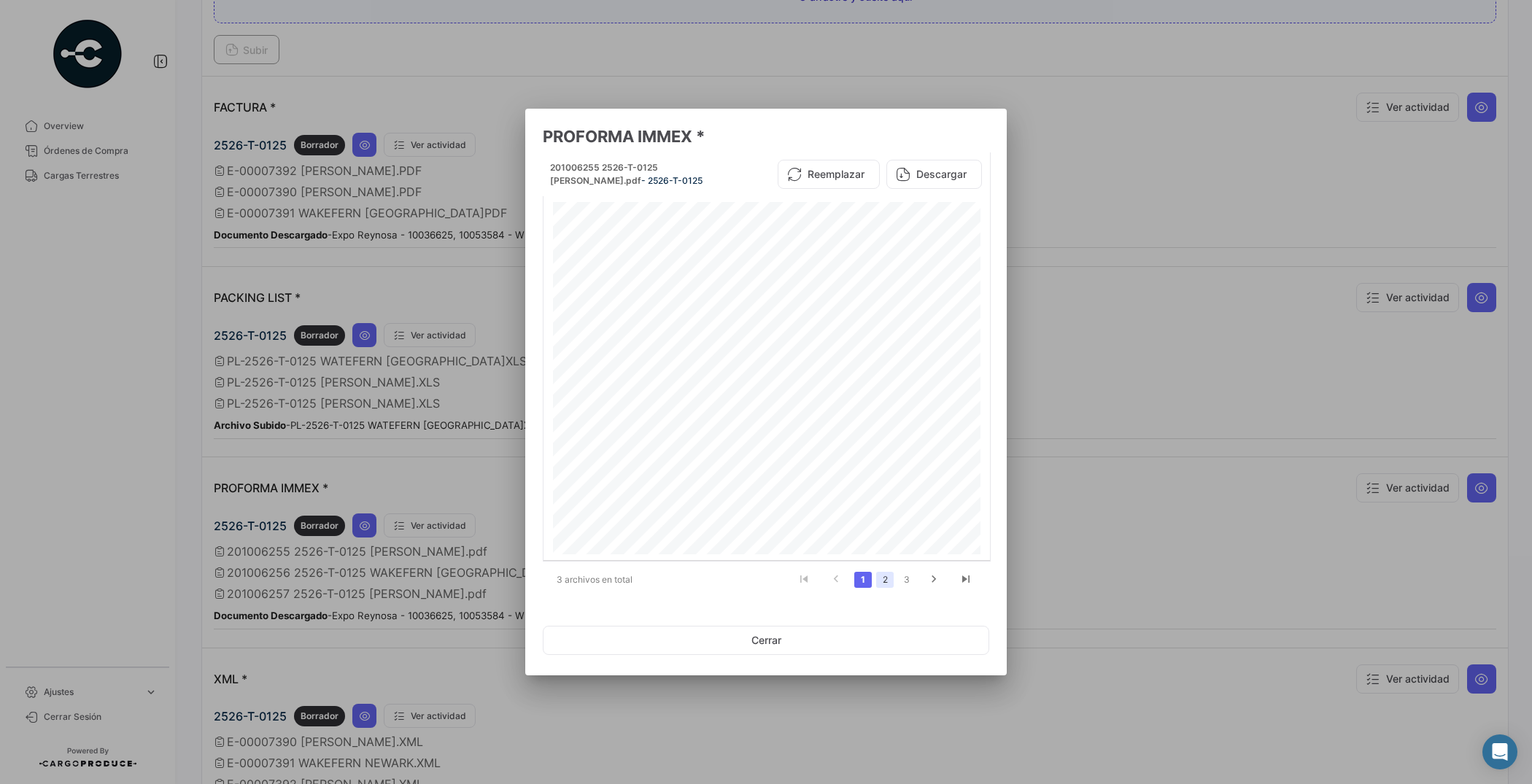
click at [880, 574] on link "2" at bounding box center [885, 579] width 18 height 16
click at [771, 635] on button "Cerrar" at bounding box center [766, 641] width 446 height 30
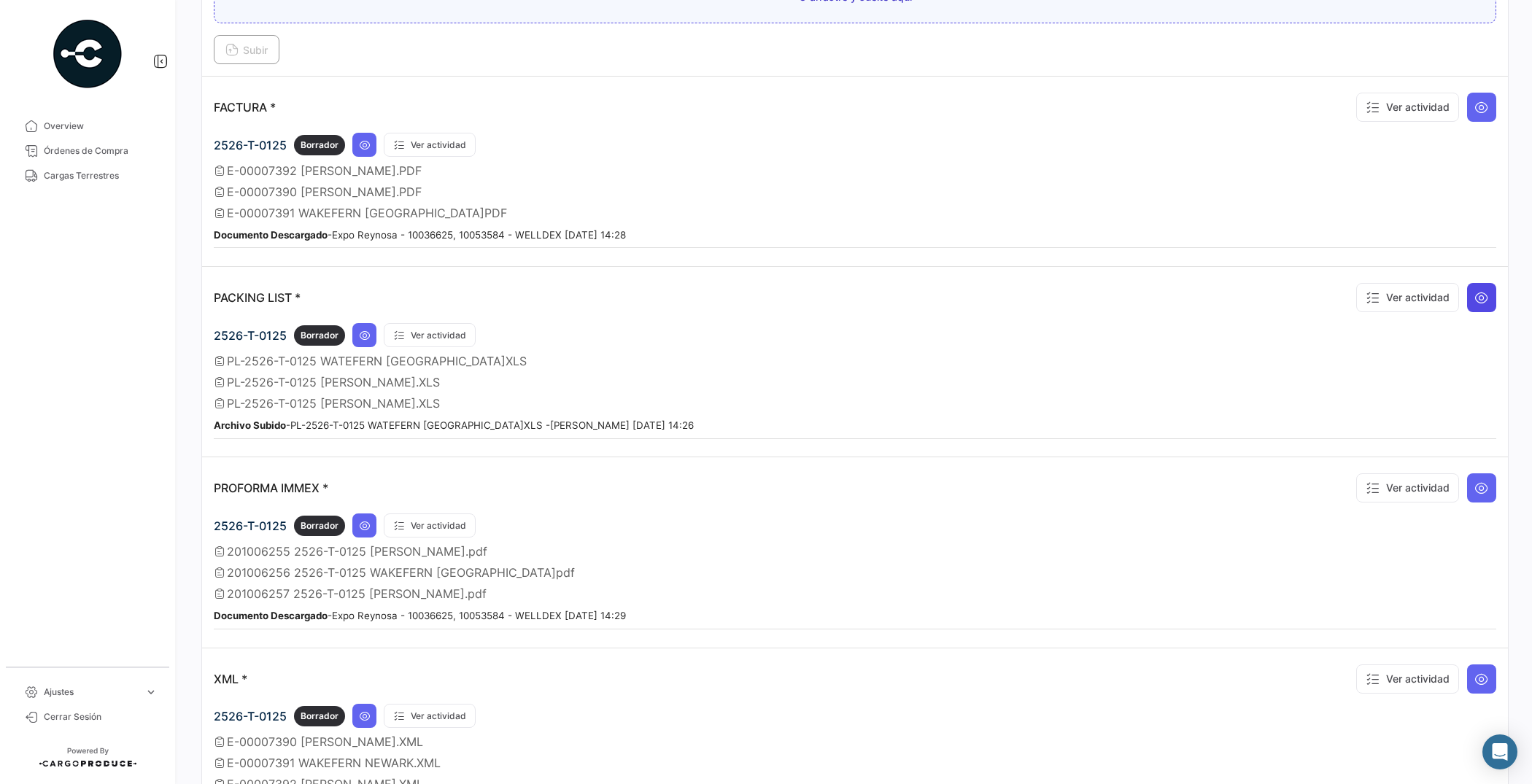
click at [1474, 296] on icon at bounding box center [1481, 297] width 15 height 15
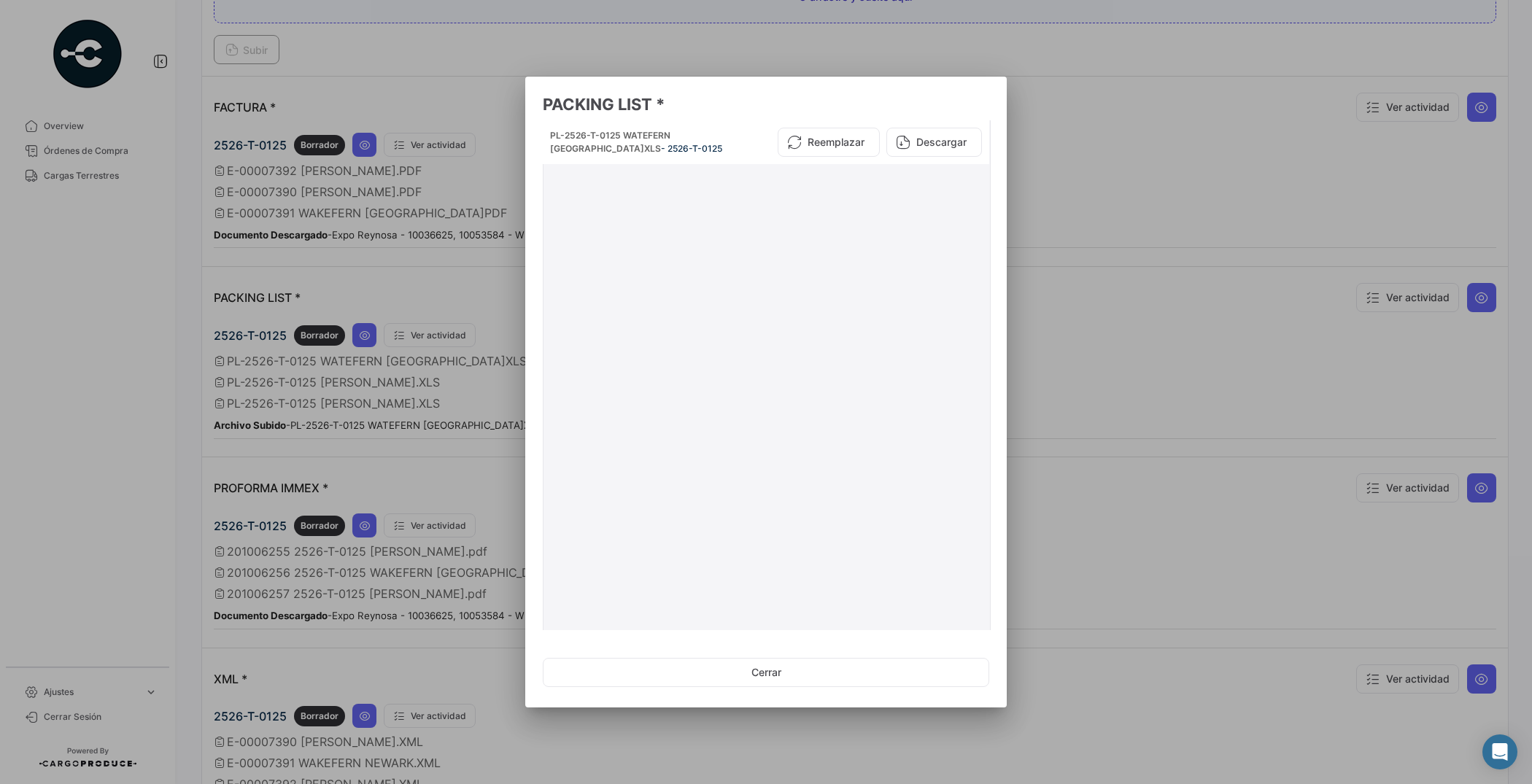
click at [979, 620] on datatable-body-cell "PL-2526-T-0125 WATEFERN [GEOGRAPHIC_DATA]XLS - 2526-T-0125 Reemplazar Descargar" at bounding box center [766, 461] width 446 height 682
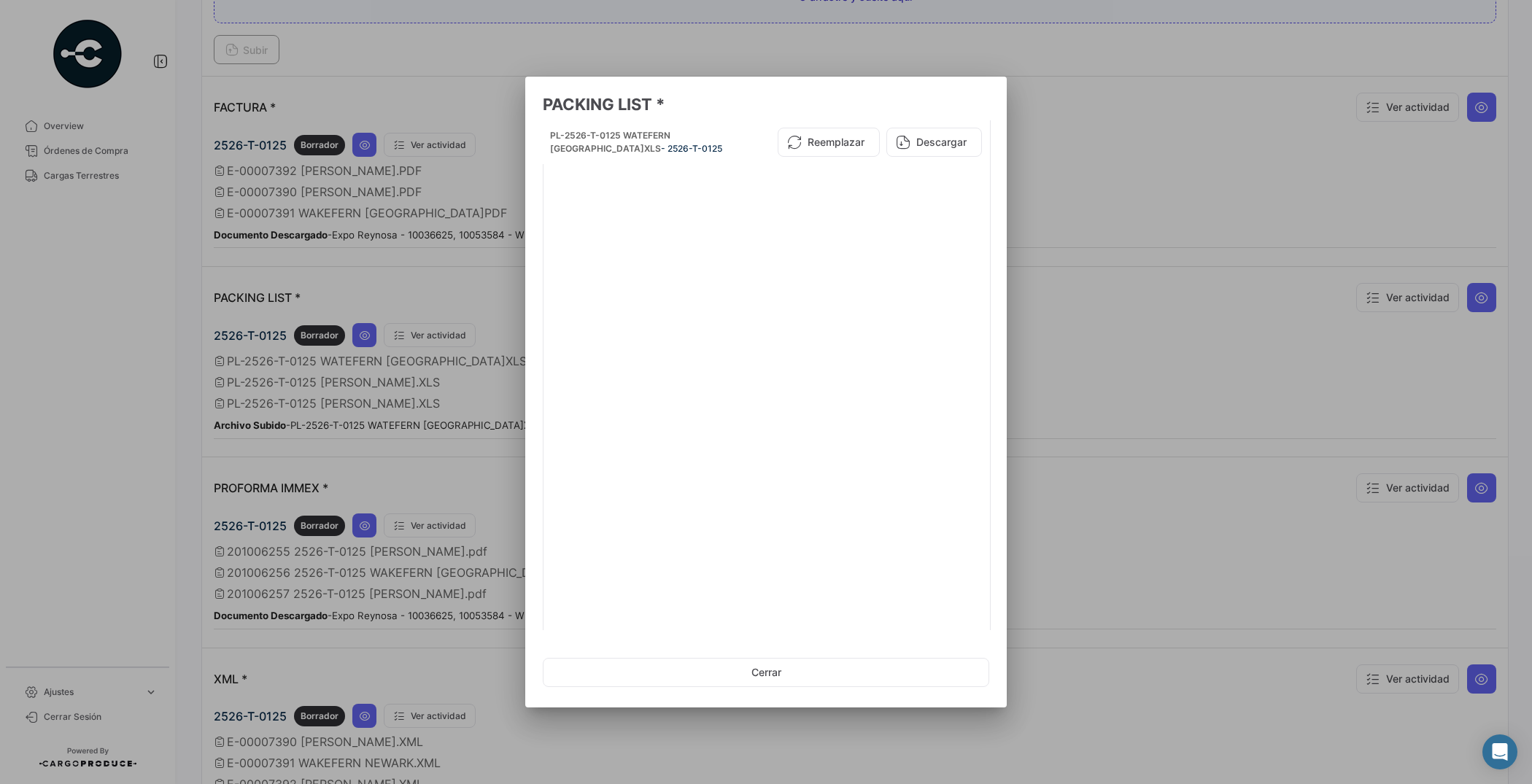
click at [1005, 702] on mat-dialog-container "PACKING LIST * PL-2526-T-0125 WATEFERN [GEOGRAPHIC_DATA]XLS - 2526-T-0125 Reemp…" at bounding box center [766, 392] width 481 height 631
click at [1000, 706] on mat-dialog-container "PACKING LIST * PL-2526-T-0125 WATEFERN [GEOGRAPHIC_DATA]XLS - 2526-T-0125 Reemp…" at bounding box center [766, 392] width 481 height 631
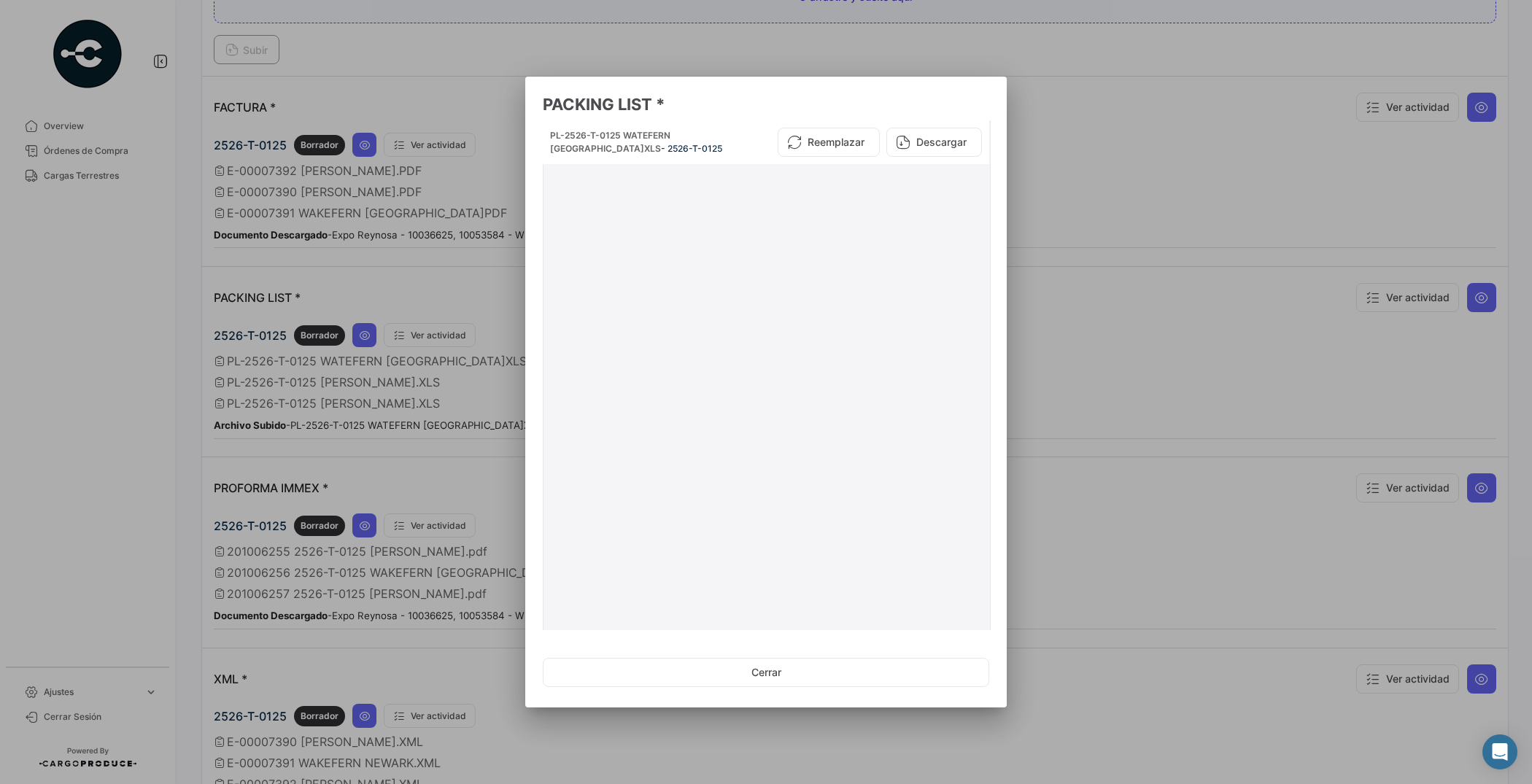
click at [631, 165] on div "PL-2526-T-0125 WATEFERN [GEOGRAPHIC_DATA]XLS - 2526-T-0125 Reemplazar Descargar" at bounding box center [766, 462] width 435 height 671
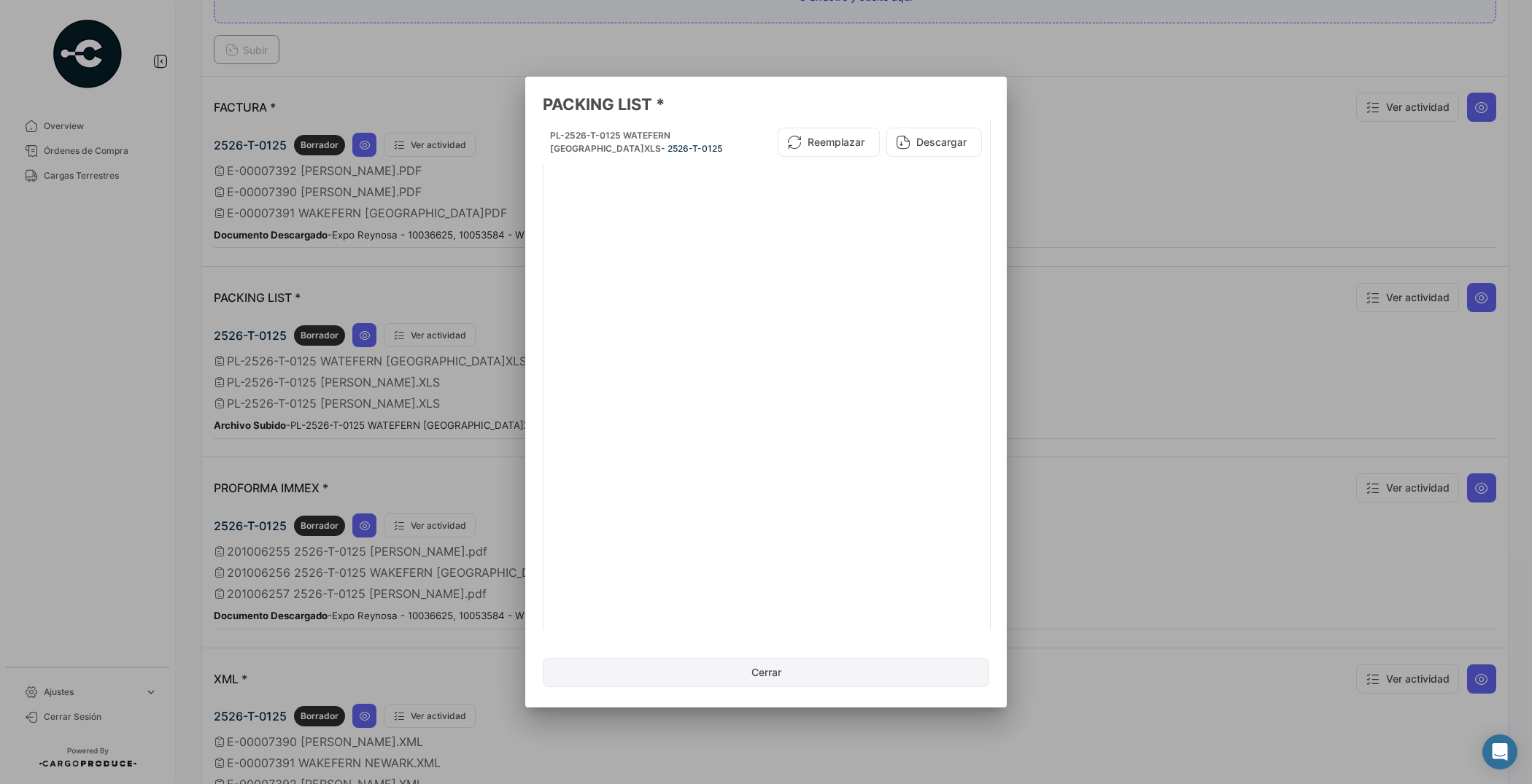
click at [786, 666] on button "Cerrar" at bounding box center [766, 672] width 446 height 30
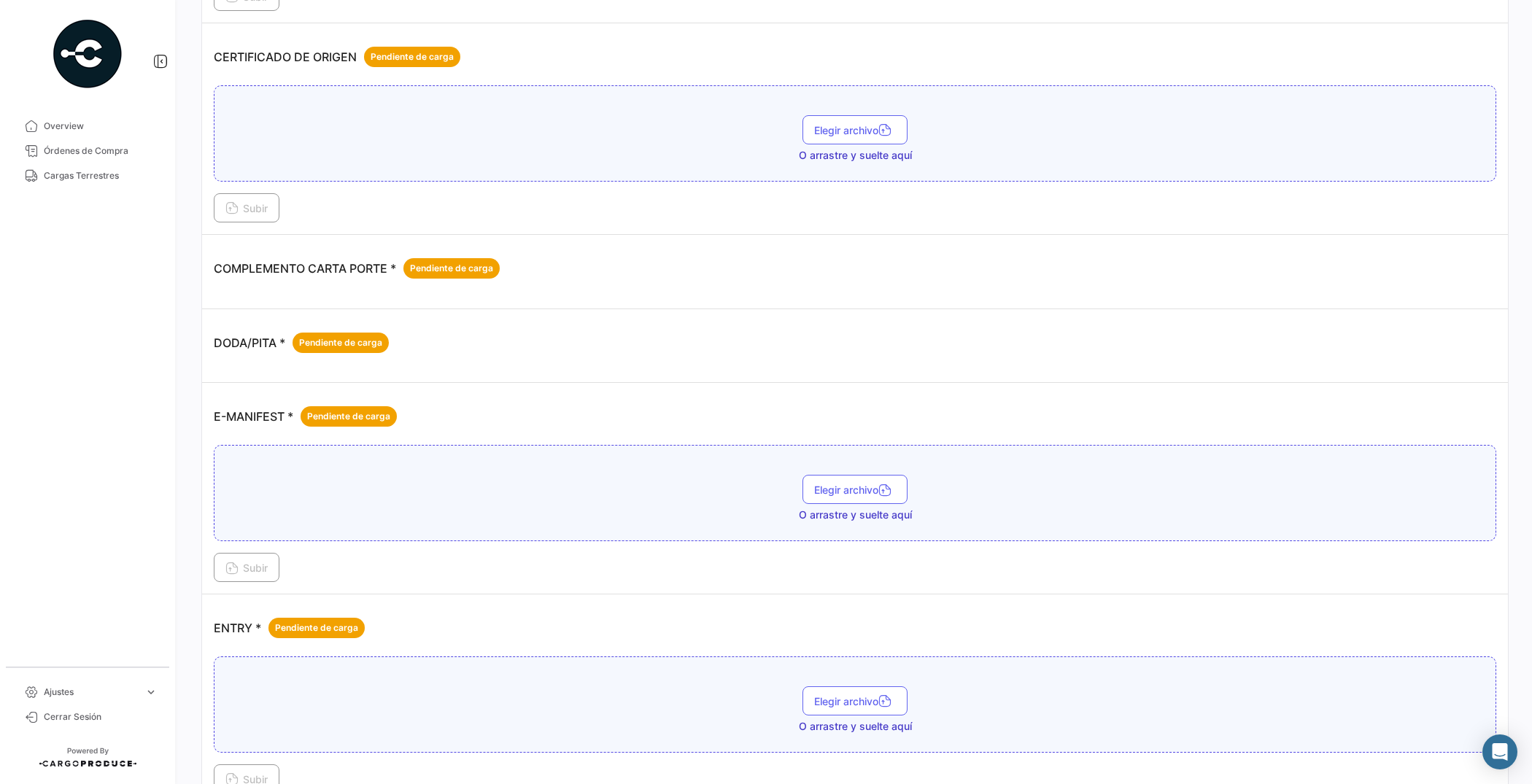
scroll to position [91, 0]
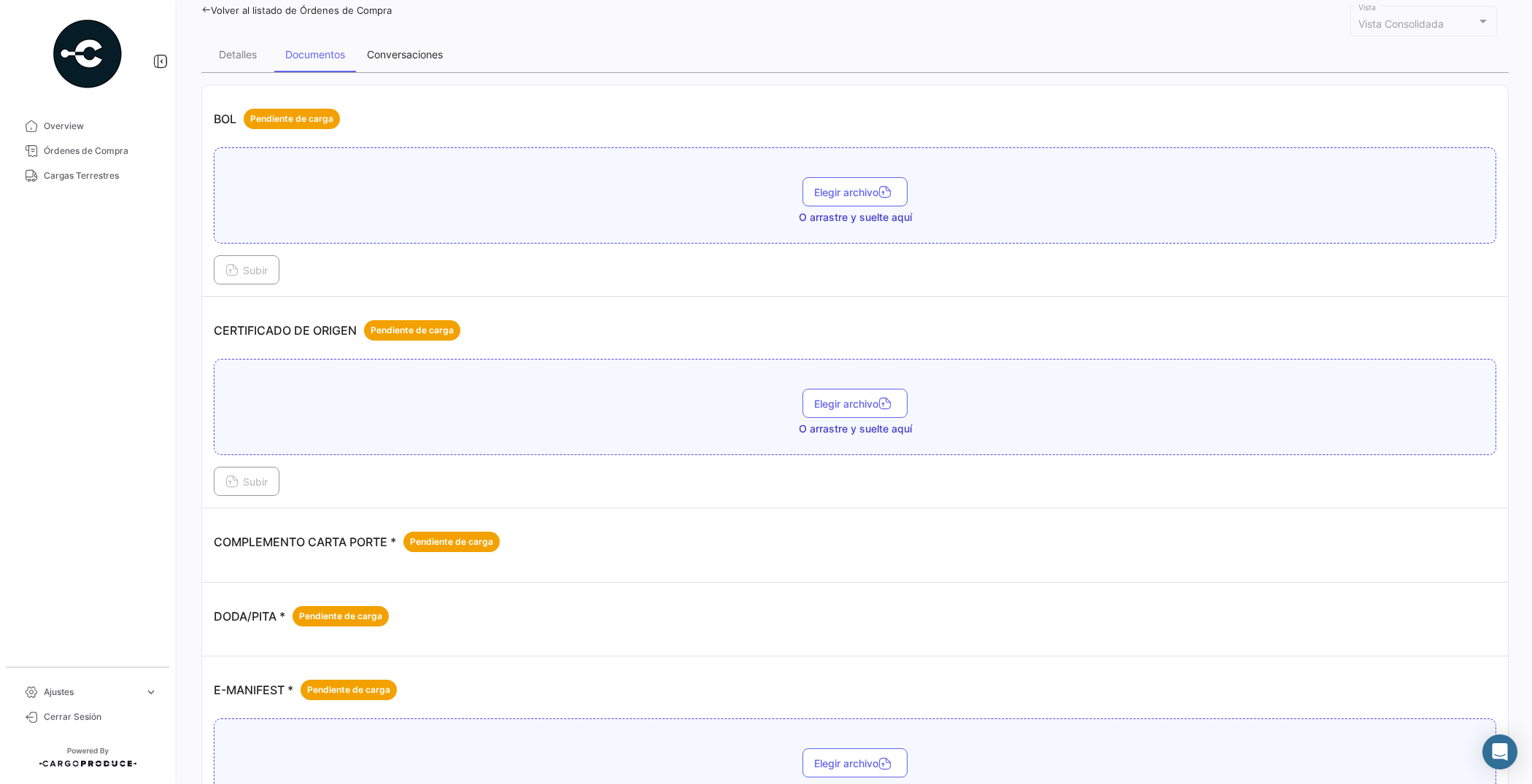
click at [389, 50] on div "Conversaciones" at bounding box center [404, 54] width 76 height 12
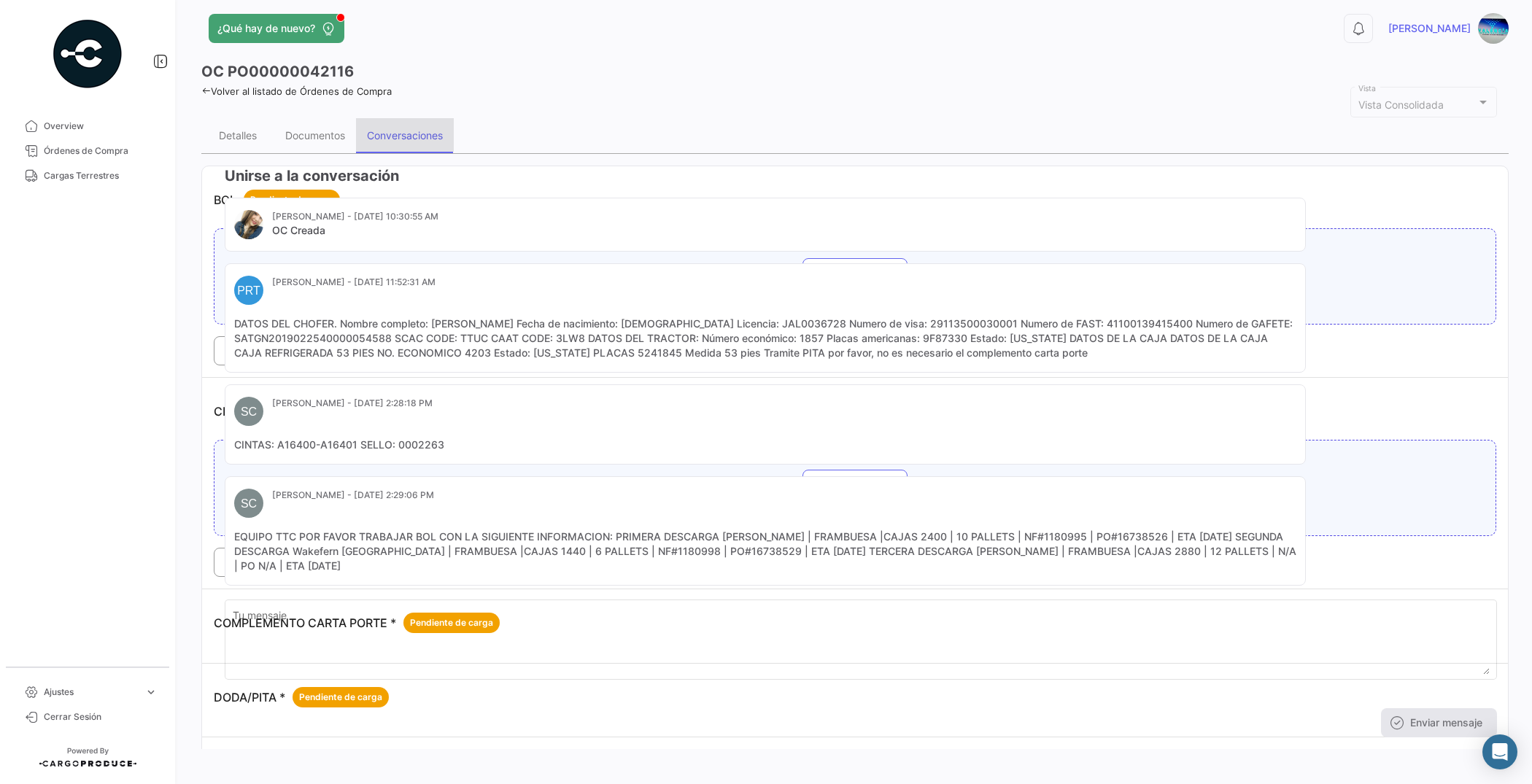
scroll to position [0, 0]
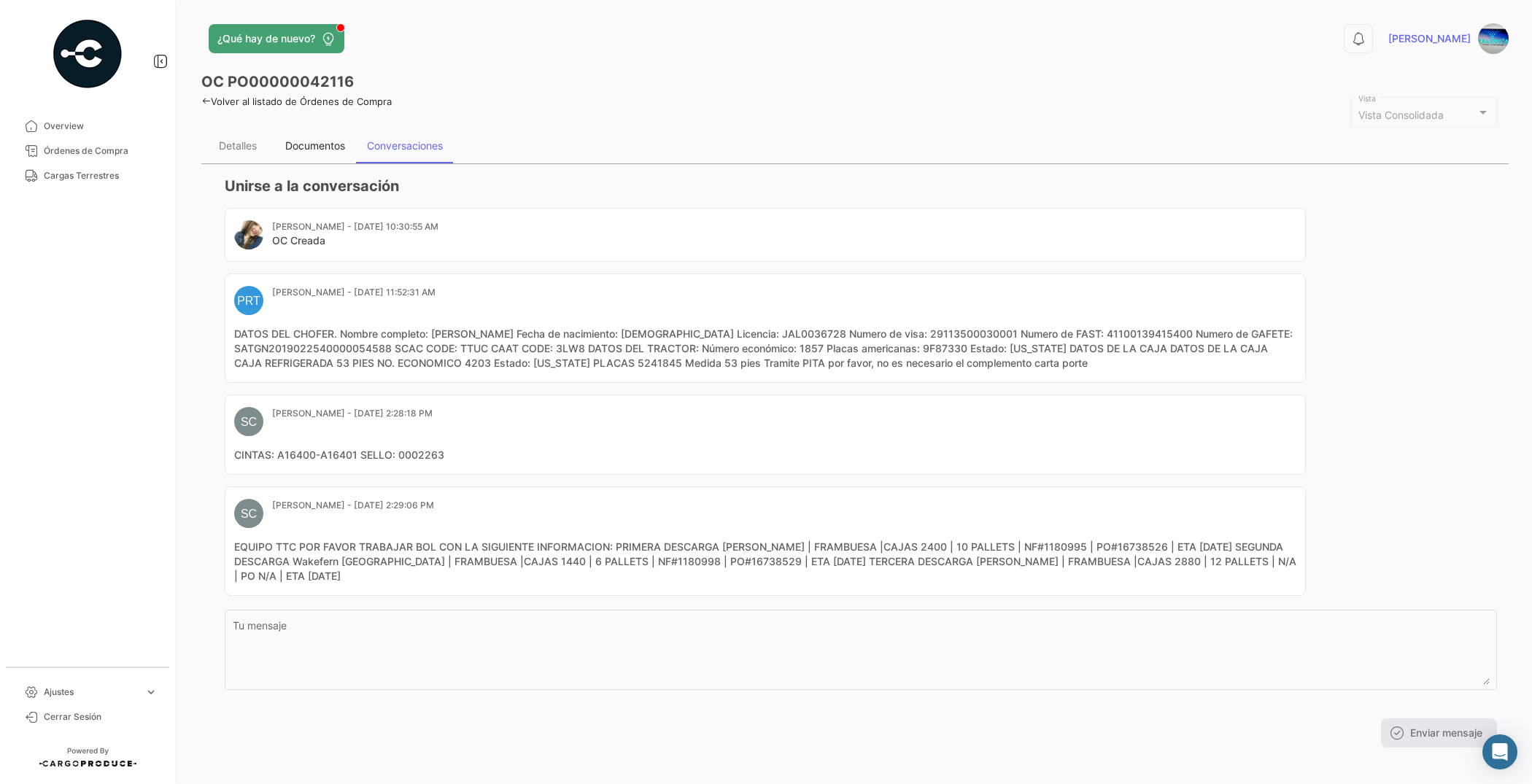
click at [318, 140] on div "Documentos" at bounding box center [315, 145] width 60 height 12
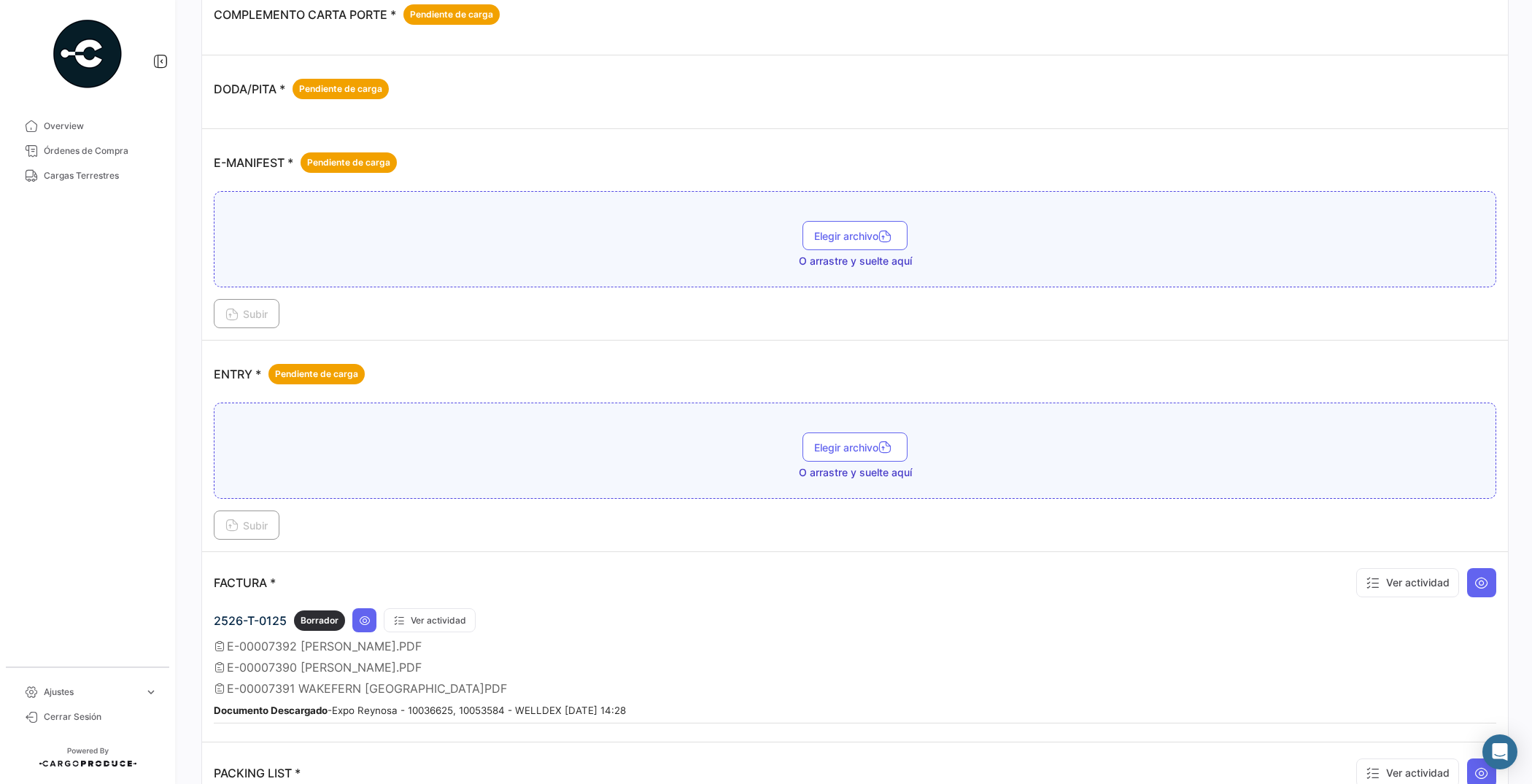
scroll to position [638, 0]
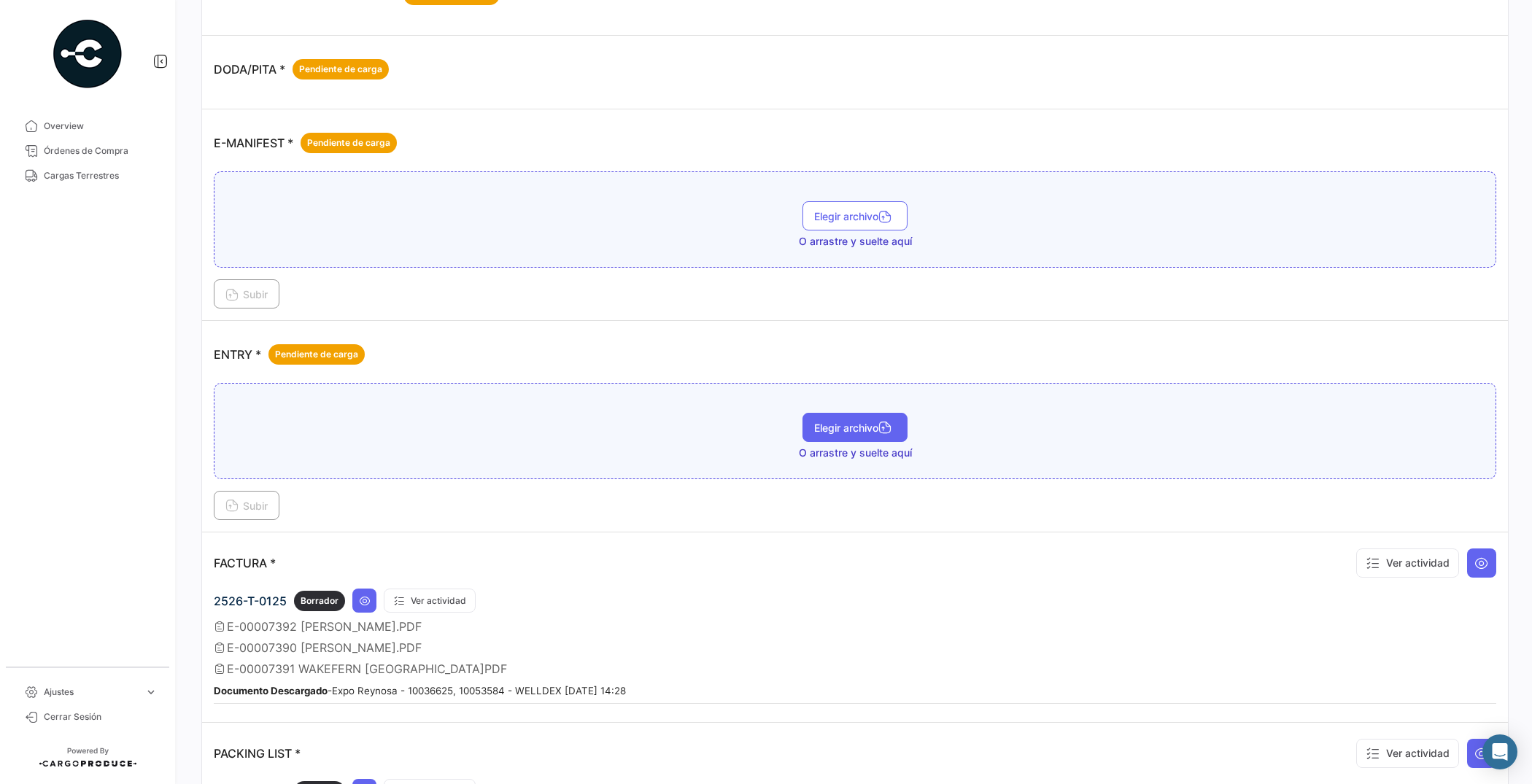
click at [814, 432] on span "Elegir archivo" at bounding box center [855, 428] width 81 height 12
click at [258, 507] on span "Subir" at bounding box center [247, 505] width 42 height 12
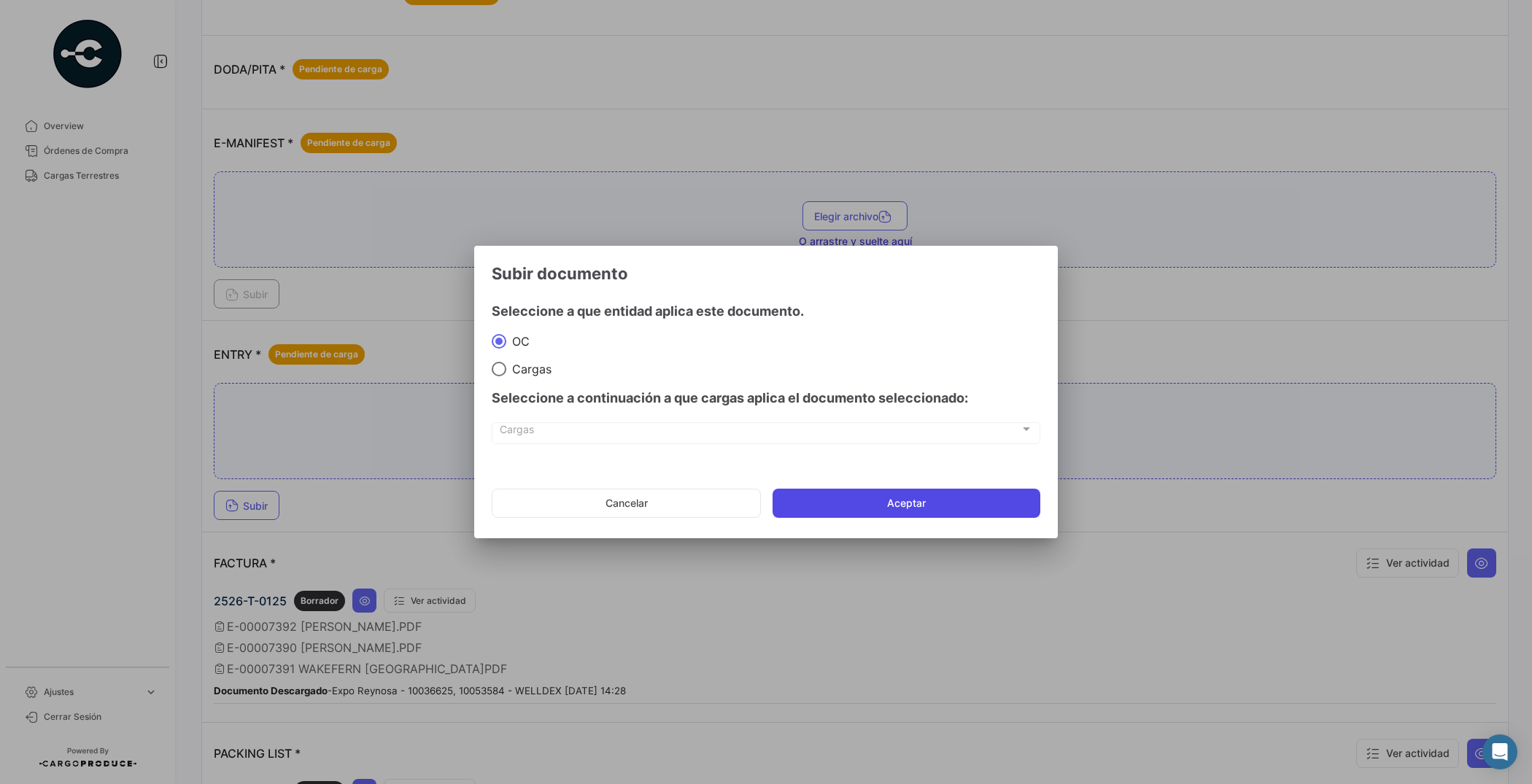
click at [873, 514] on button "Aceptar" at bounding box center [907, 503] width 268 height 30
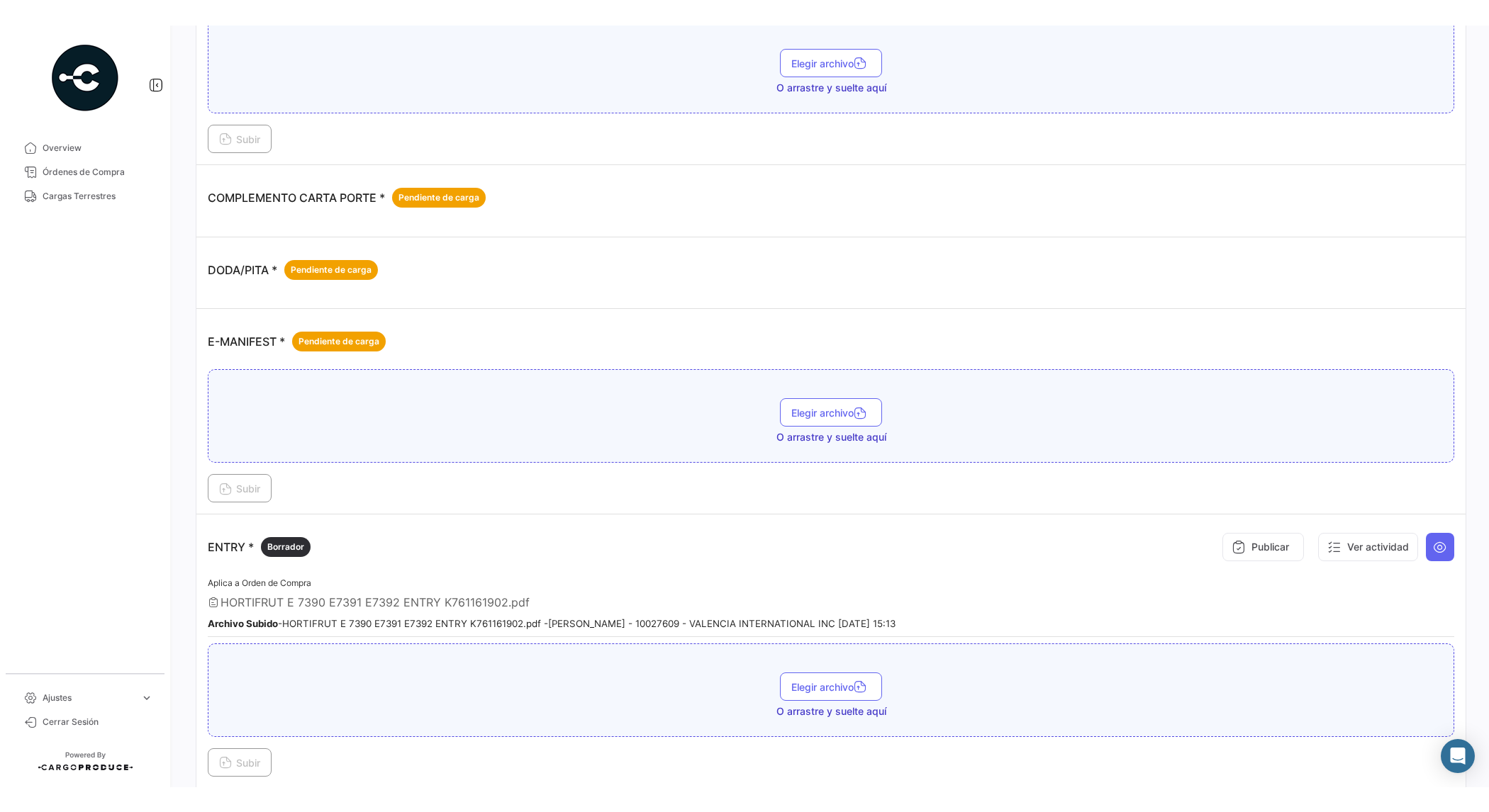
scroll to position [0, 0]
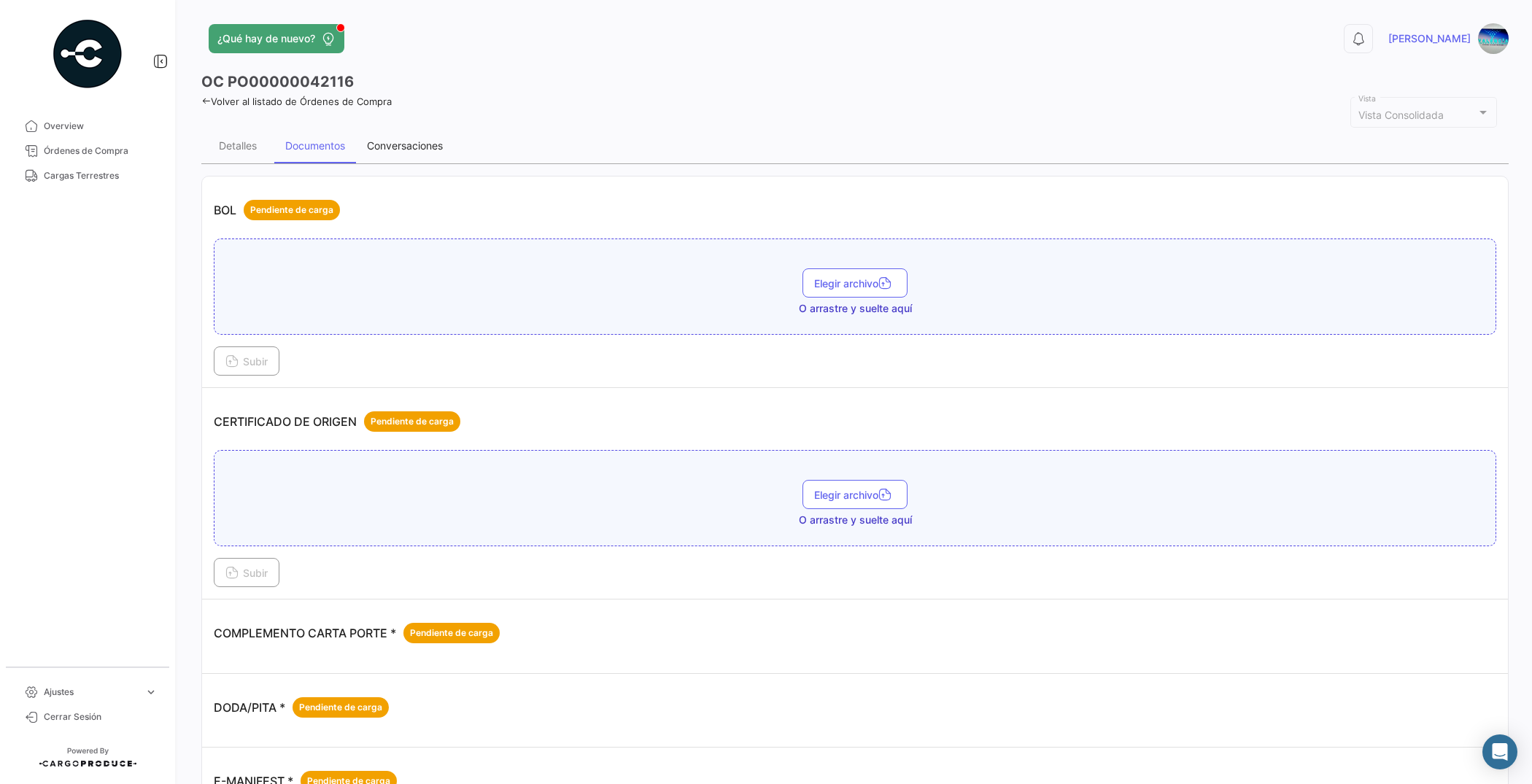
click at [405, 150] on div "Conversaciones" at bounding box center [404, 145] width 76 height 12
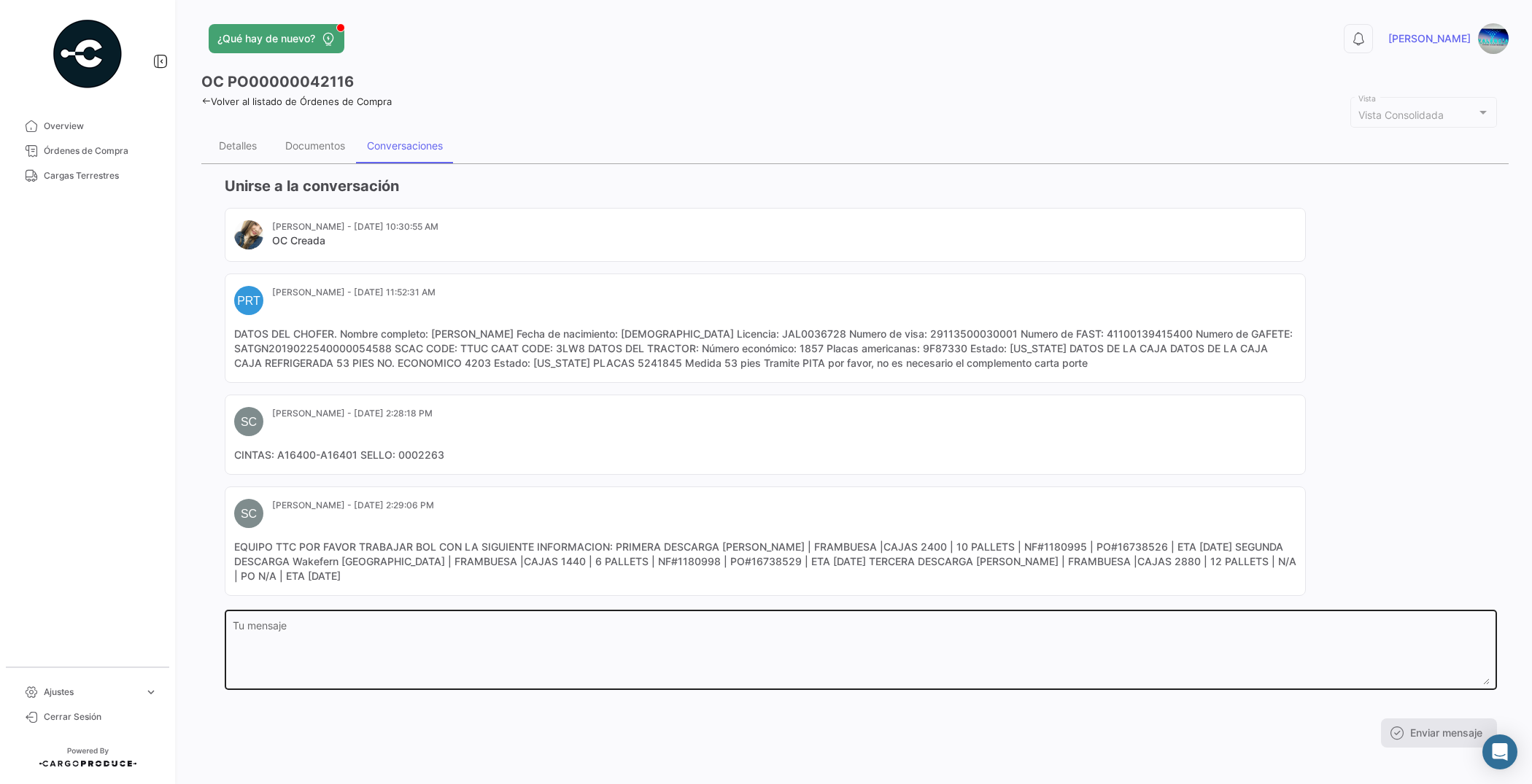
click at [392, 630] on textarea "Tu mensaje" at bounding box center [861, 653] width 1257 height 65
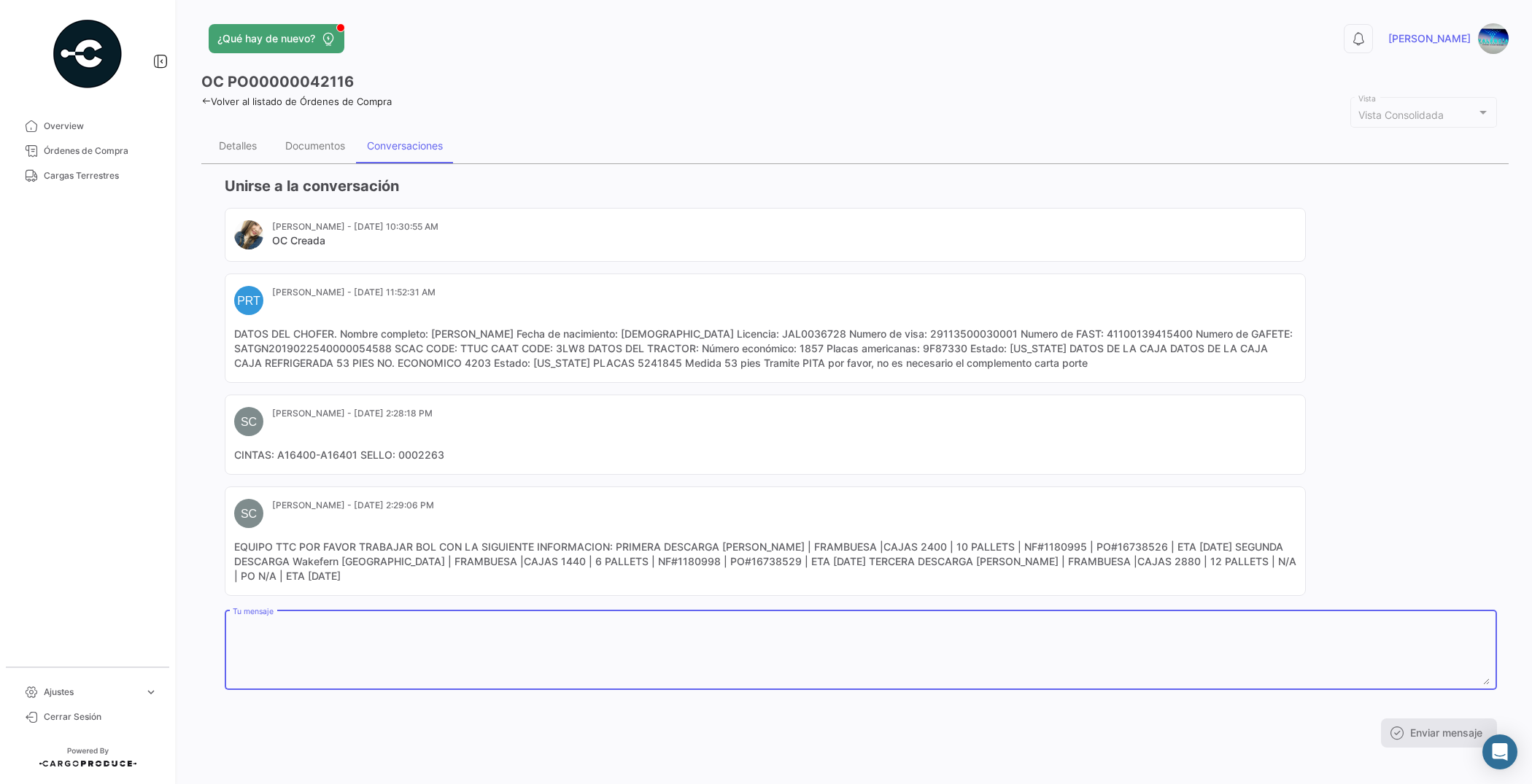
paste textarea "HORTIFRUT E 7390 E7391 E7392 ENTRY K761161902"
drag, startPoint x: 673, startPoint y: 635, endPoint x: 199, endPoint y: 625, distance: 474.1
click at [199, 625] on div "¿Qué hay de nuevo? 0 Julio OC PO00000042116 Volver al listado de Órdenes de Com…" at bounding box center [855, 392] width 1354 height 784
type textarea "HORTIFRUT E 7390 E7391 E7392 ENTRY K761161902, DISPONIBLE EN PORTAL, SALUDOS"
click at [1414, 742] on button "Enviar mensaje" at bounding box center [1439, 733] width 116 height 30
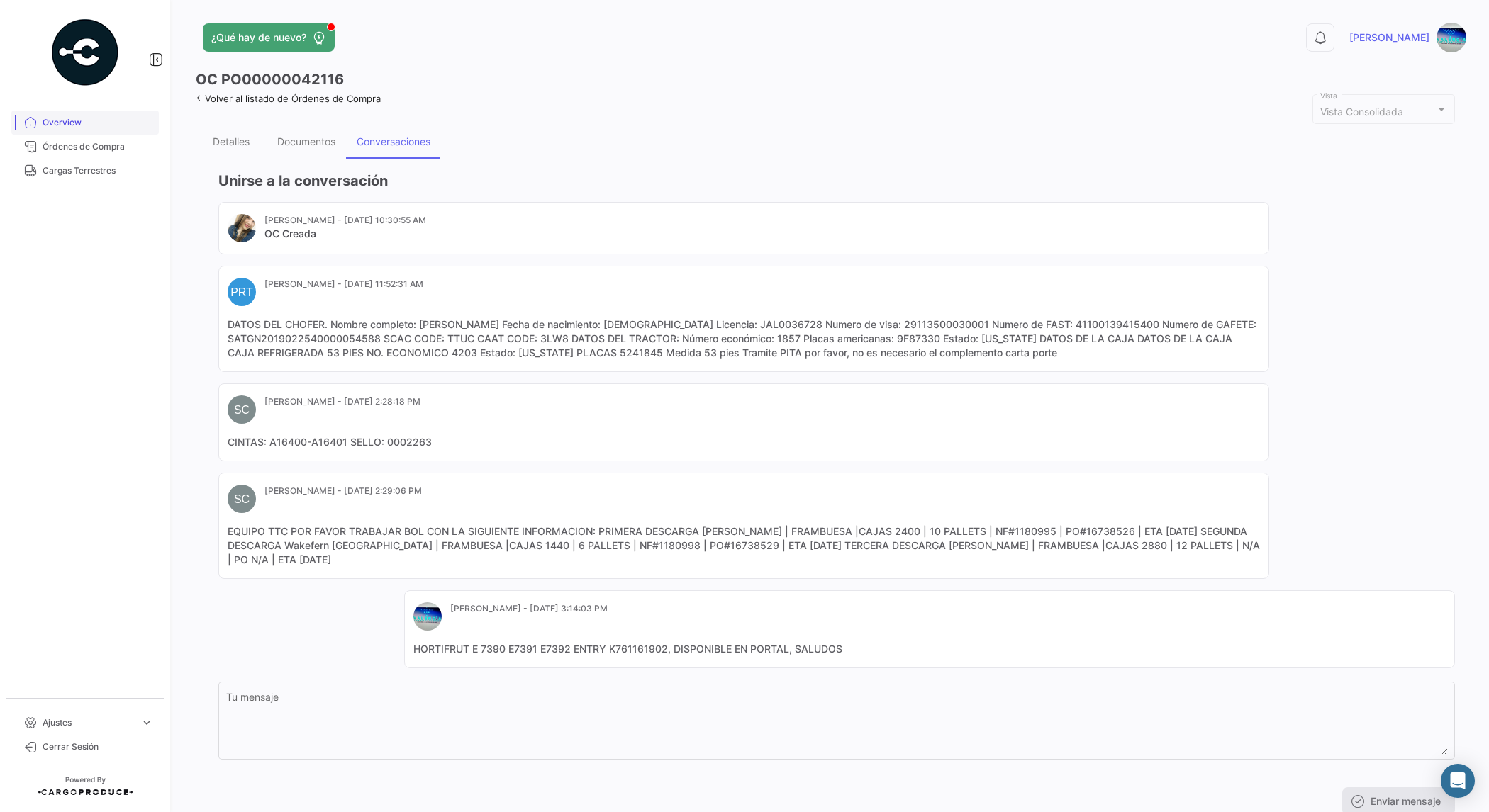
click at [63, 117] on span "Overview" at bounding box center [97, 123] width 110 height 13
